Goal: Contribute content

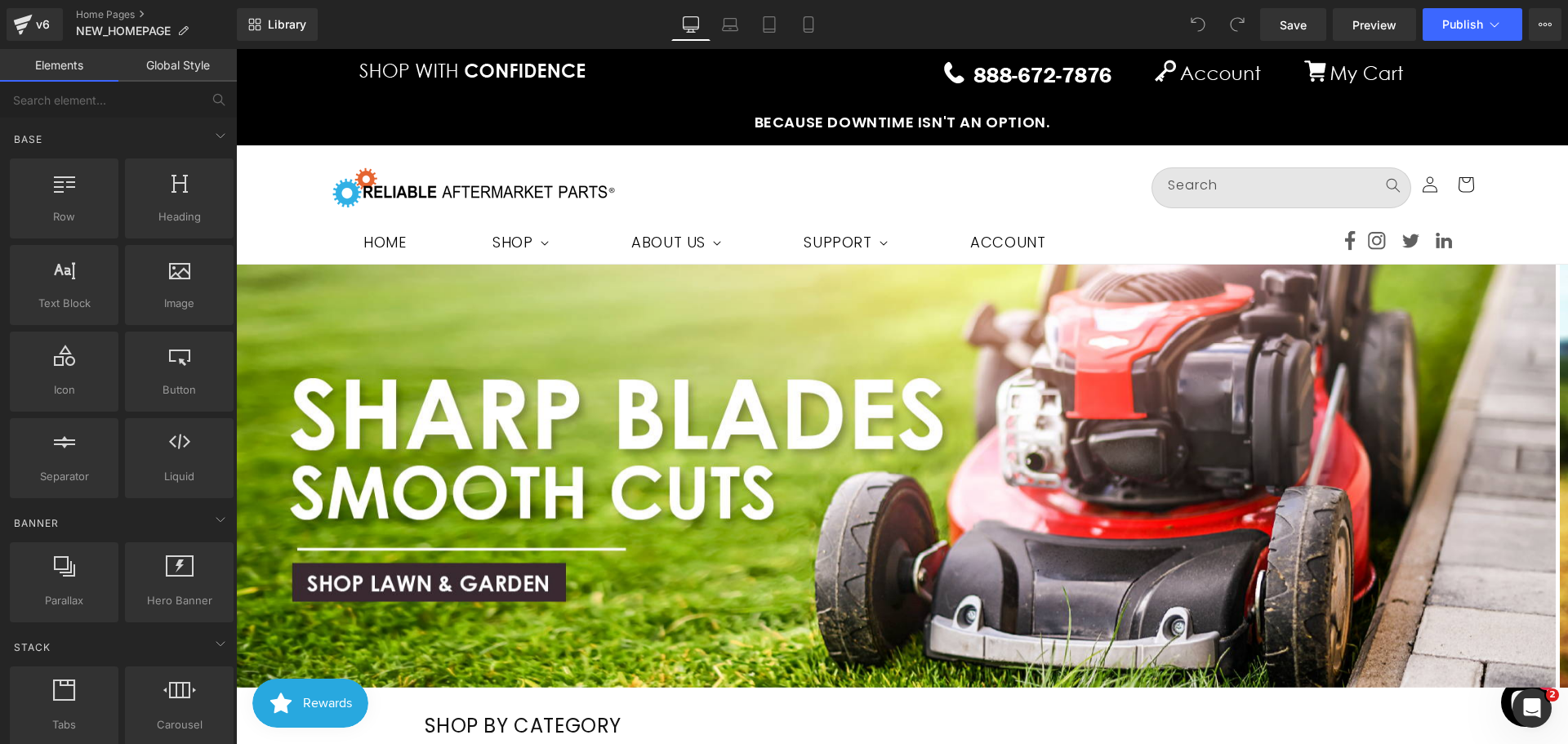
click at [669, 425] on img at bounding box center [896, 476] width 1319 height 423
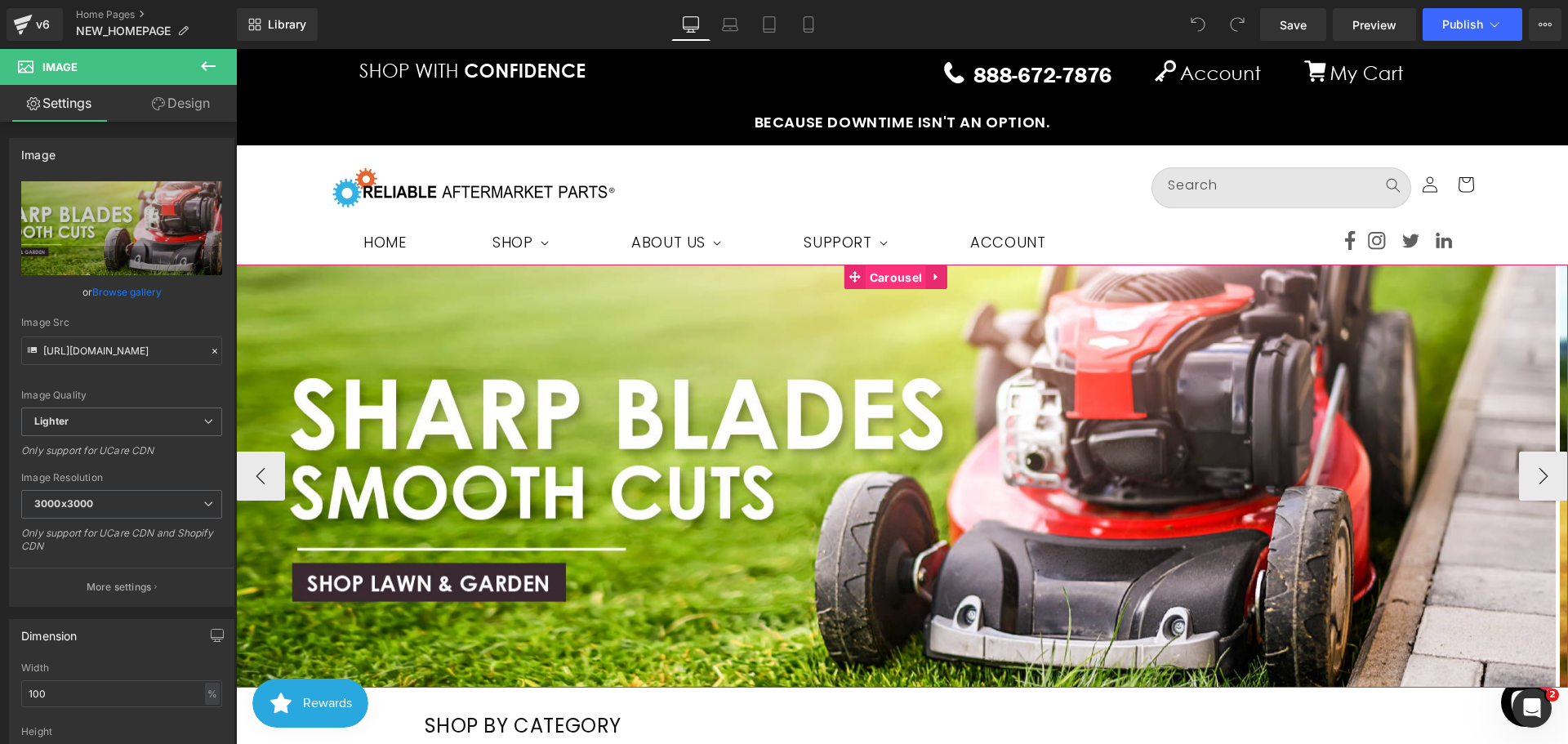
click at [890, 277] on span "Carousel" at bounding box center [896, 277] width 61 height 24
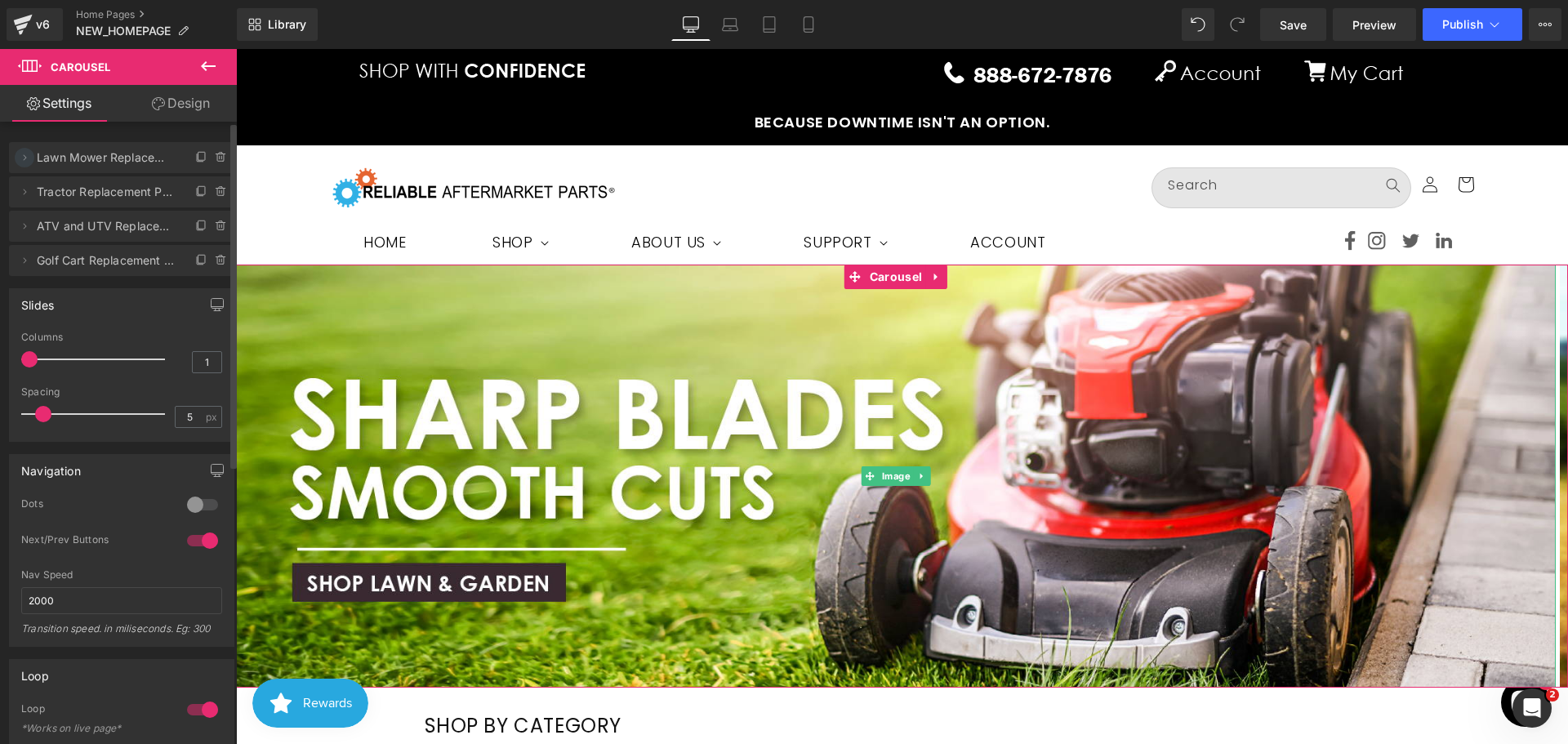
click at [29, 155] on icon at bounding box center [24, 157] width 13 height 13
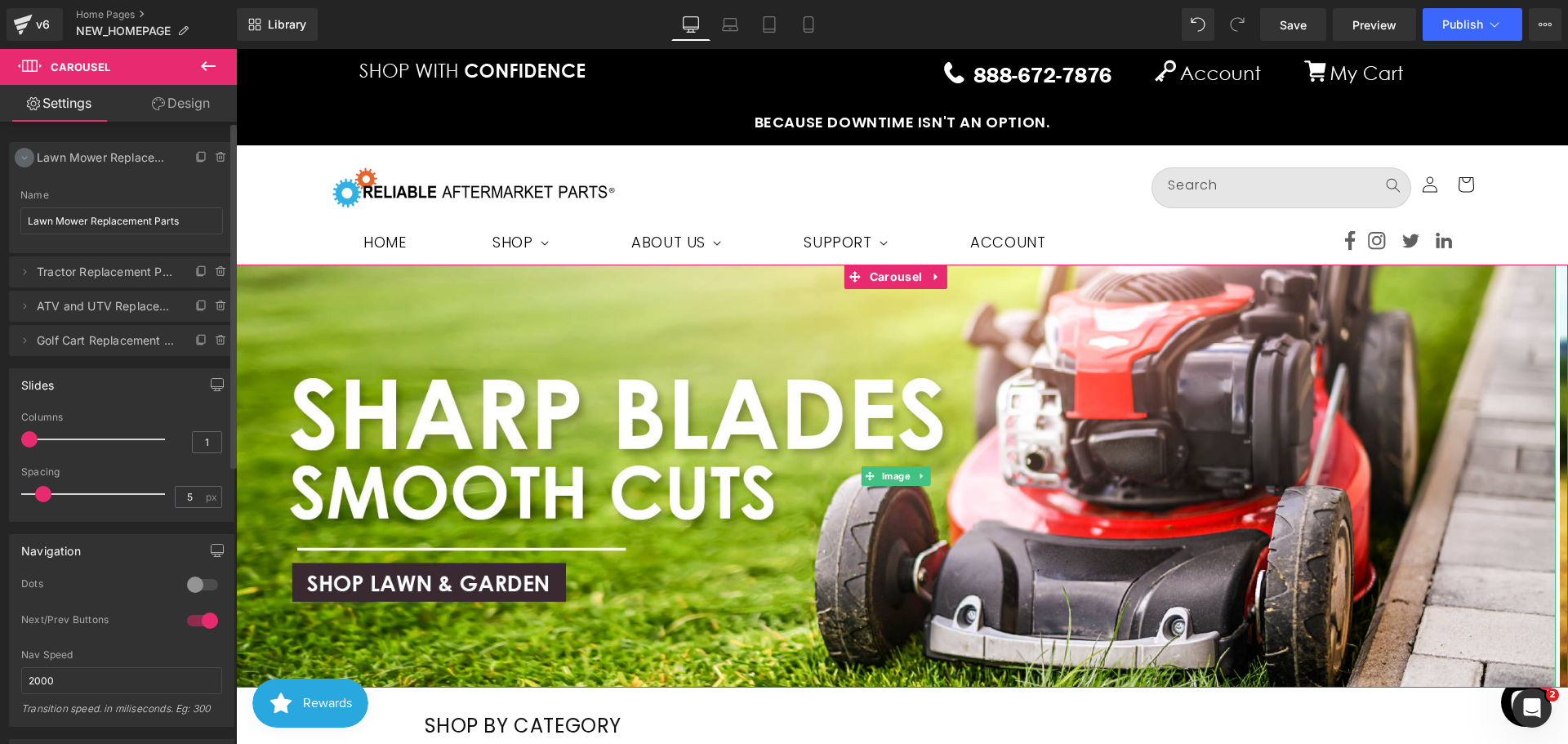
click at [29, 155] on icon at bounding box center [24, 157] width 13 height 13
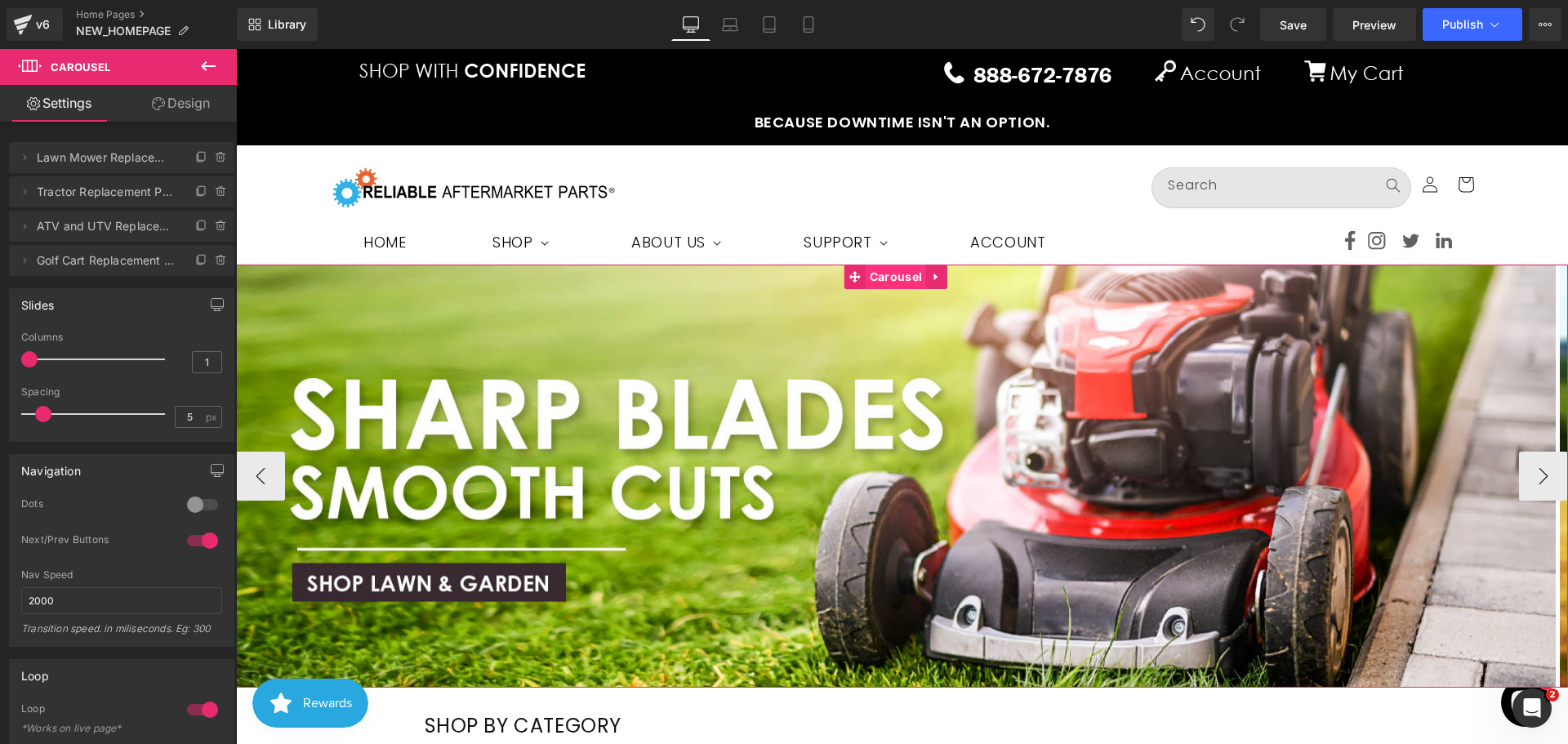
click at [885, 280] on span "Carousel" at bounding box center [896, 276] width 61 height 24
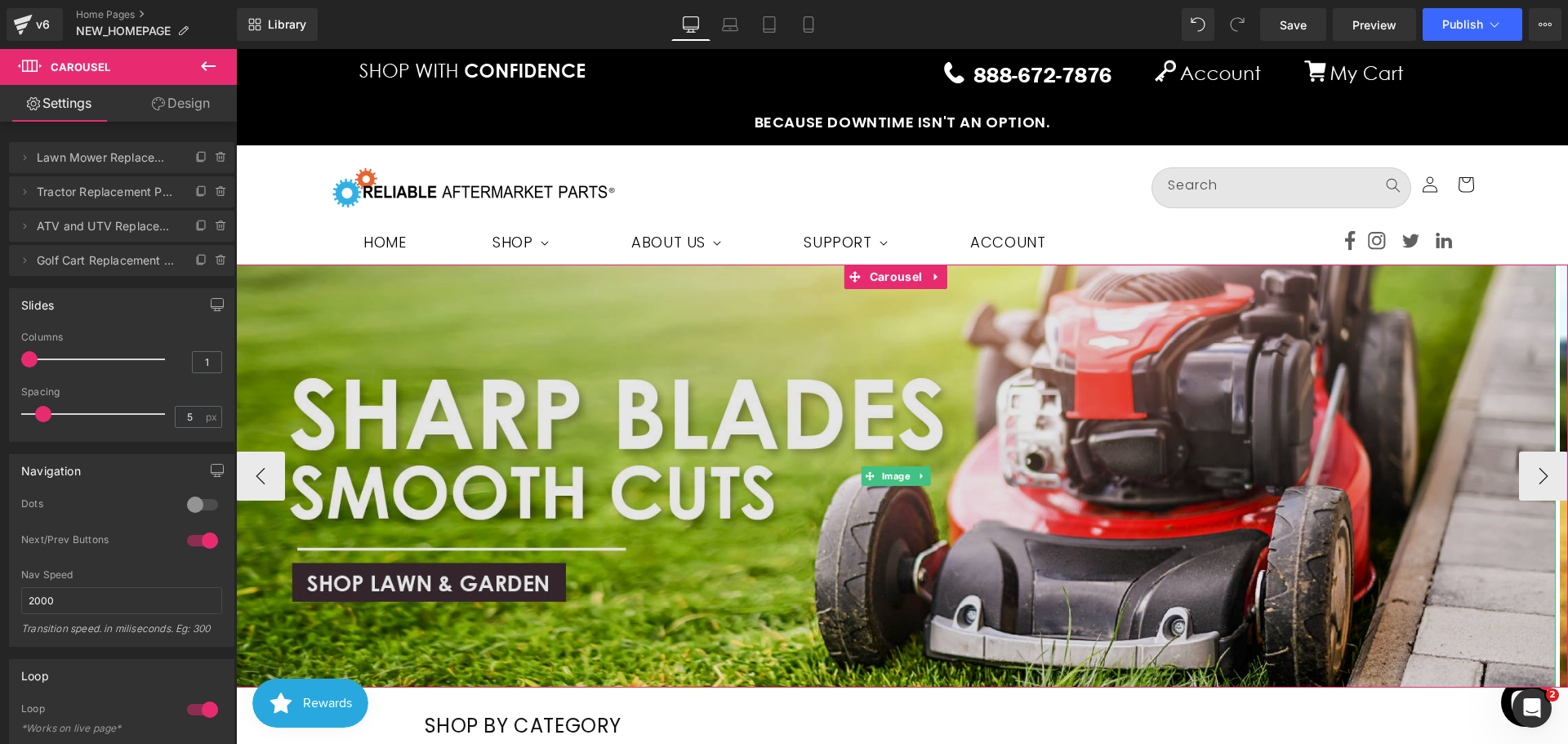
click at [827, 416] on img at bounding box center [896, 476] width 1319 height 423
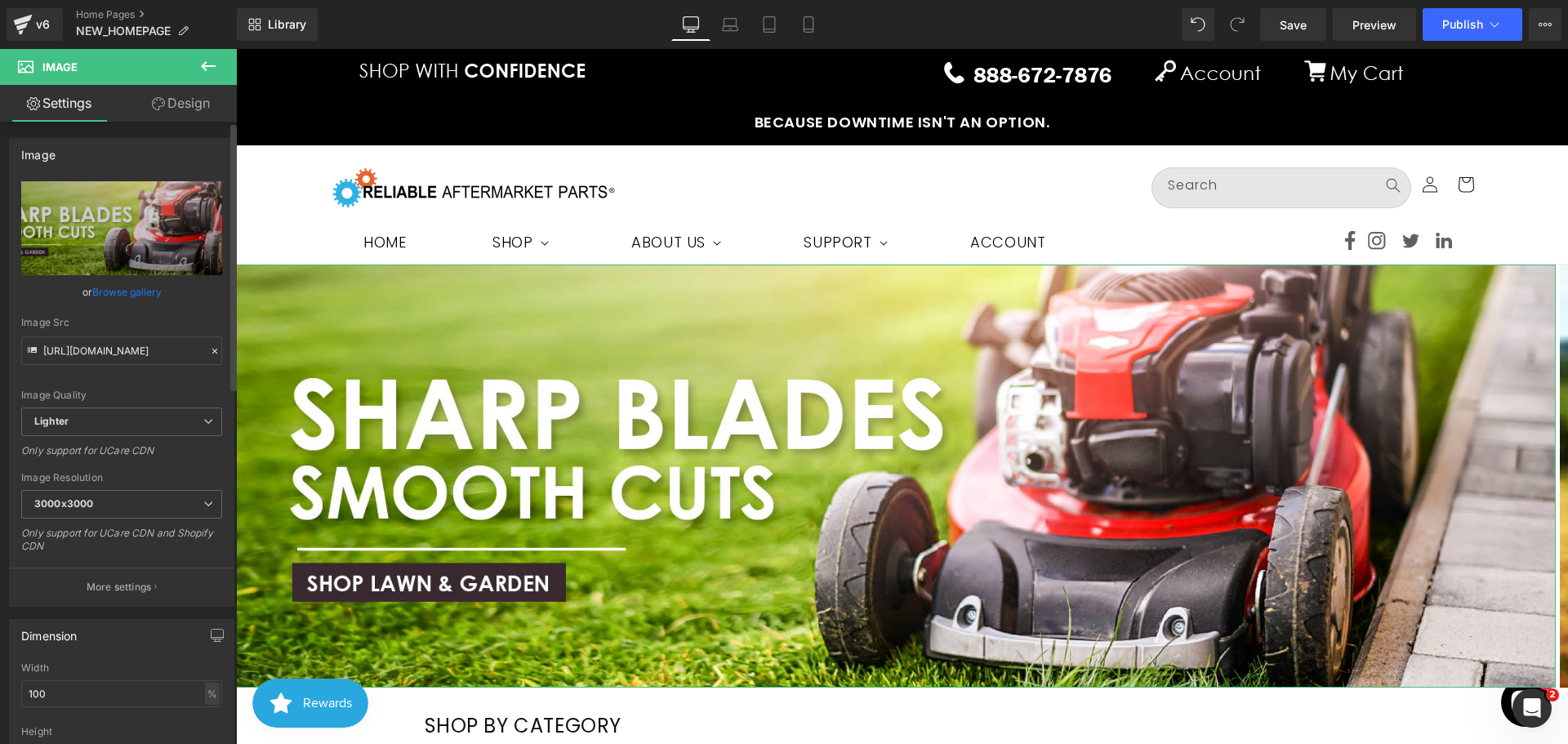
click at [134, 291] on link "Browse gallery" at bounding box center [127, 292] width 70 height 29
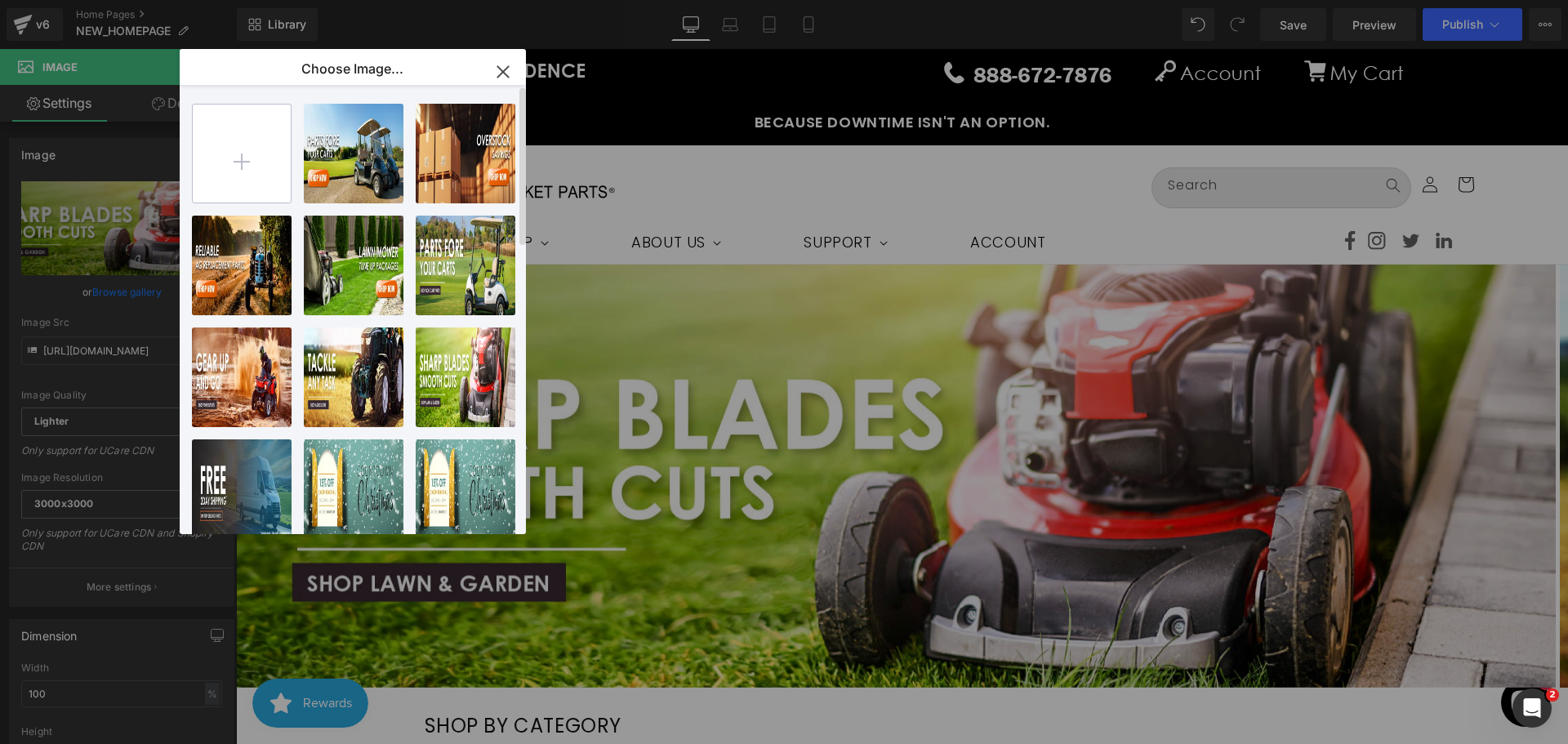
click at [244, 161] on input "file" at bounding box center [242, 154] width 98 height 98
type input "C:\fakepath\Artboard 2-100.jpg"
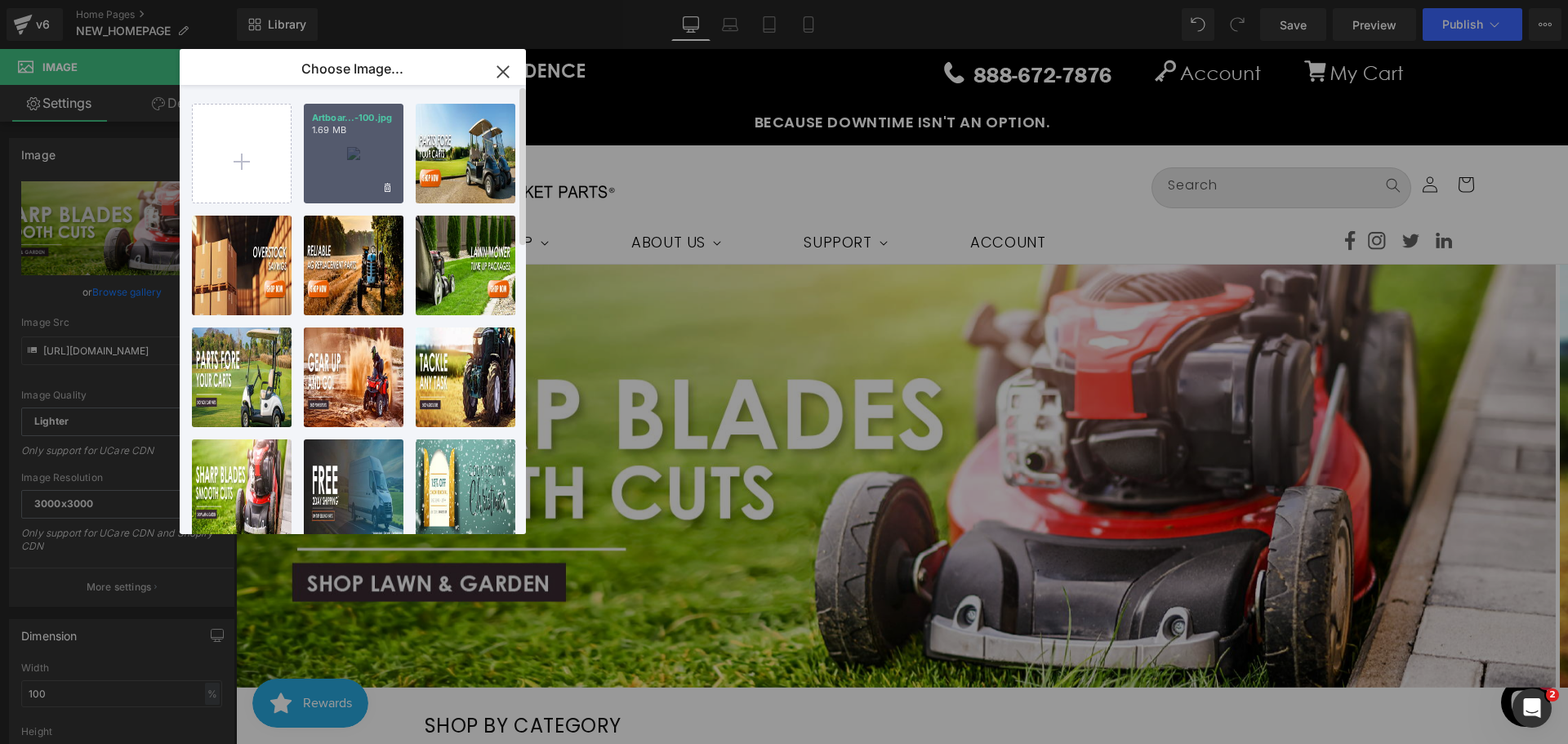
click at [351, 162] on div "Artboar...-100.jpg 1.69 MB" at bounding box center [353, 153] width 99 height 99
type input "[URL][DOMAIN_NAME]"
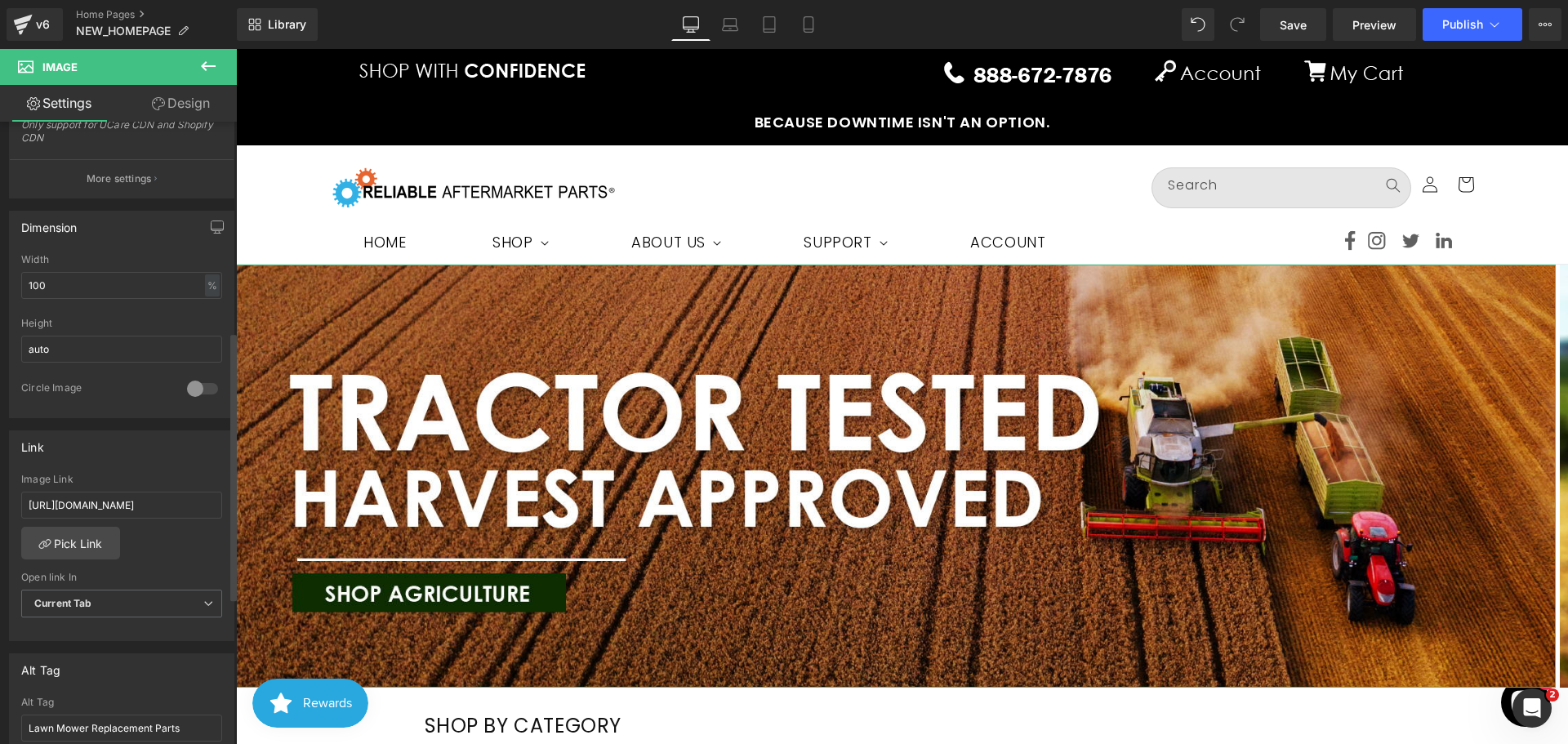
scroll to position [490, 0]
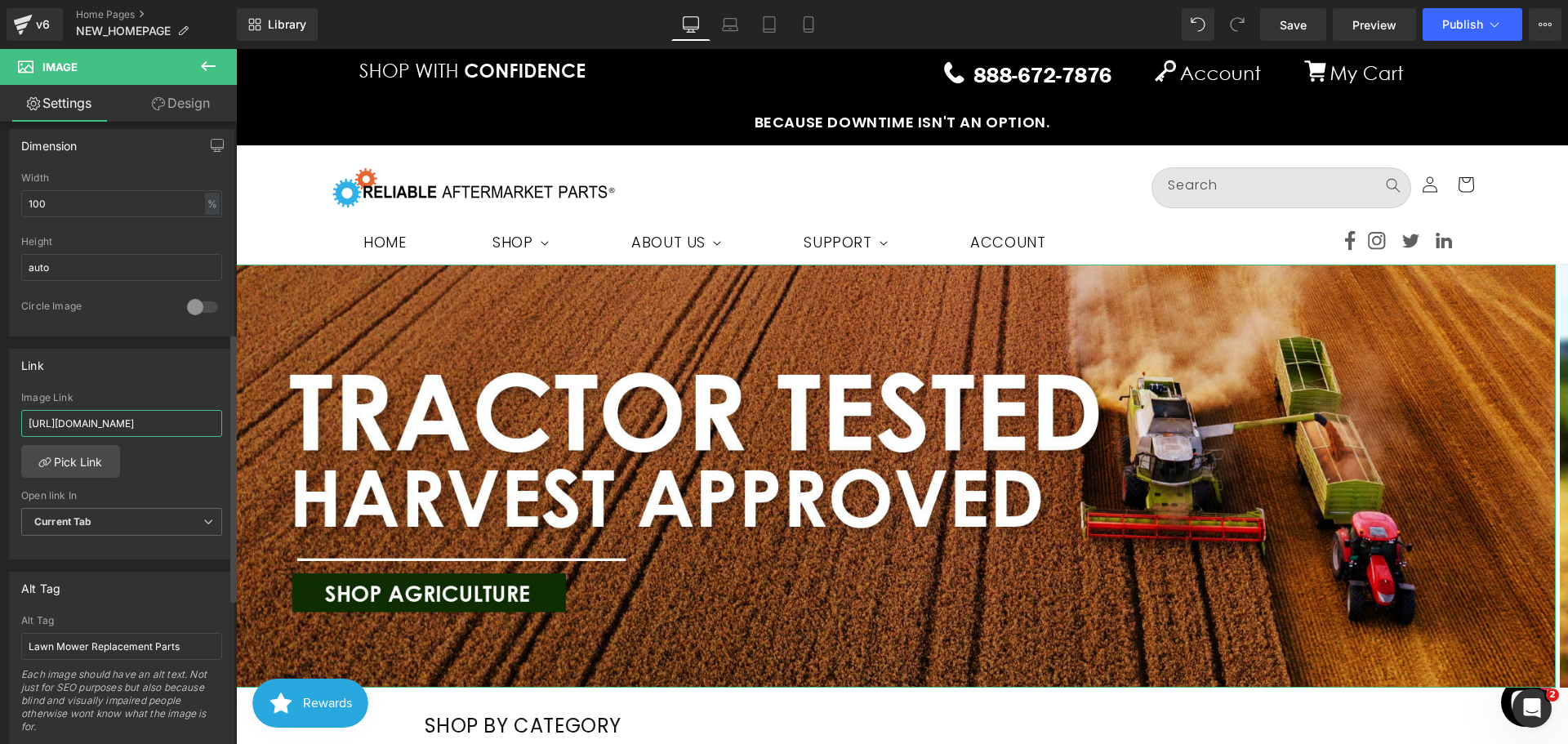
click at [161, 429] on input "[URL][DOMAIN_NAME]" at bounding box center [122, 424] width 201 height 27
paste input "agriculture"
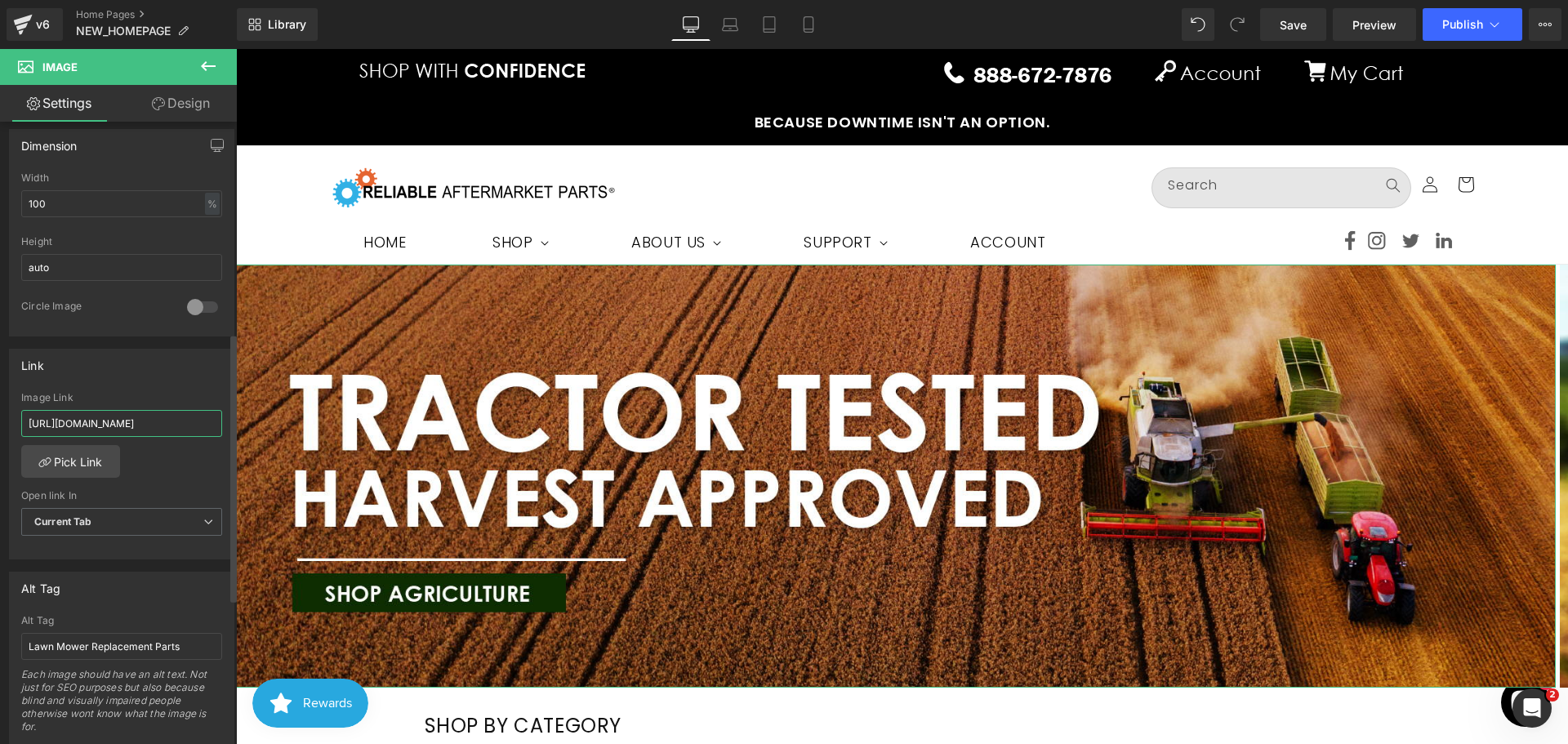
type input "[URL][DOMAIN_NAME]"
click at [203, 478] on div "[URL][DOMAIN_NAME] Image Link [URL][DOMAIN_NAME] Pick Link Current Tab New Tab …" at bounding box center [122, 476] width 223 height 167
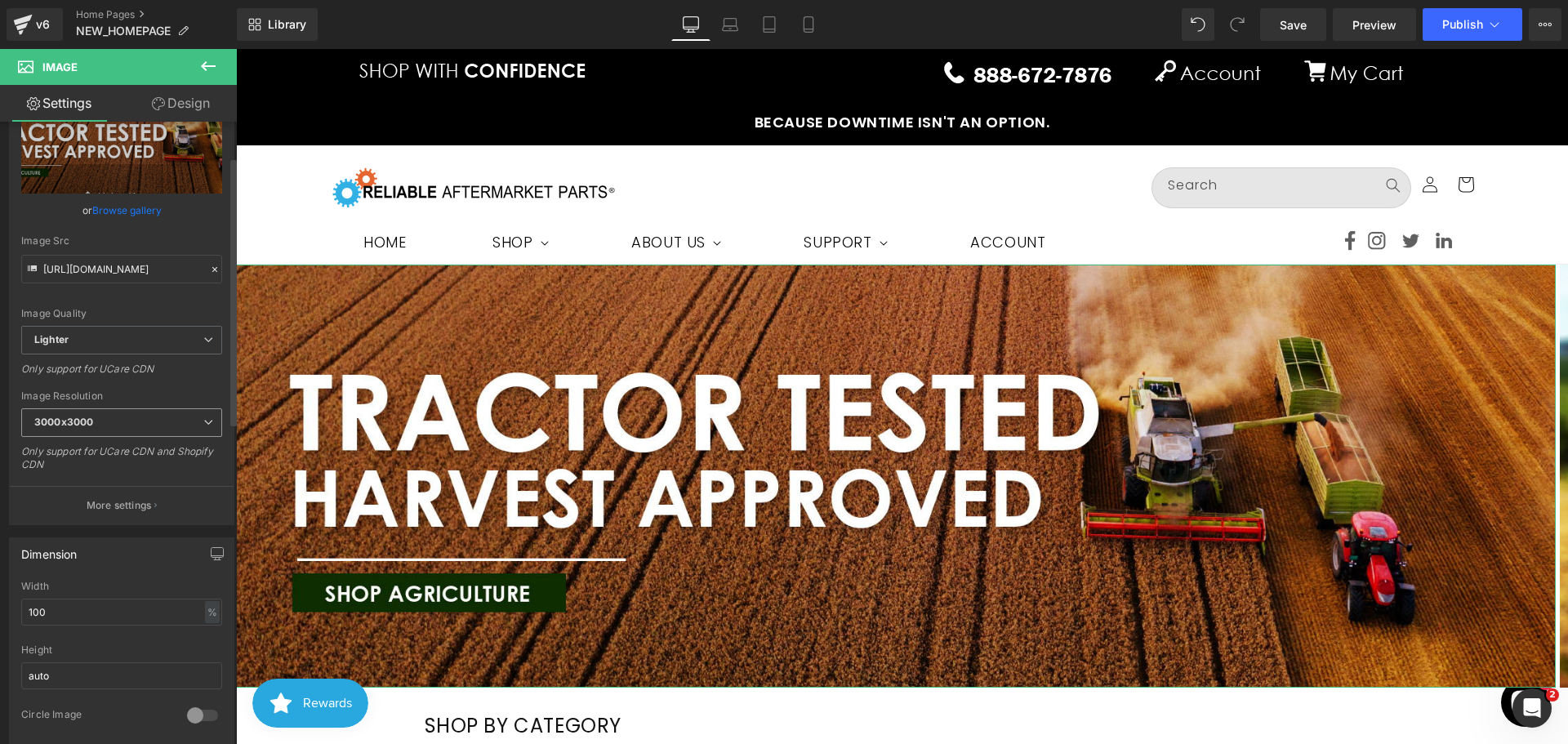
scroll to position [0, 0]
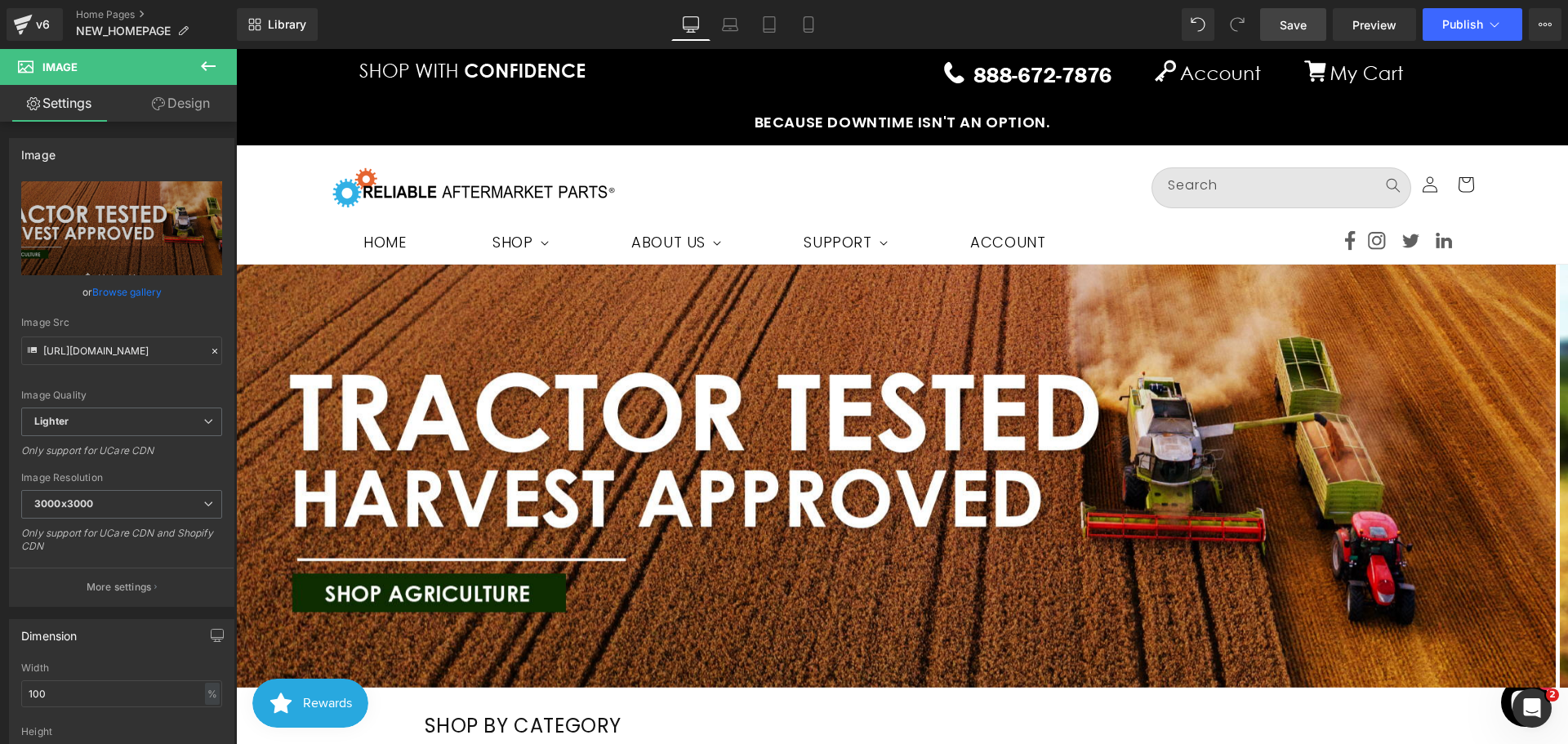
click at [1289, 23] on span "Save" at bounding box center [1294, 24] width 27 height 17
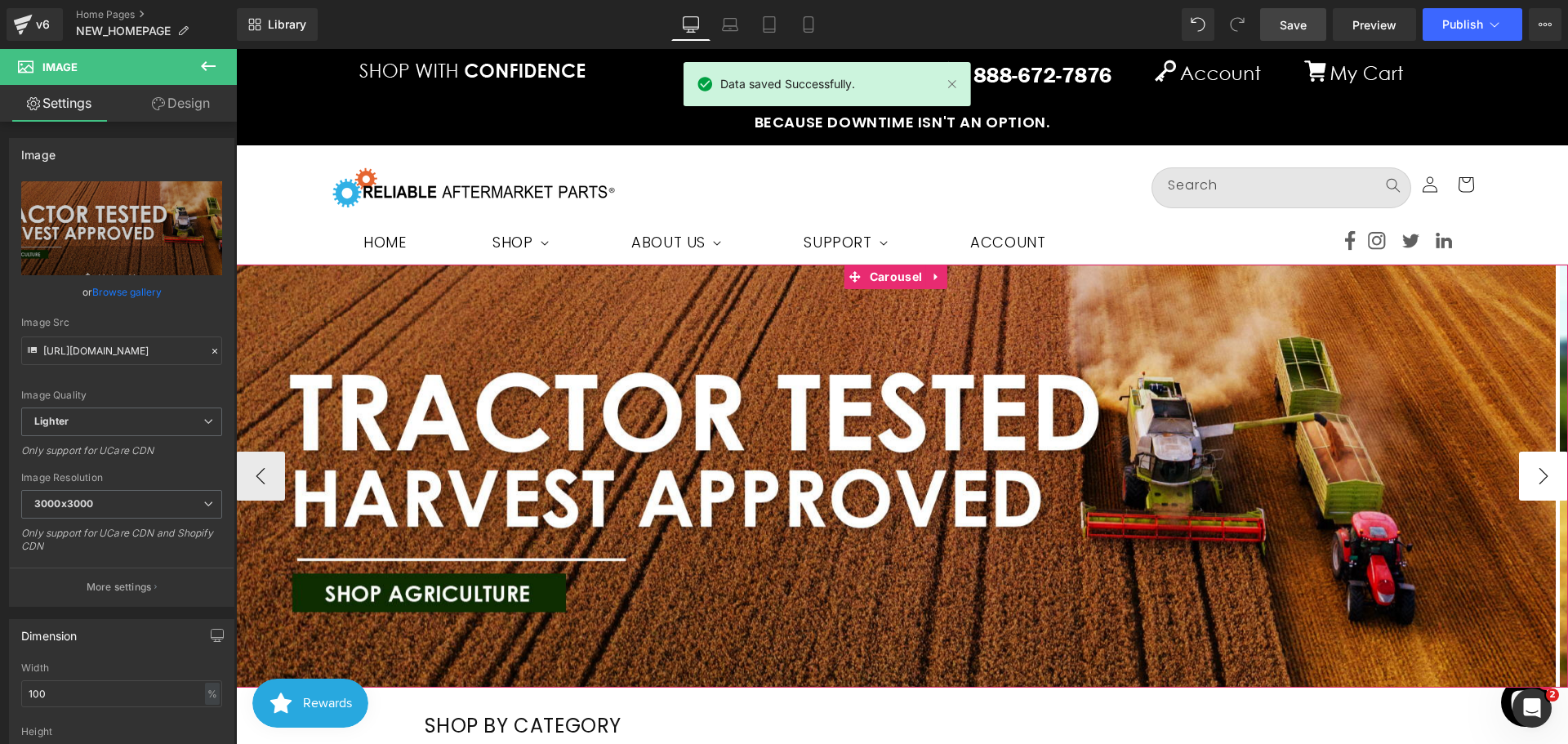
click at [1532, 477] on button "›" at bounding box center [1543, 476] width 49 height 49
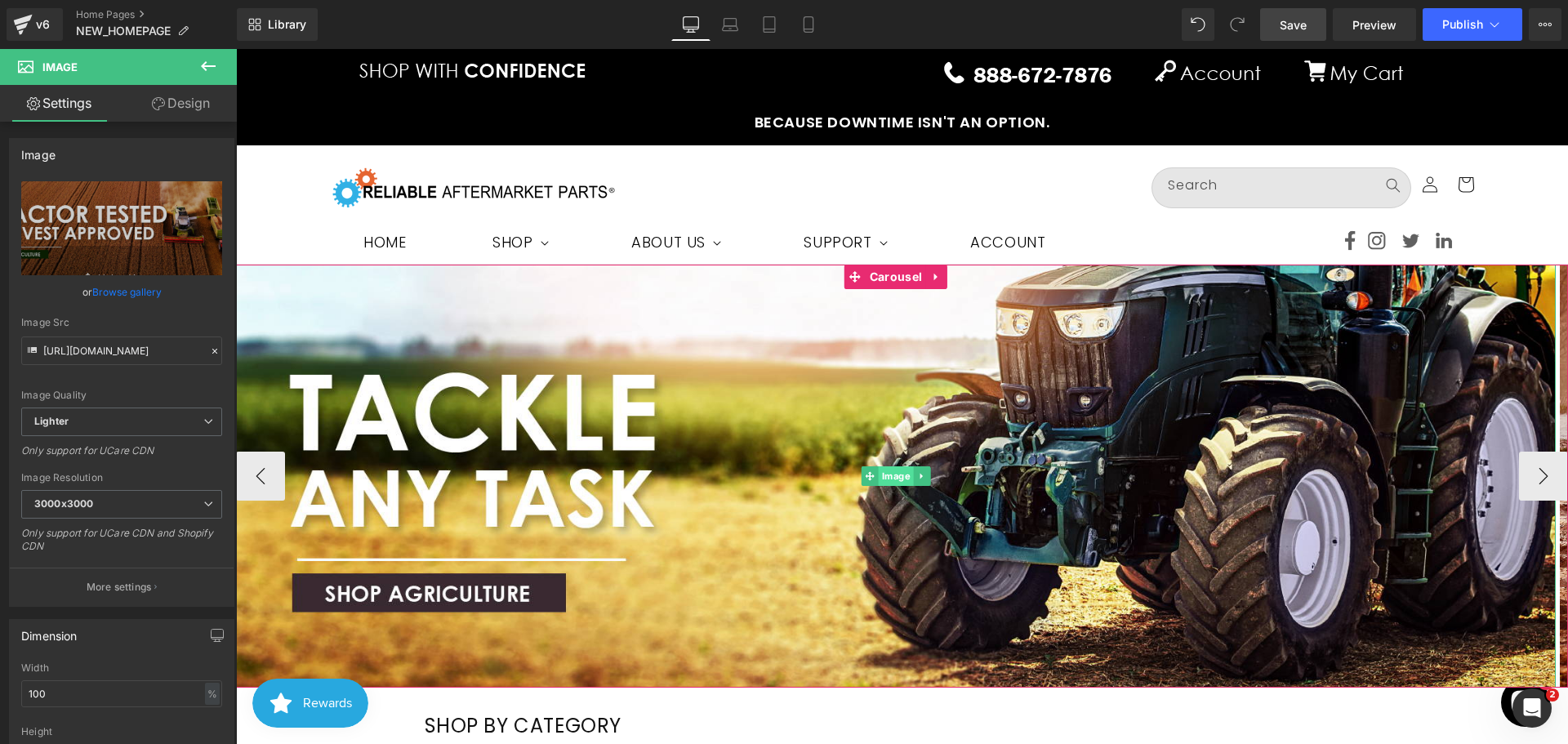
click at [895, 470] on span "Image" at bounding box center [896, 477] width 35 height 20
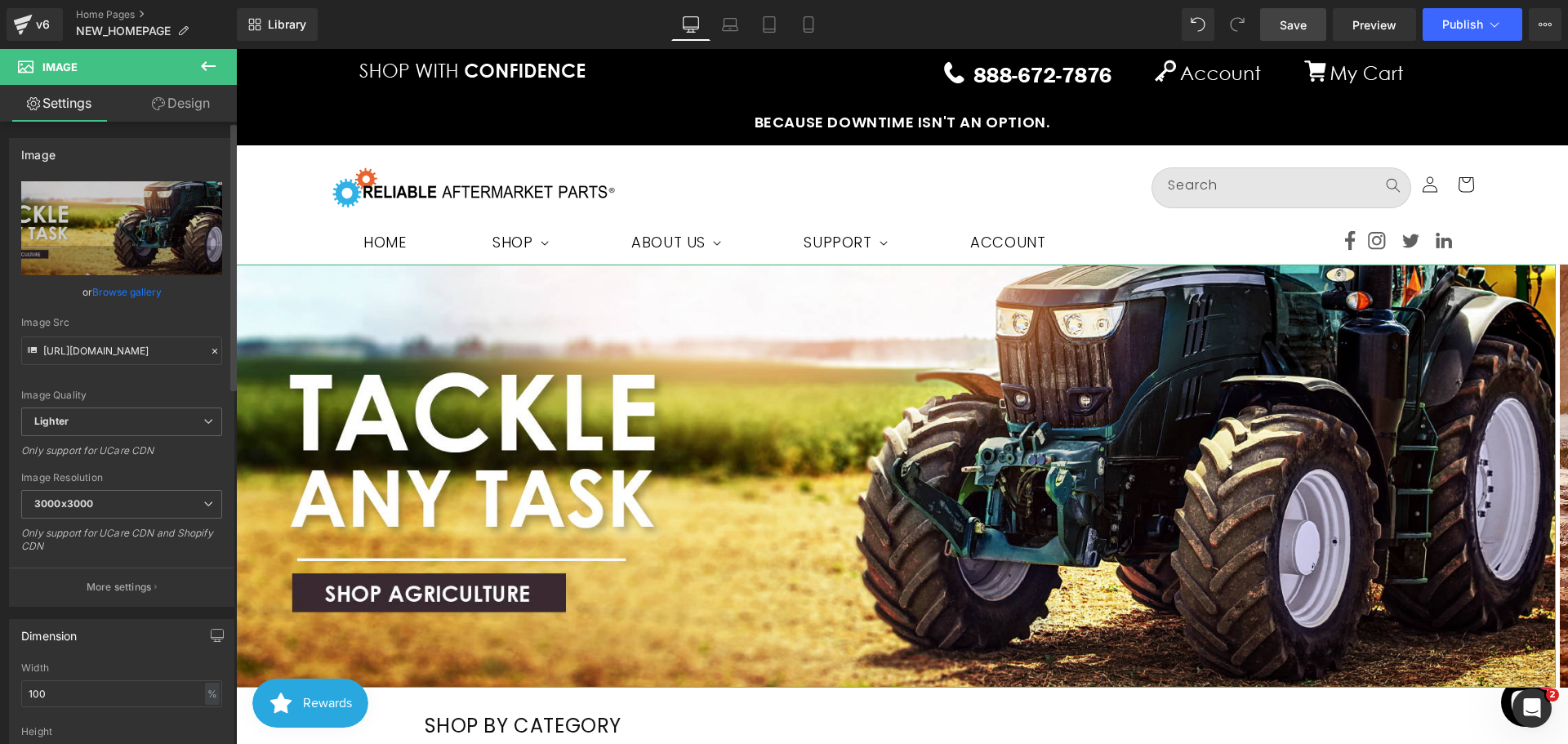
click at [140, 295] on link "Browse gallery" at bounding box center [127, 292] width 70 height 29
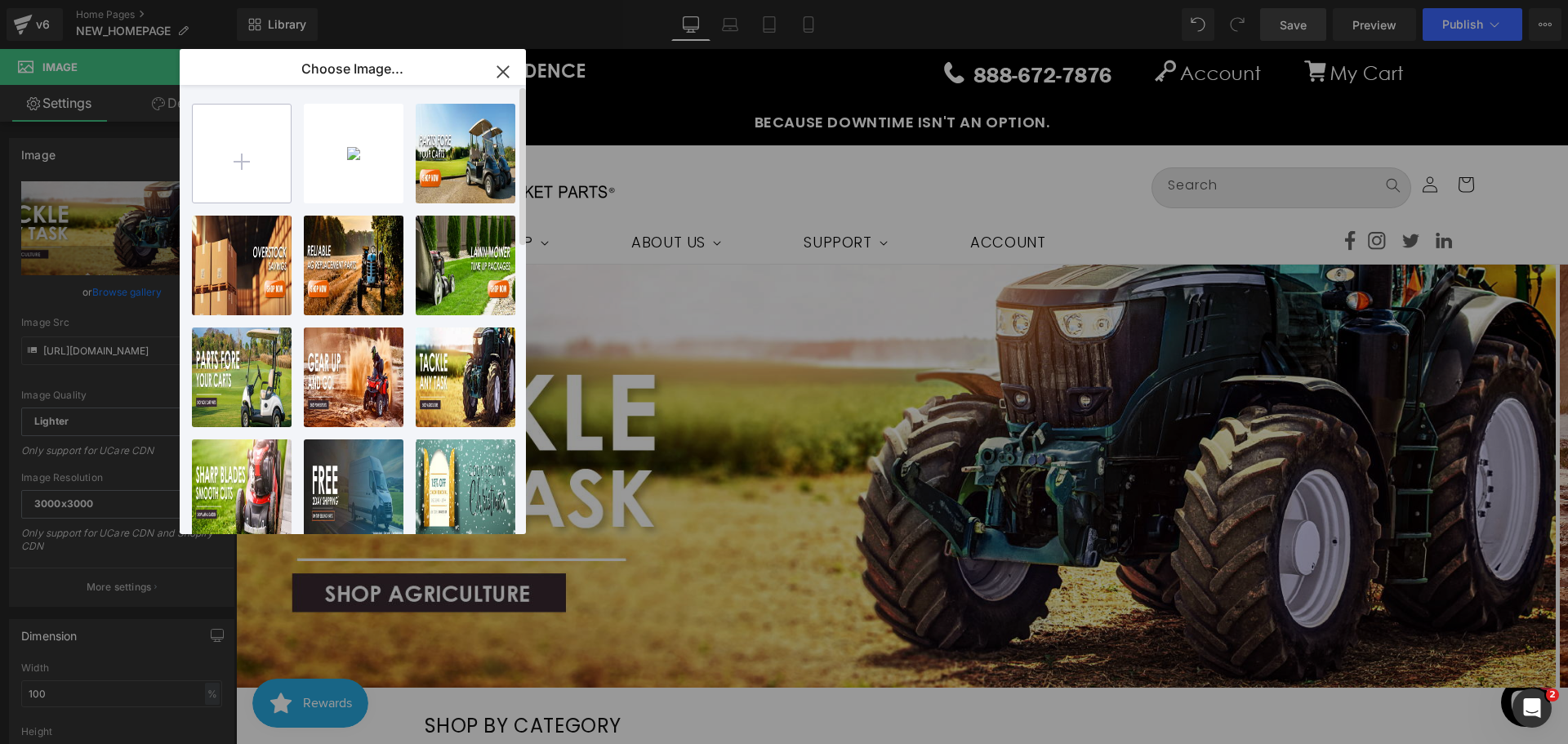
click at [233, 175] on input "file" at bounding box center [242, 154] width 98 height 98
type input "C:\fakepath\Artboard 3-100.jpg"
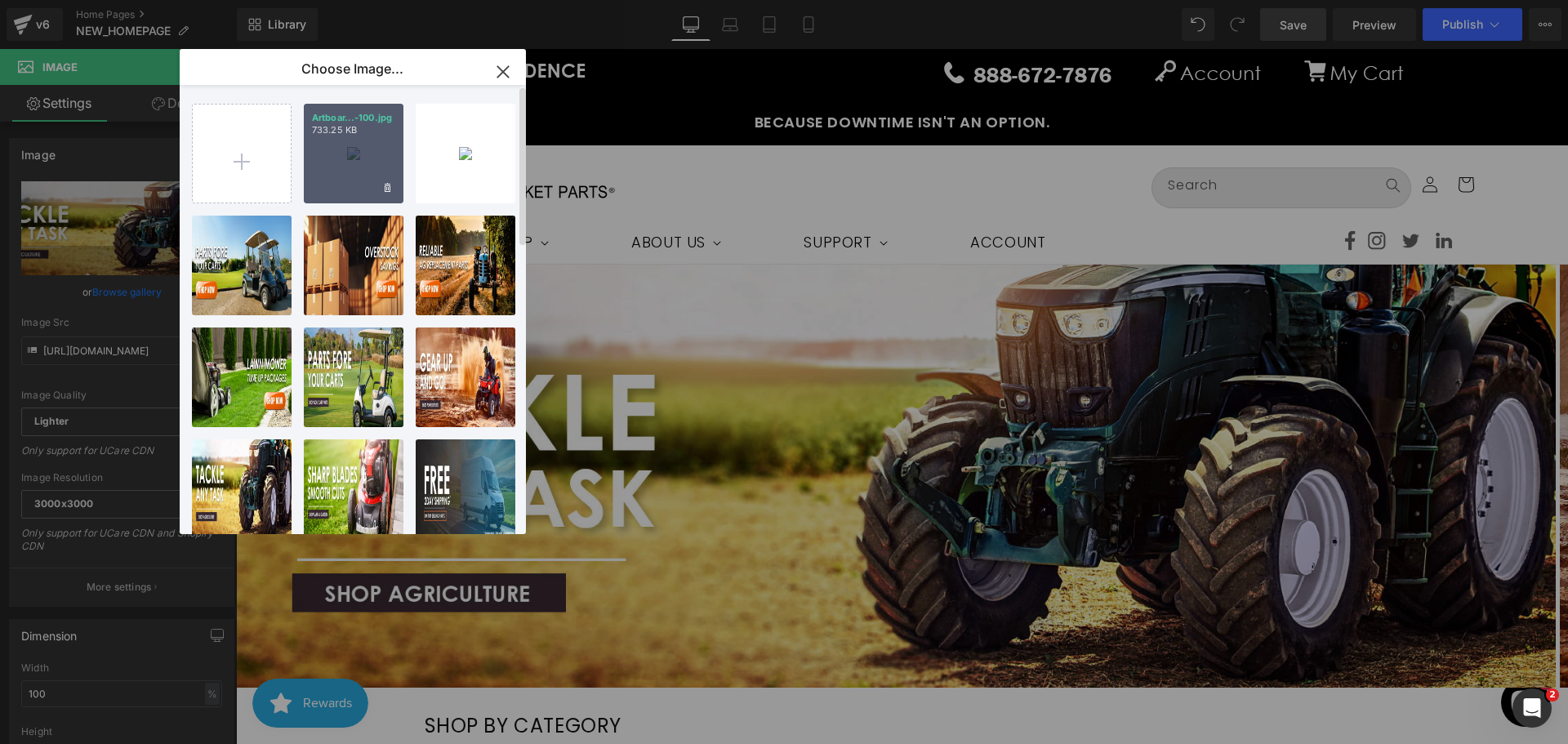
click at [351, 165] on div "Artboar...-100.jpg 733.25 KB" at bounding box center [353, 153] width 99 height 99
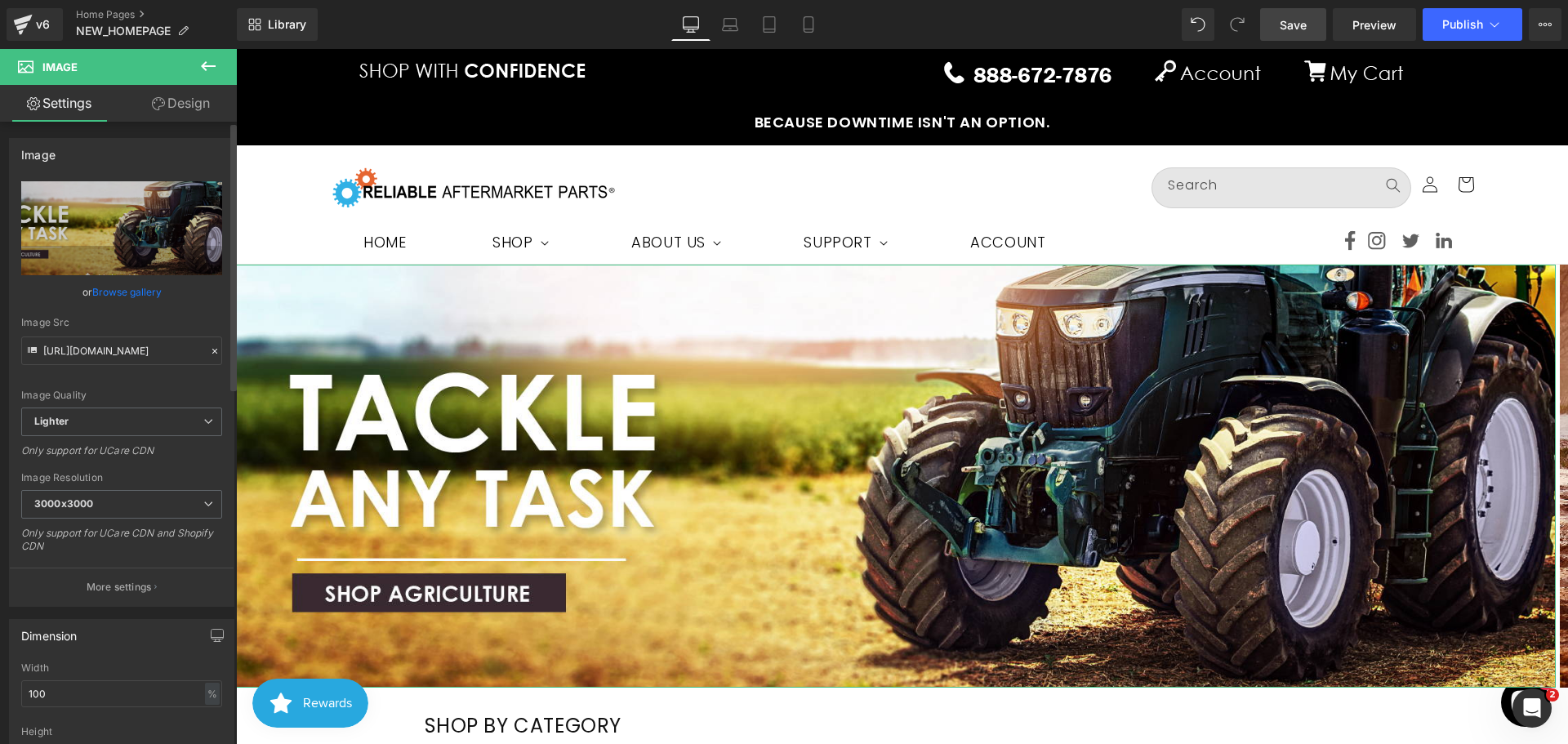
click at [131, 296] on link "Browse gallery" at bounding box center [127, 292] width 70 height 29
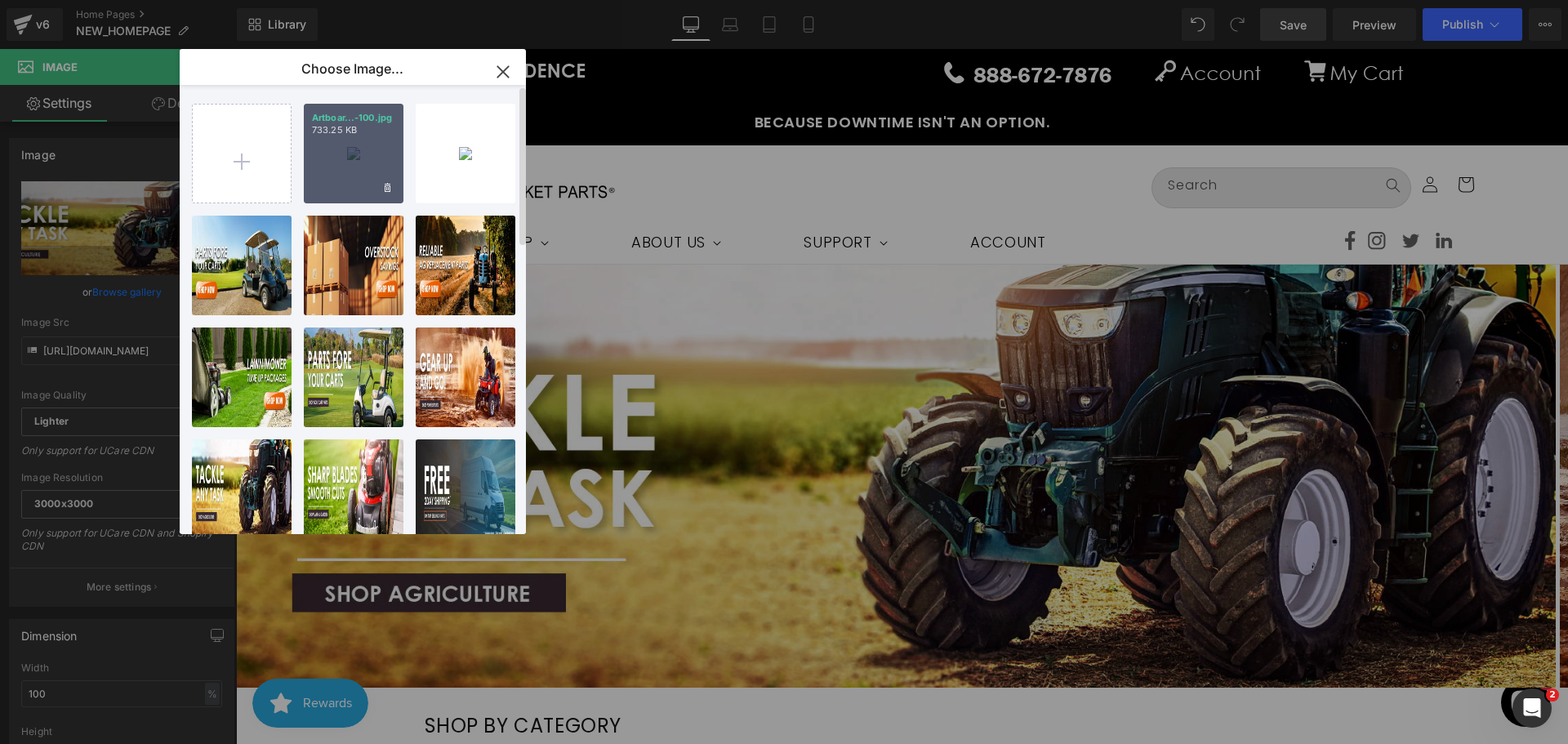
click at [369, 169] on div "Artboar...-100.jpg 733.25 KB" at bounding box center [353, 153] width 99 height 99
type input "[URL][DOMAIN_NAME]"
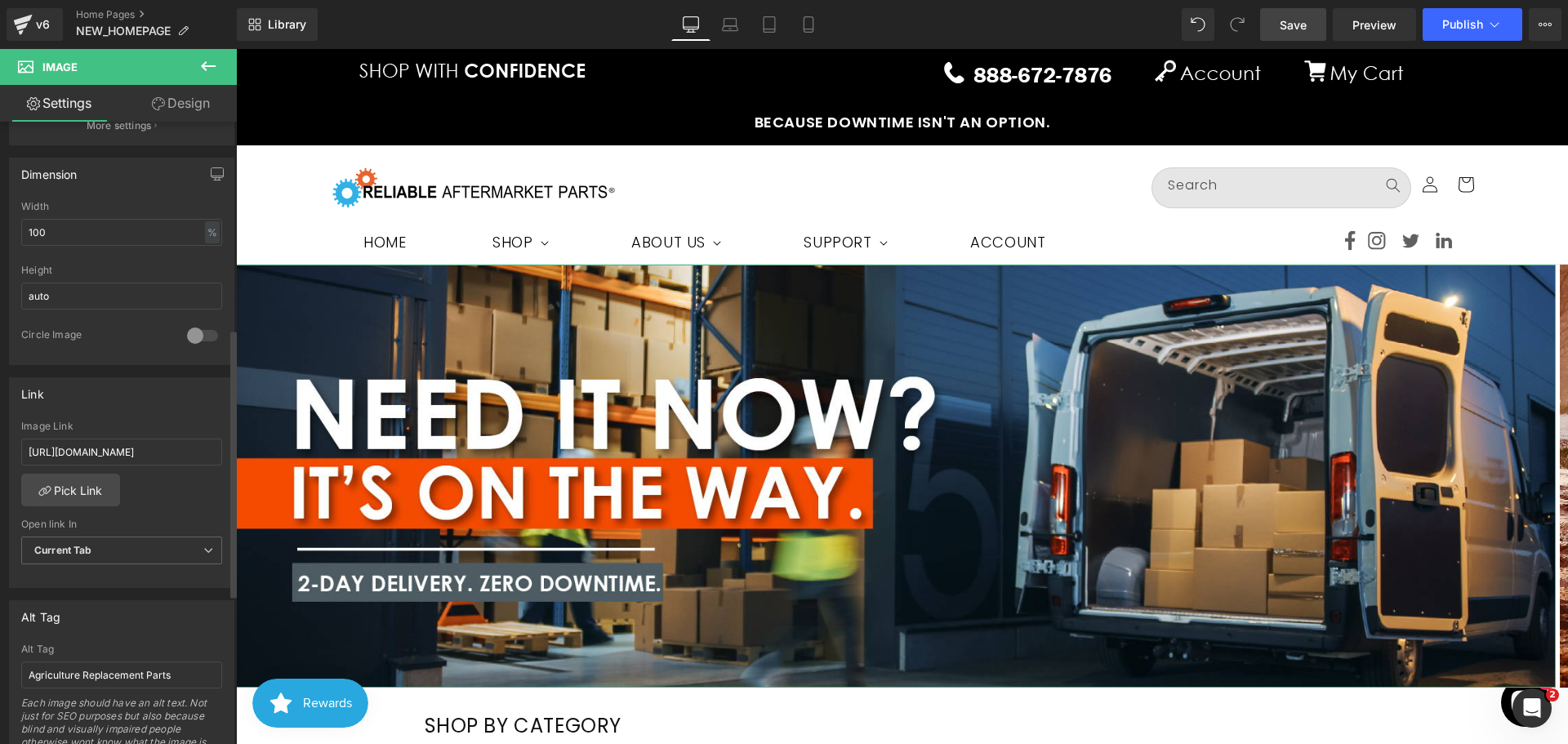
scroll to position [490, 0]
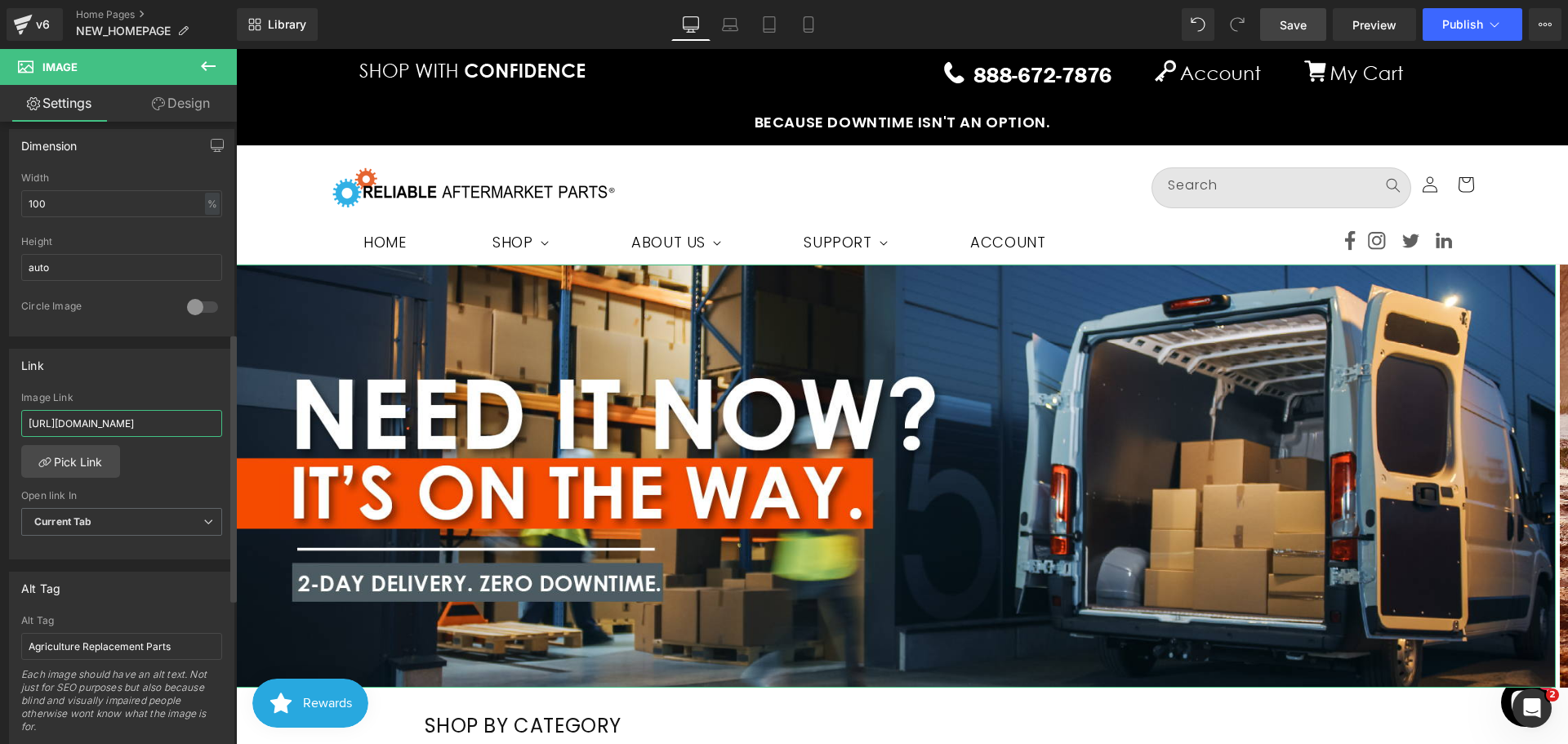
click at [116, 417] on input "[URL][DOMAIN_NAME]" at bounding box center [122, 424] width 201 height 27
paste input "2day-free-delivery"
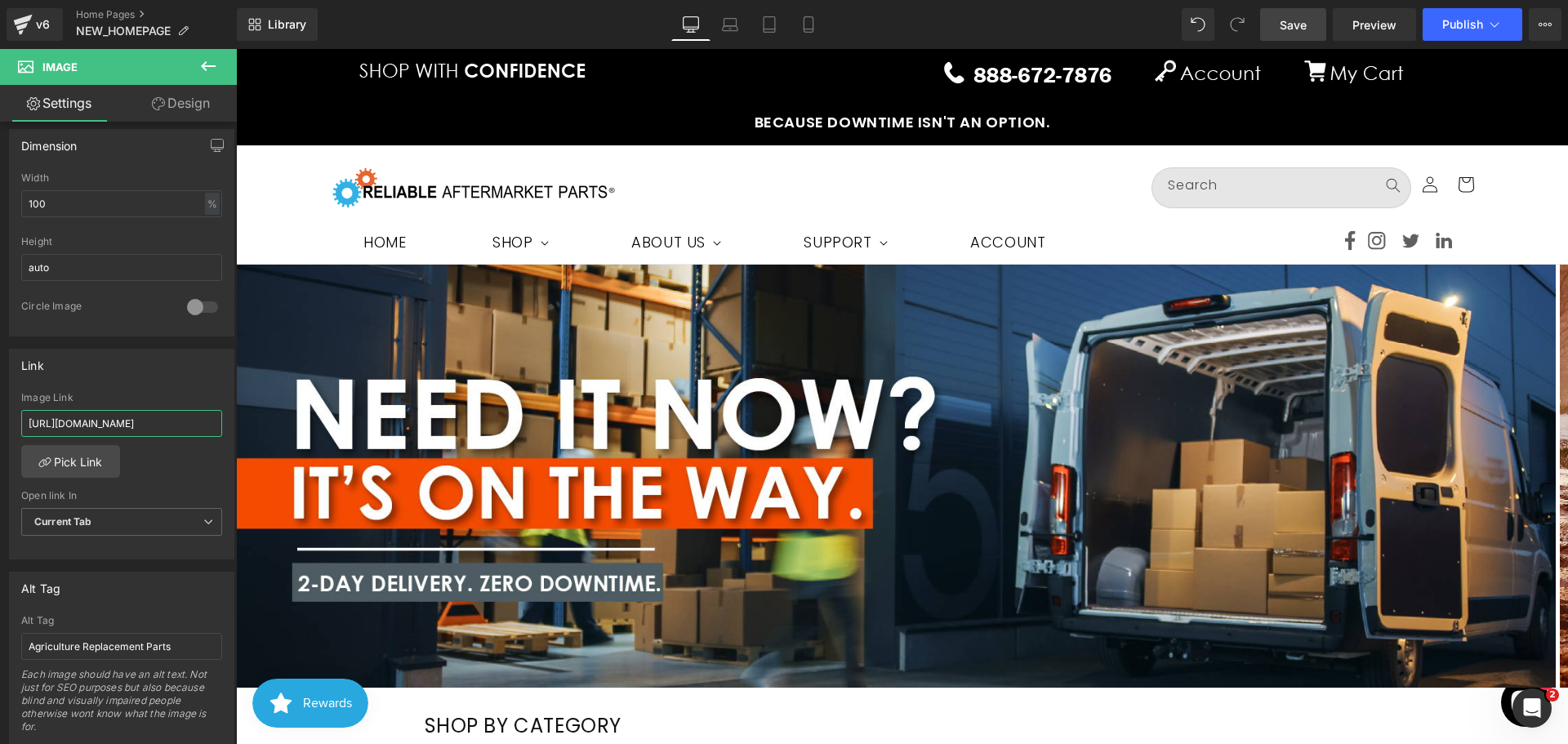
type input "[URL][DOMAIN_NAME]"
click at [1298, 30] on span "Save" at bounding box center [1294, 24] width 27 height 17
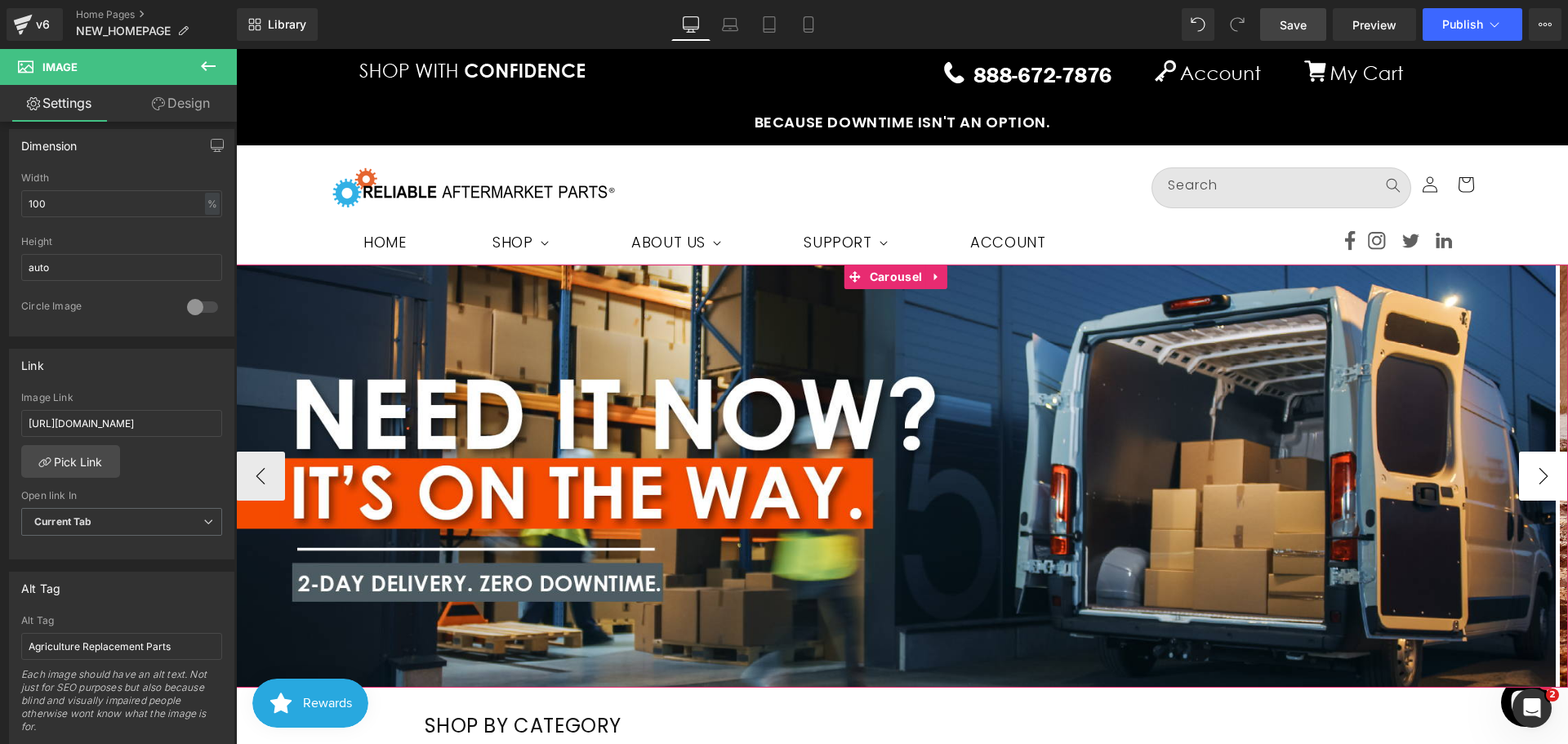
click at [1519, 474] on button "›" at bounding box center [1543, 476] width 49 height 49
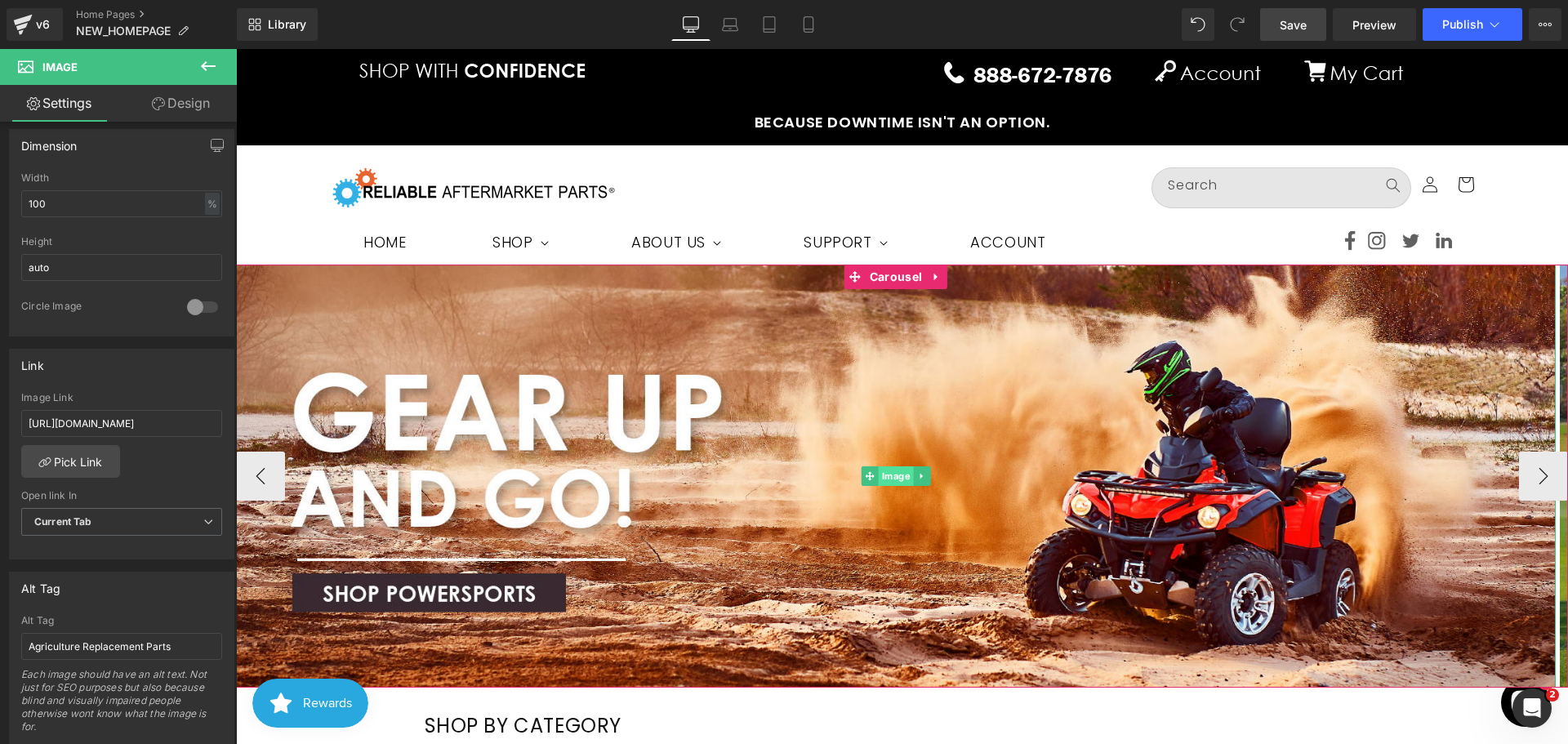
click at [886, 478] on span "Image" at bounding box center [896, 477] width 35 height 20
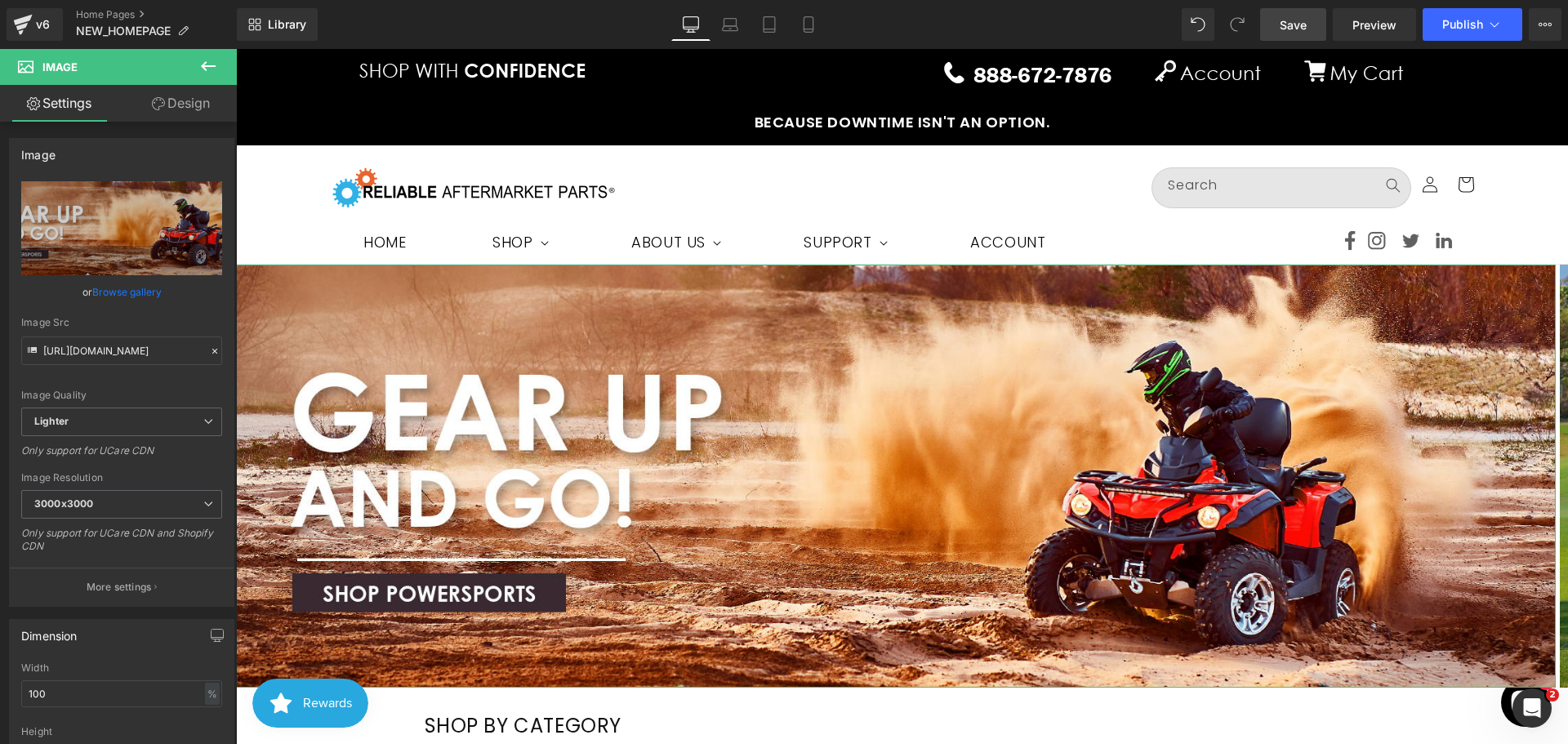
drag, startPoint x: 109, startPoint y: 287, endPoint x: 118, endPoint y: 289, distance: 9.2
click at [109, 287] on link "Browse gallery" at bounding box center [127, 292] width 70 height 29
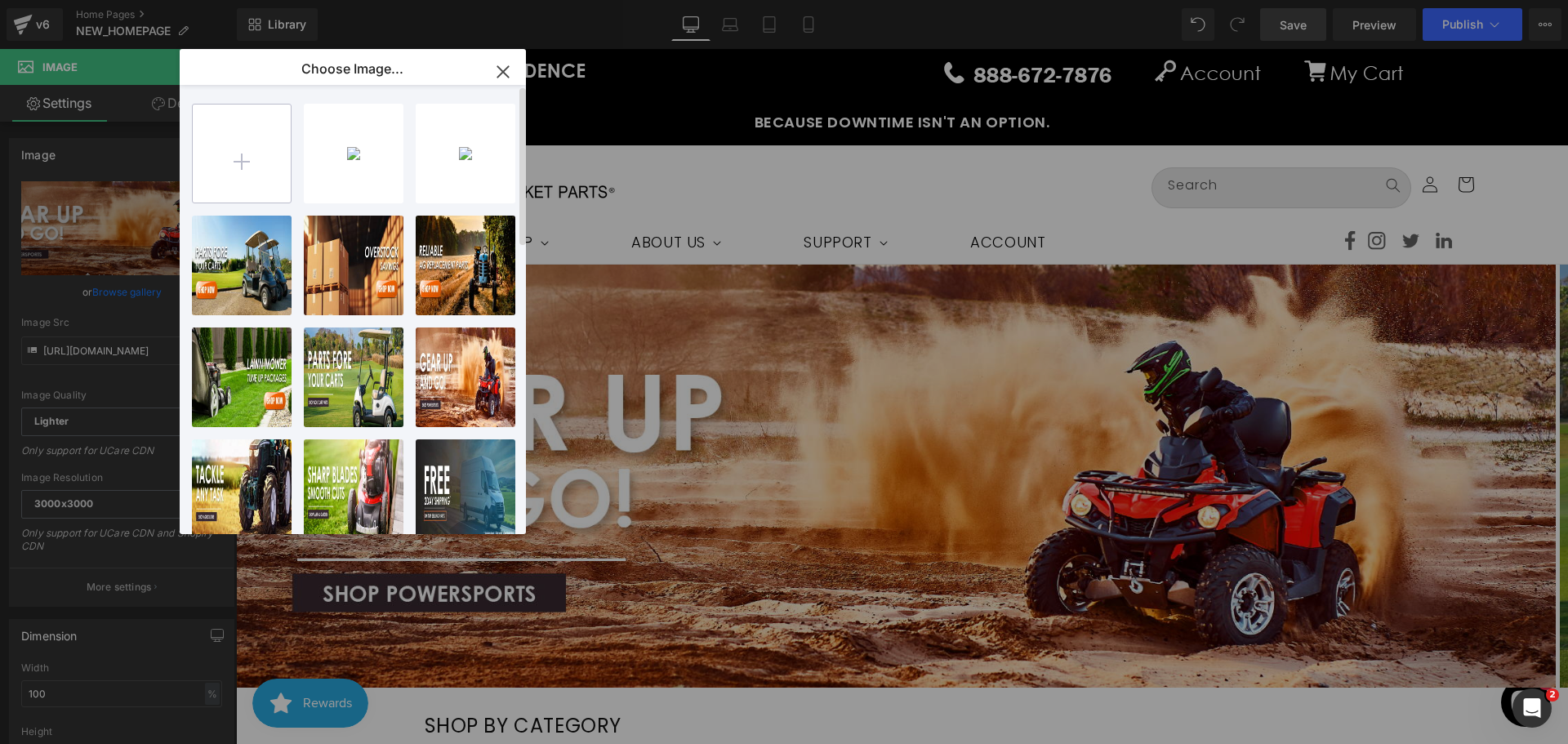
click at [254, 172] on input "file" at bounding box center [242, 154] width 98 height 98
type input "C:\fakepath\Artboard 1-100.jpg"
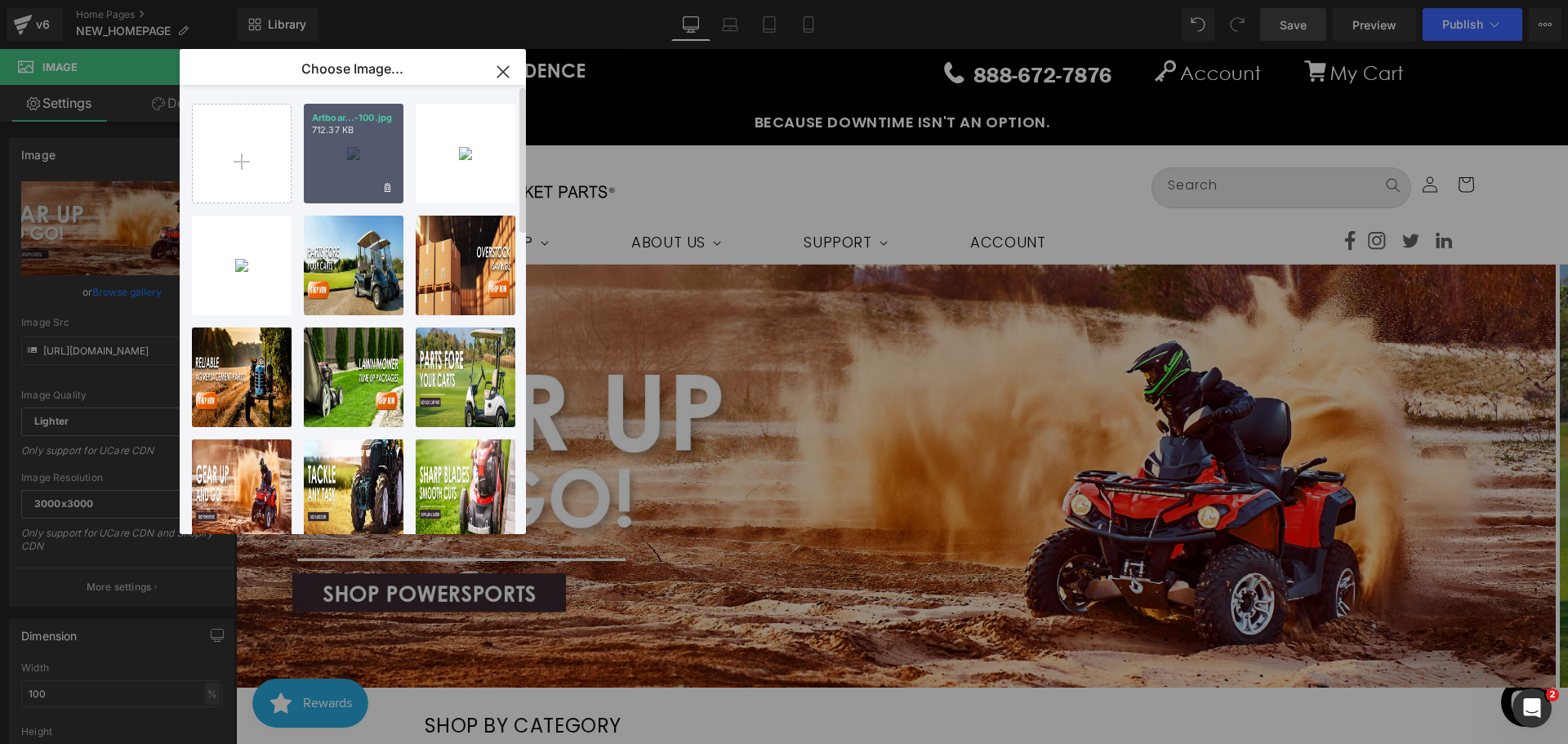
click at [368, 169] on div "Artboar...-100.jpg 712.37 KB" at bounding box center [353, 153] width 99 height 99
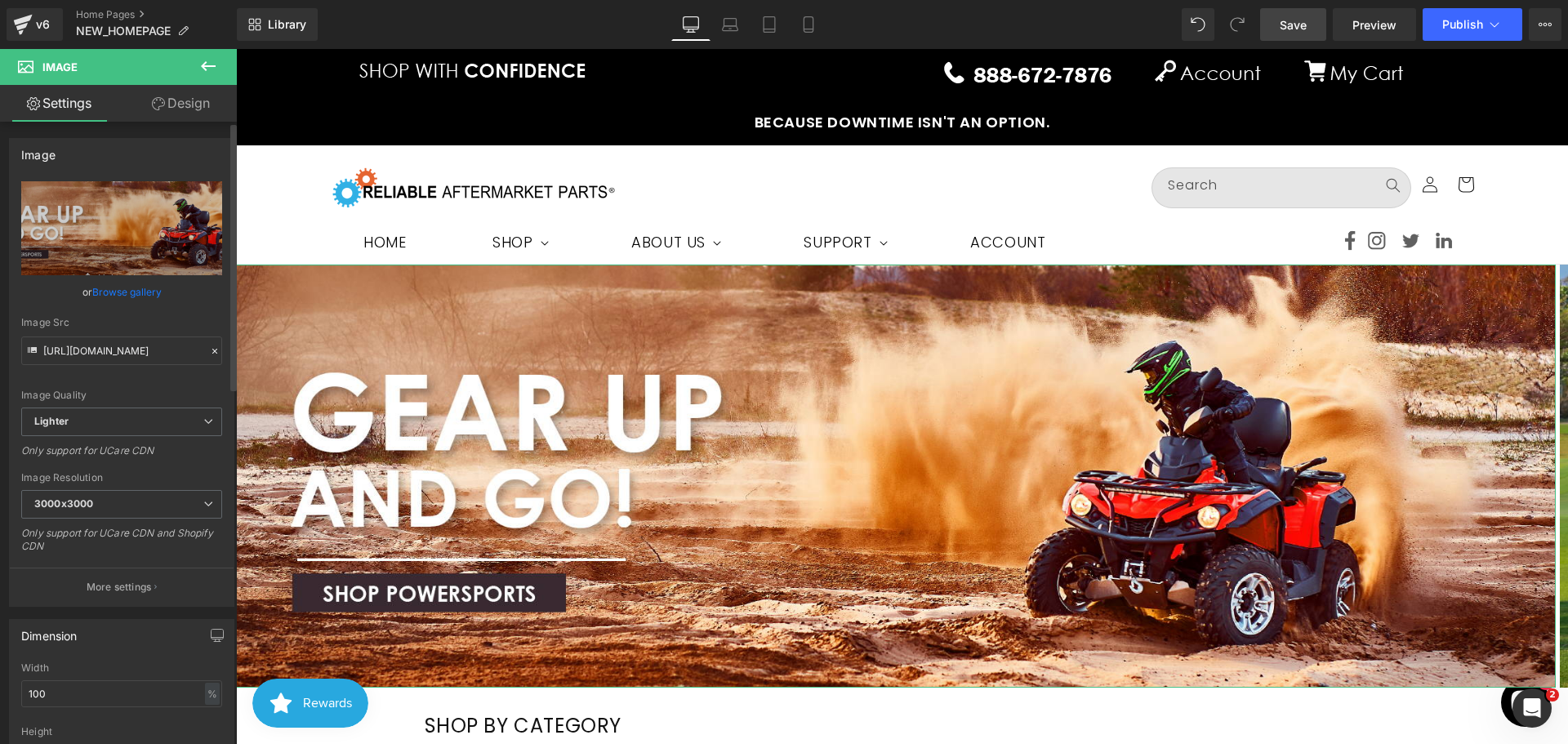
click at [132, 290] on link "Browse gallery" at bounding box center [127, 292] width 70 height 29
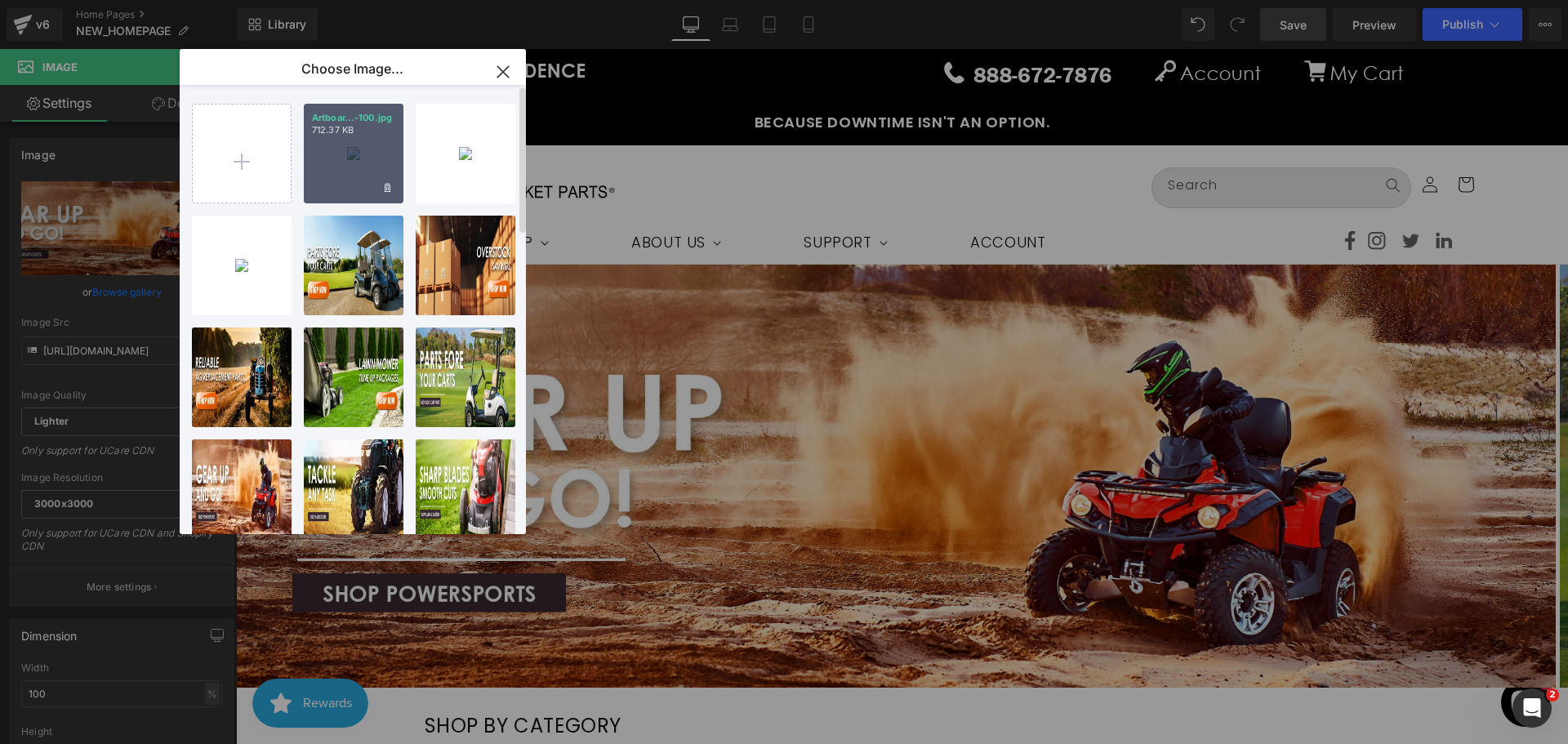
click at [358, 156] on div "Artboar...-100.jpg 712.37 KB" at bounding box center [353, 153] width 99 height 99
type input "[URL][DOMAIN_NAME]"
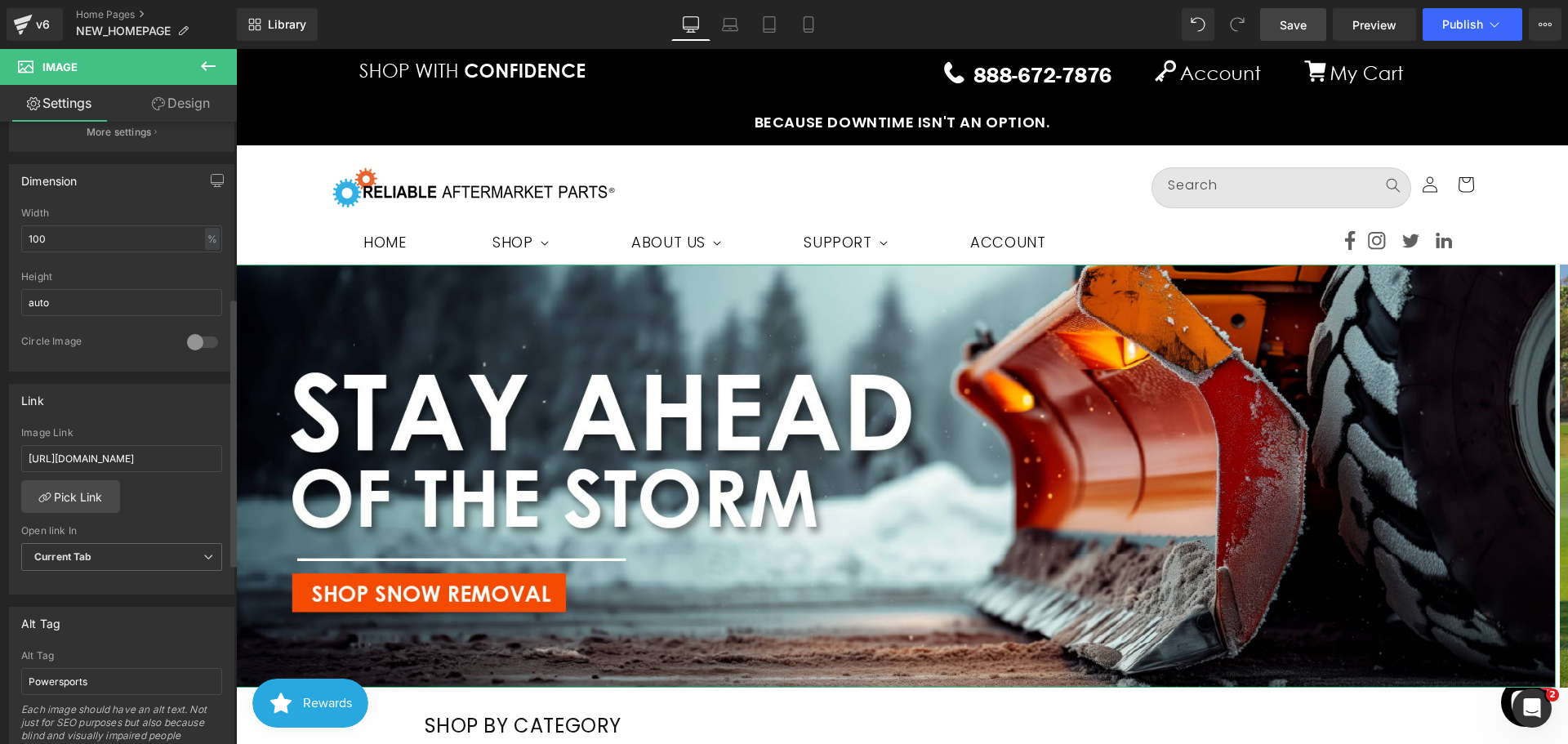
scroll to position [490, 0]
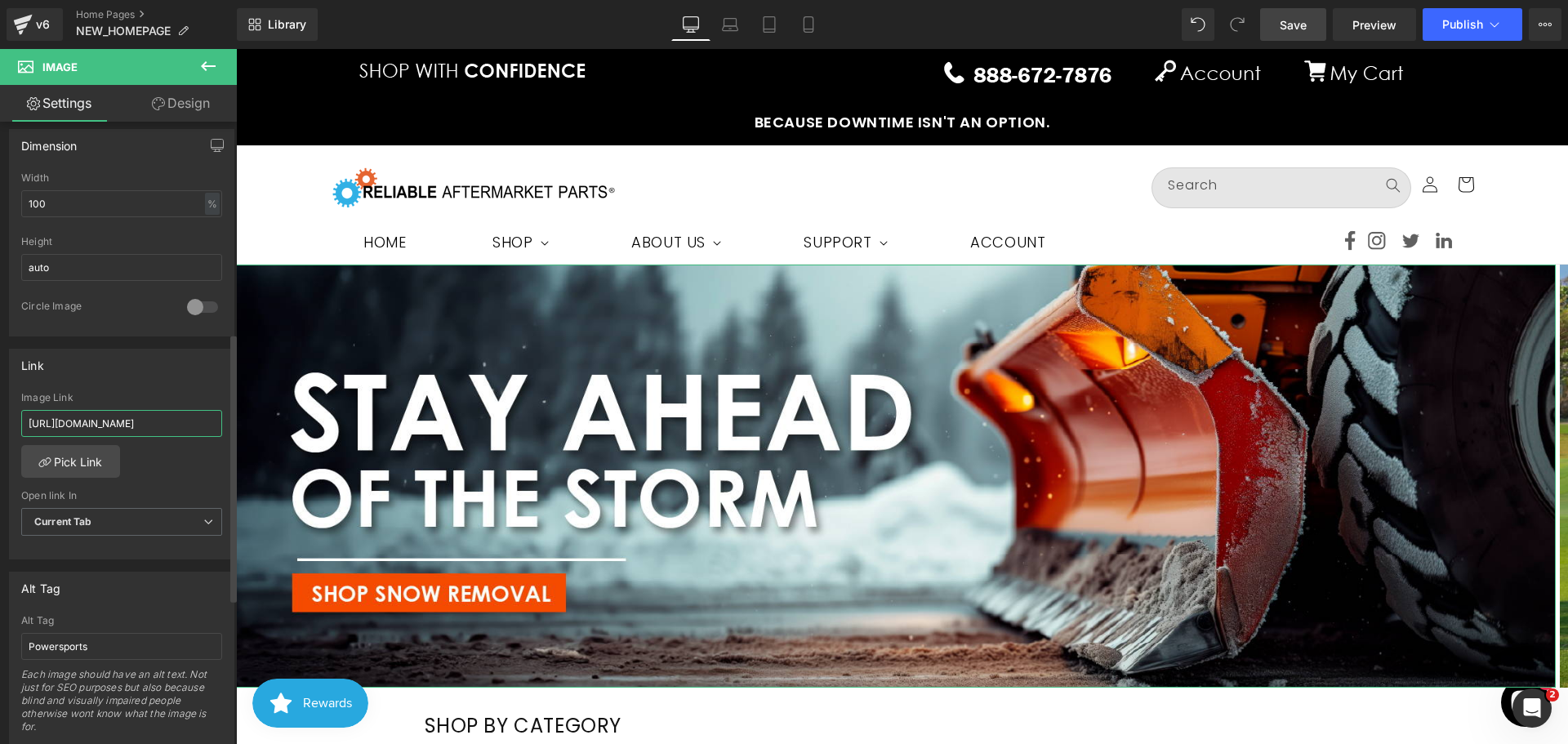
click at [134, 414] on input "[URL][DOMAIN_NAME]" at bounding box center [122, 424] width 201 height 27
paste input "roduct-class-snow-removal"
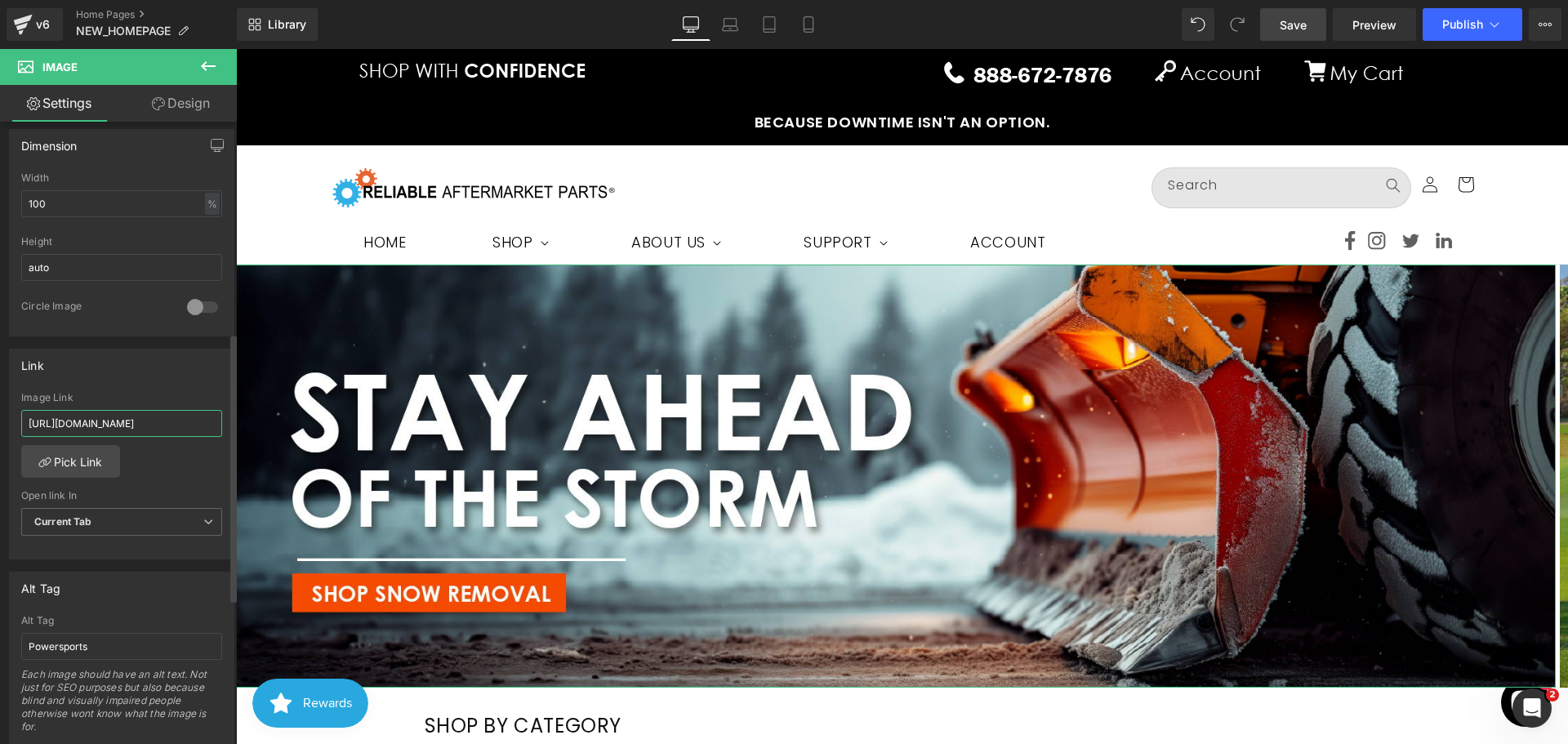
type input "[URL][DOMAIN_NAME]"
click at [185, 469] on div "[URL][DOMAIN_NAME] Image Link [URL][DOMAIN_NAME] Pick Link Current Tab New Tab …" at bounding box center [122, 476] width 223 height 167
click at [1304, 23] on span "Save" at bounding box center [1294, 24] width 27 height 17
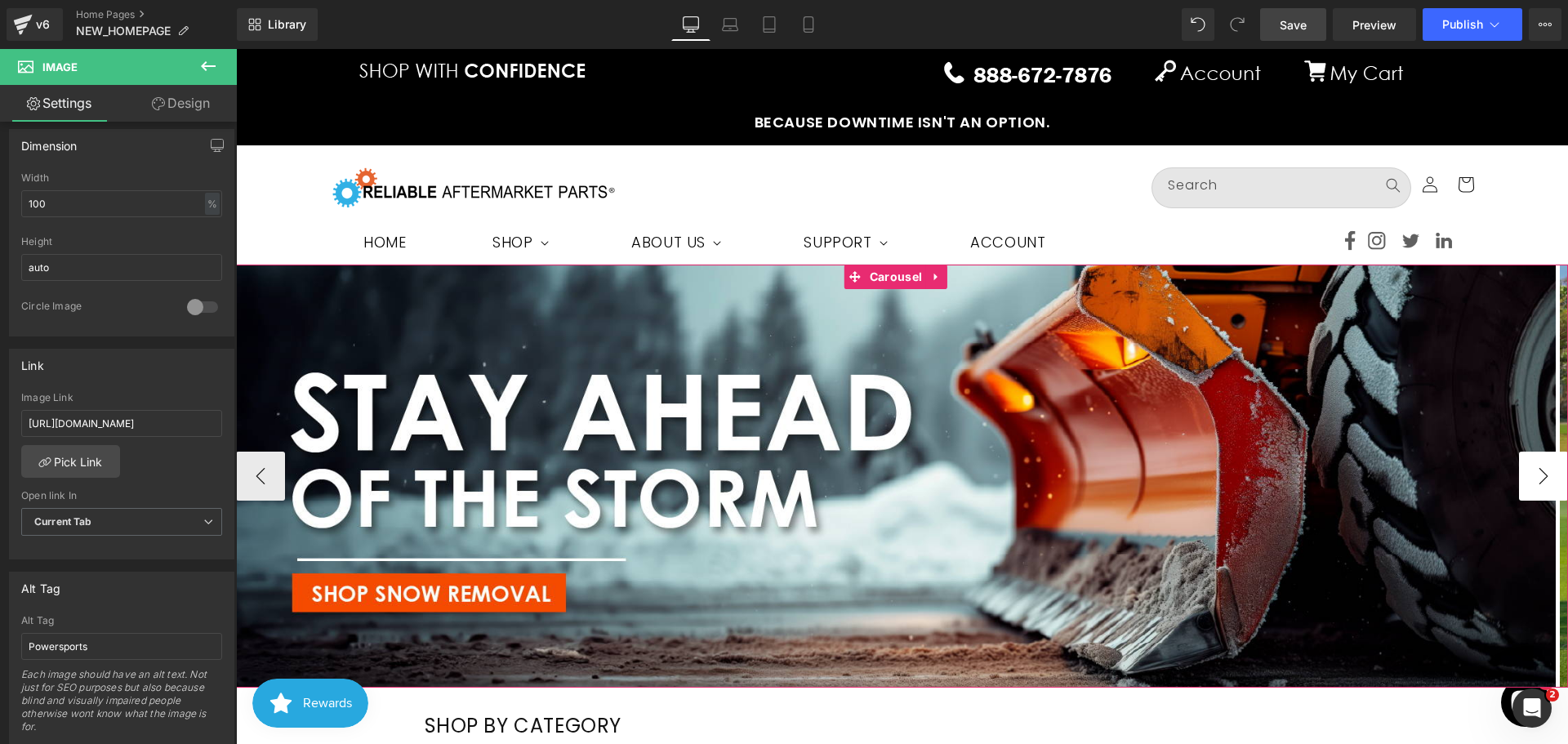
click at [1537, 481] on button "›" at bounding box center [1543, 476] width 49 height 49
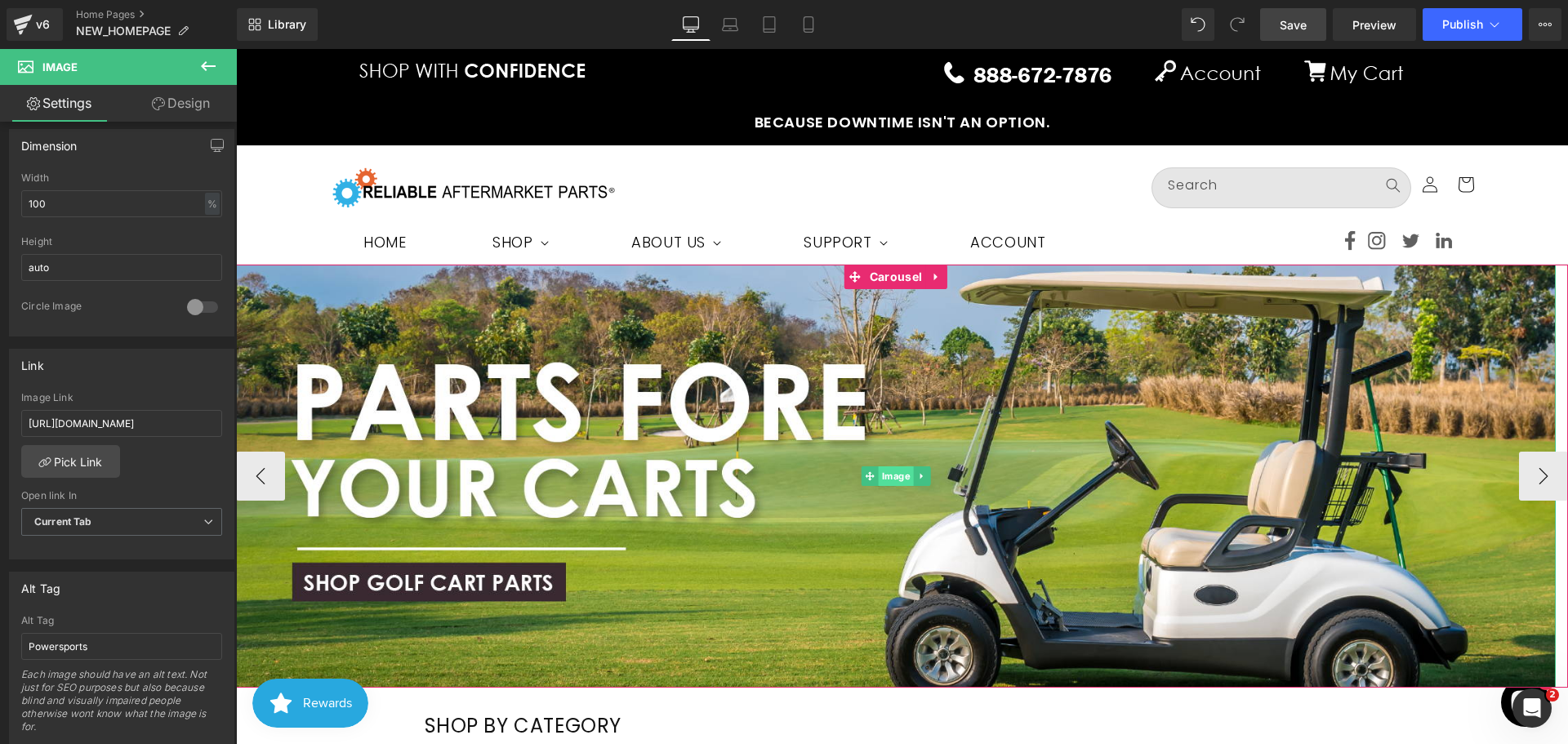
click at [894, 470] on span "Image" at bounding box center [896, 477] width 35 height 20
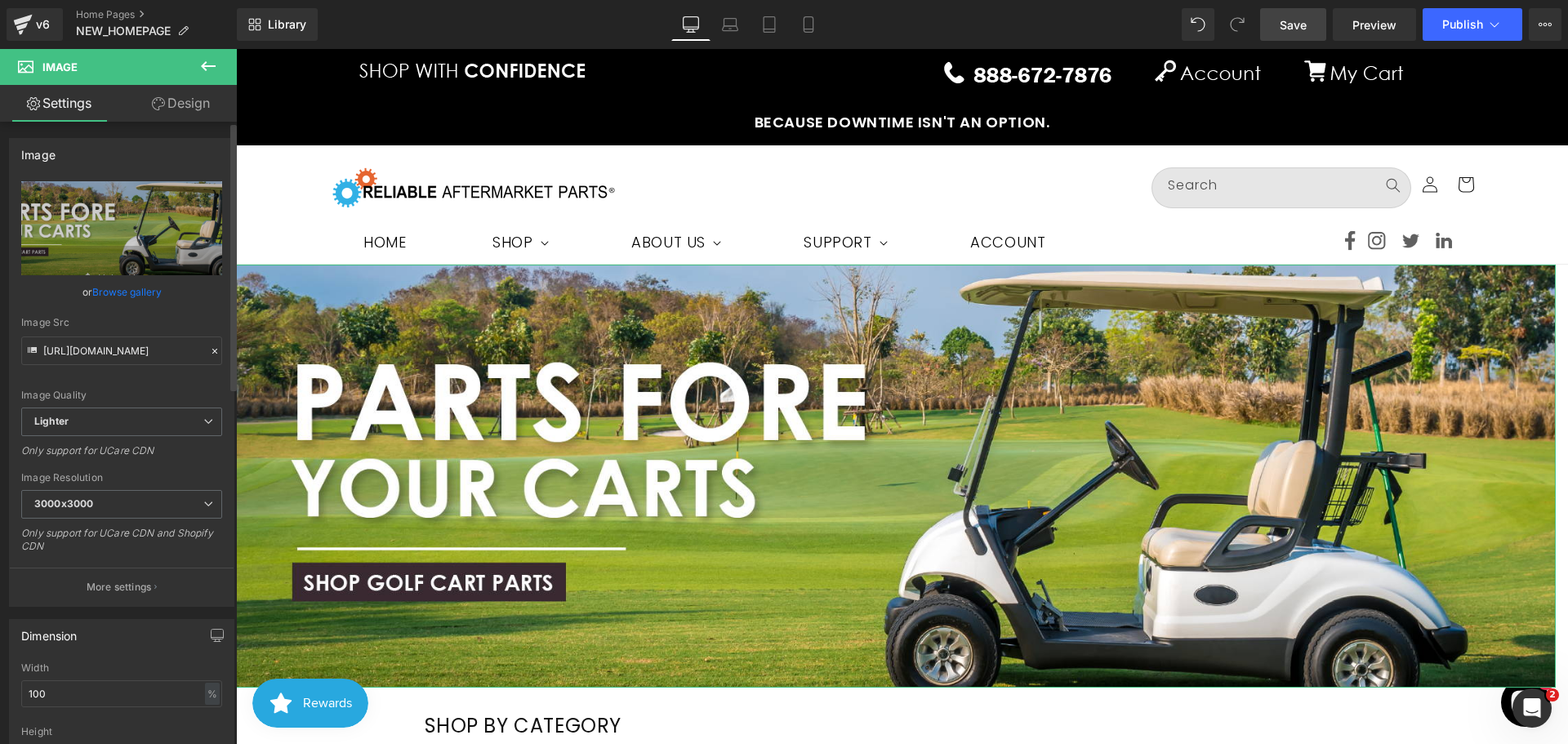
click at [139, 289] on link "Browse gallery" at bounding box center [127, 292] width 70 height 29
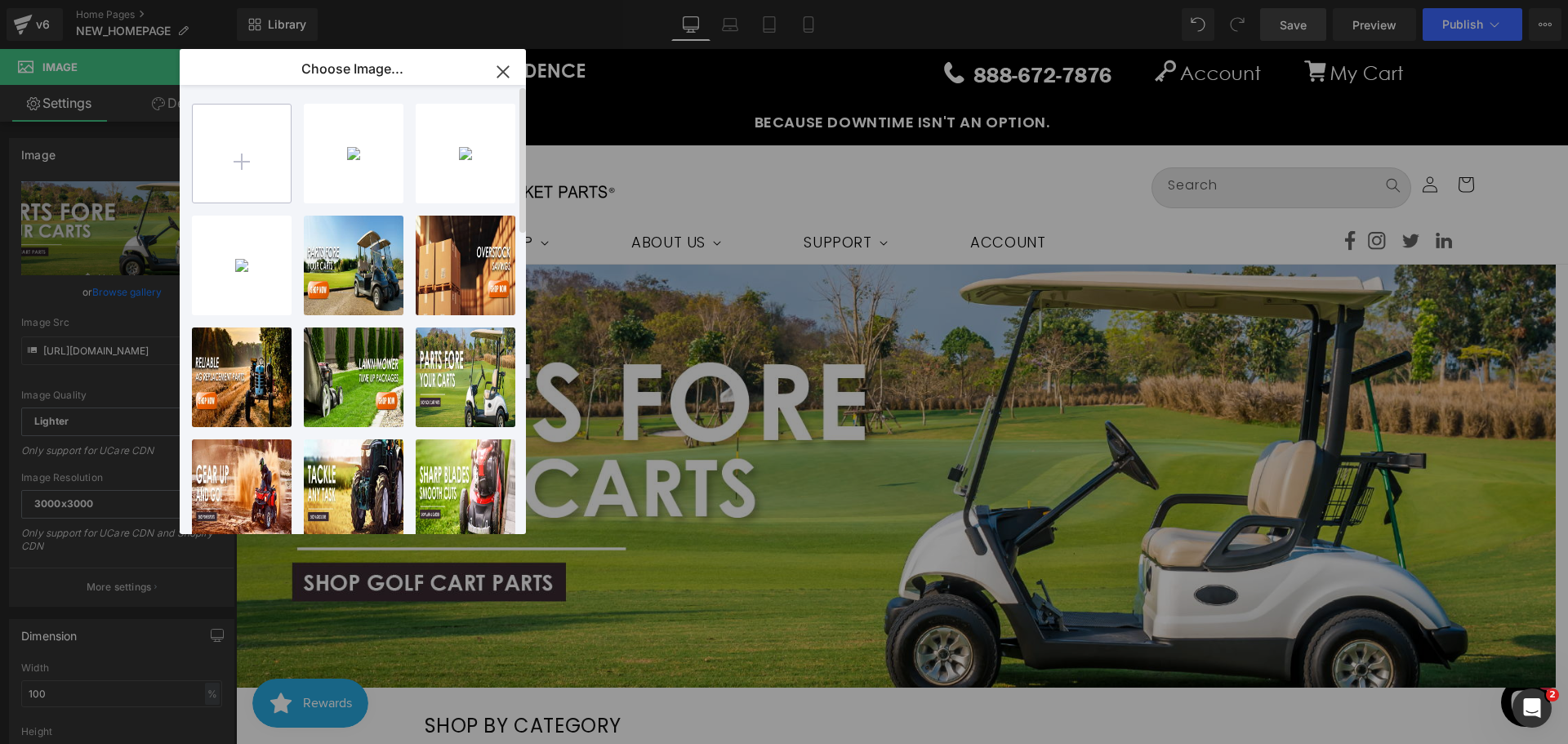
click at [213, 166] on input "file" at bounding box center [242, 154] width 98 height 98
type input "C:\fakepath\Artboard 4-100.jpg"
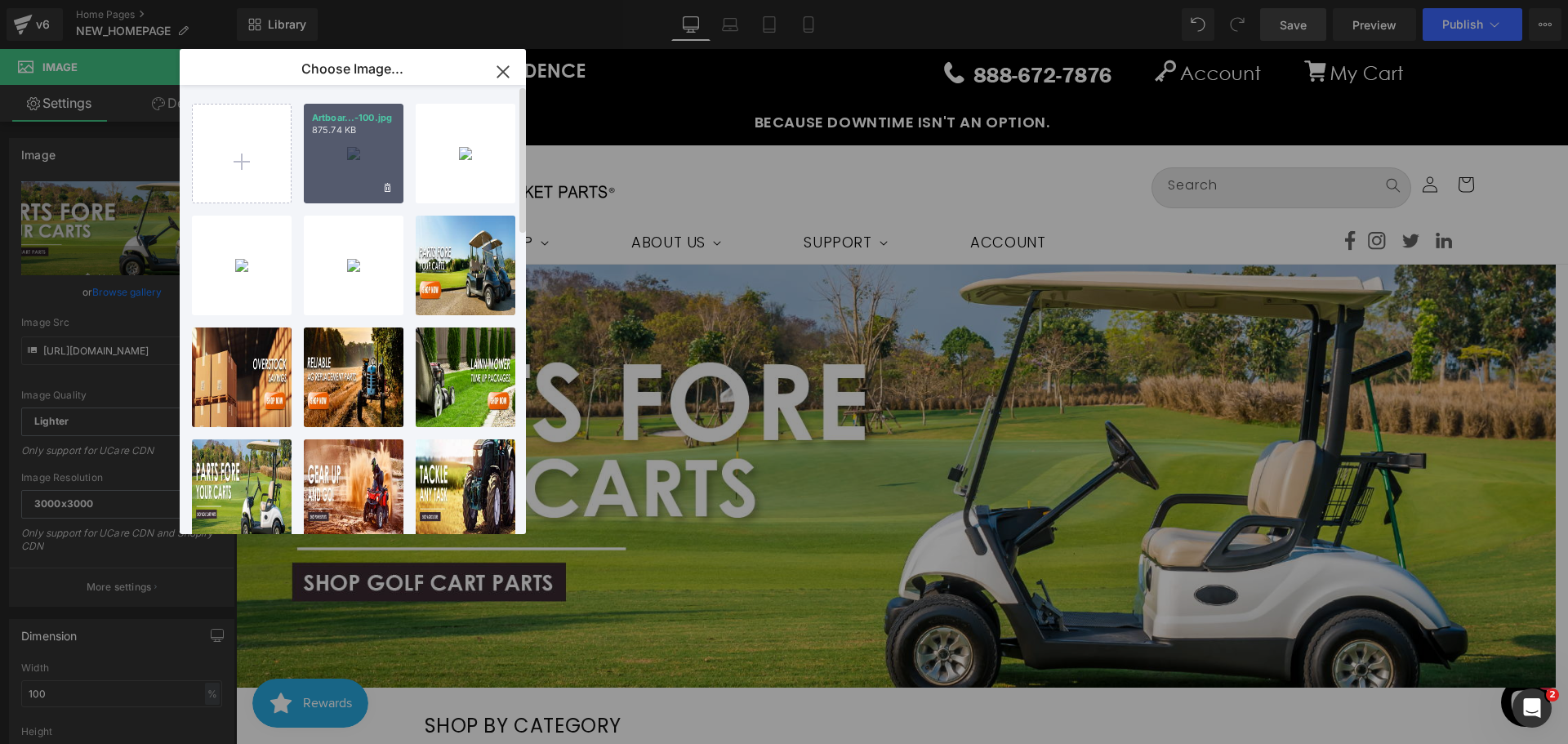
click at [363, 166] on div "Artboar...-100.jpg 875.74 KB" at bounding box center [353, 153] width 99 height 99
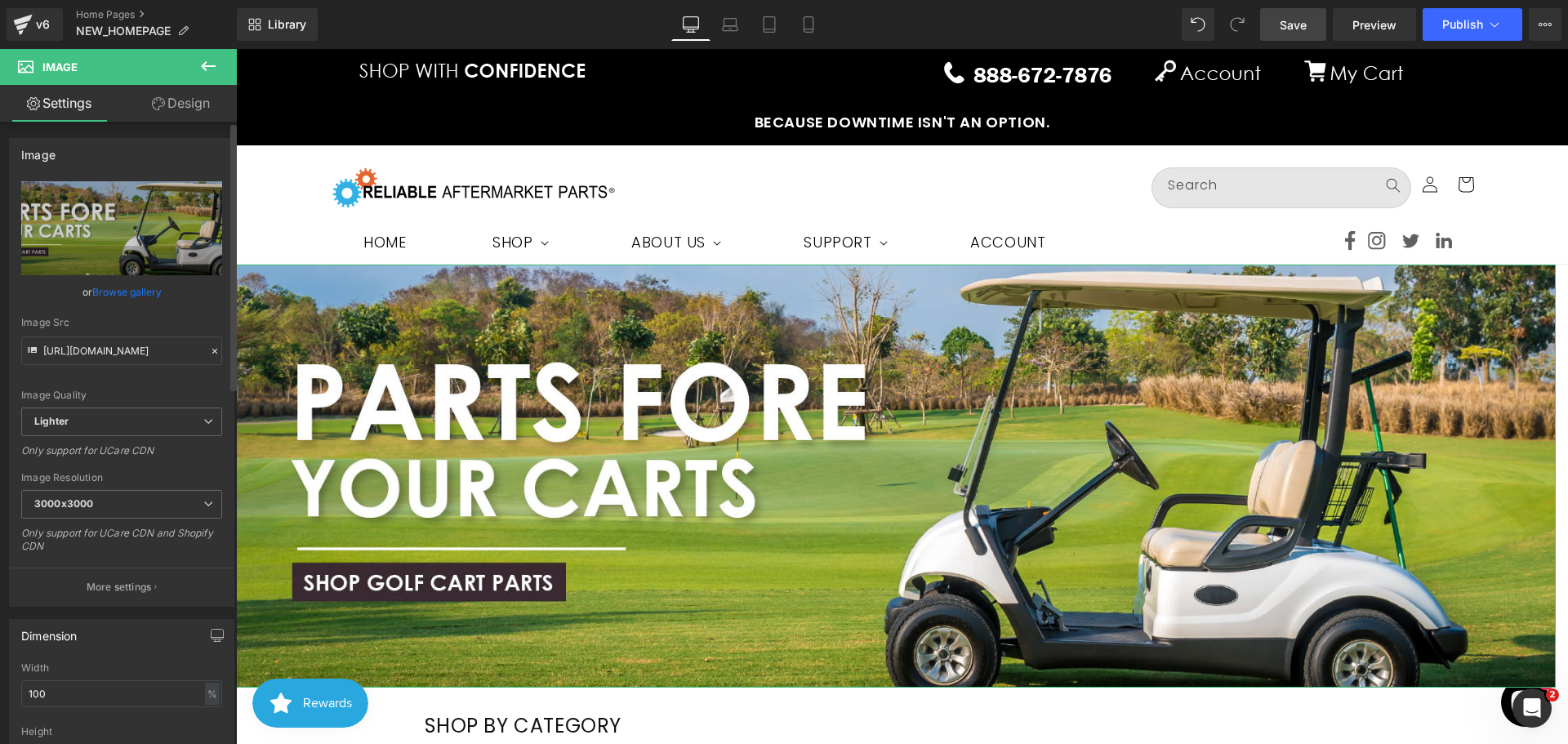
click at [131, 297] on link "Browse gallery" at bounding box center [127, 292] width 70 height 29
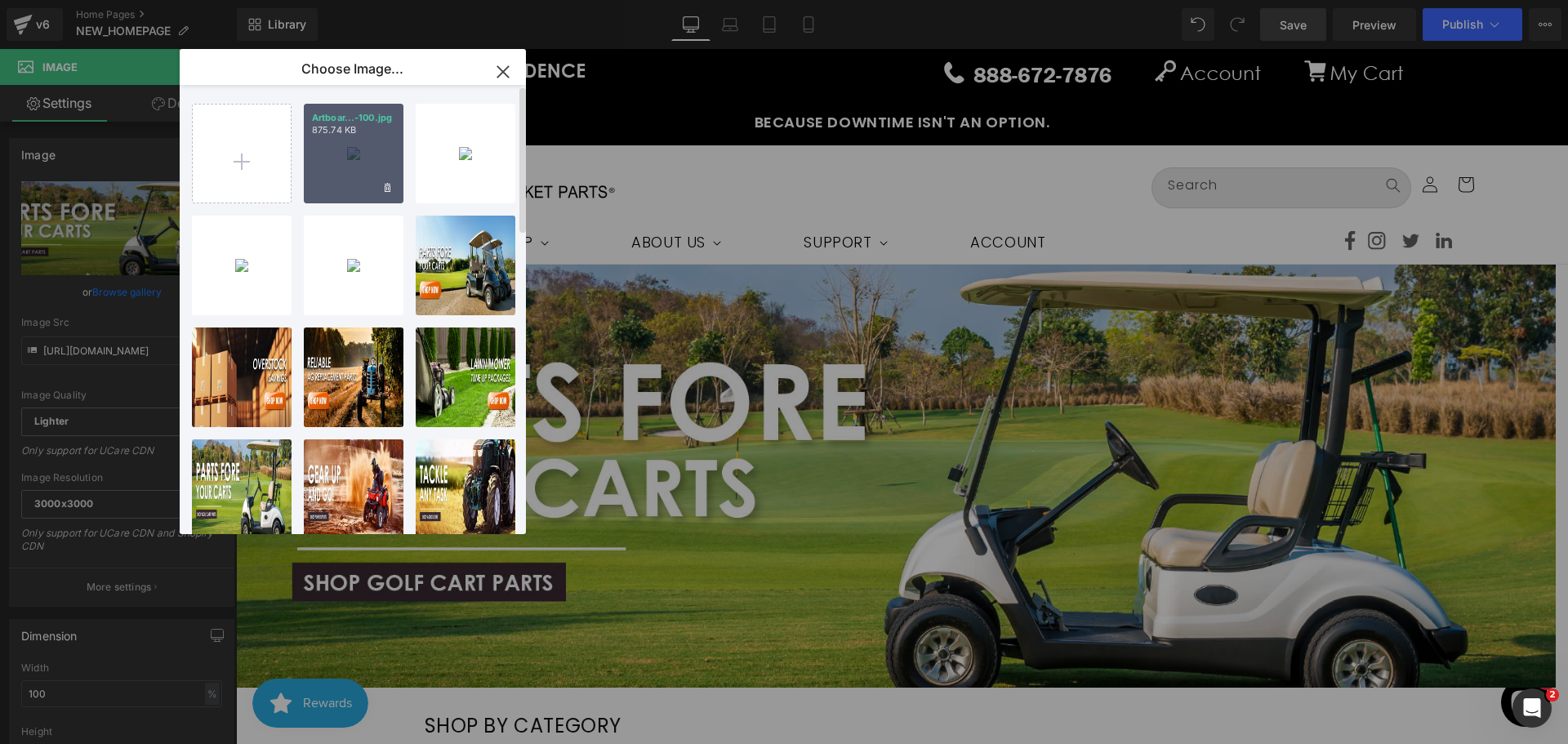
click at [377, 145] on div "Artboar...-100.jpg 875.74 KB" at bounding box center [353, 153] width 99 height 99
type input "[URL][DOMAIN_NAME]"
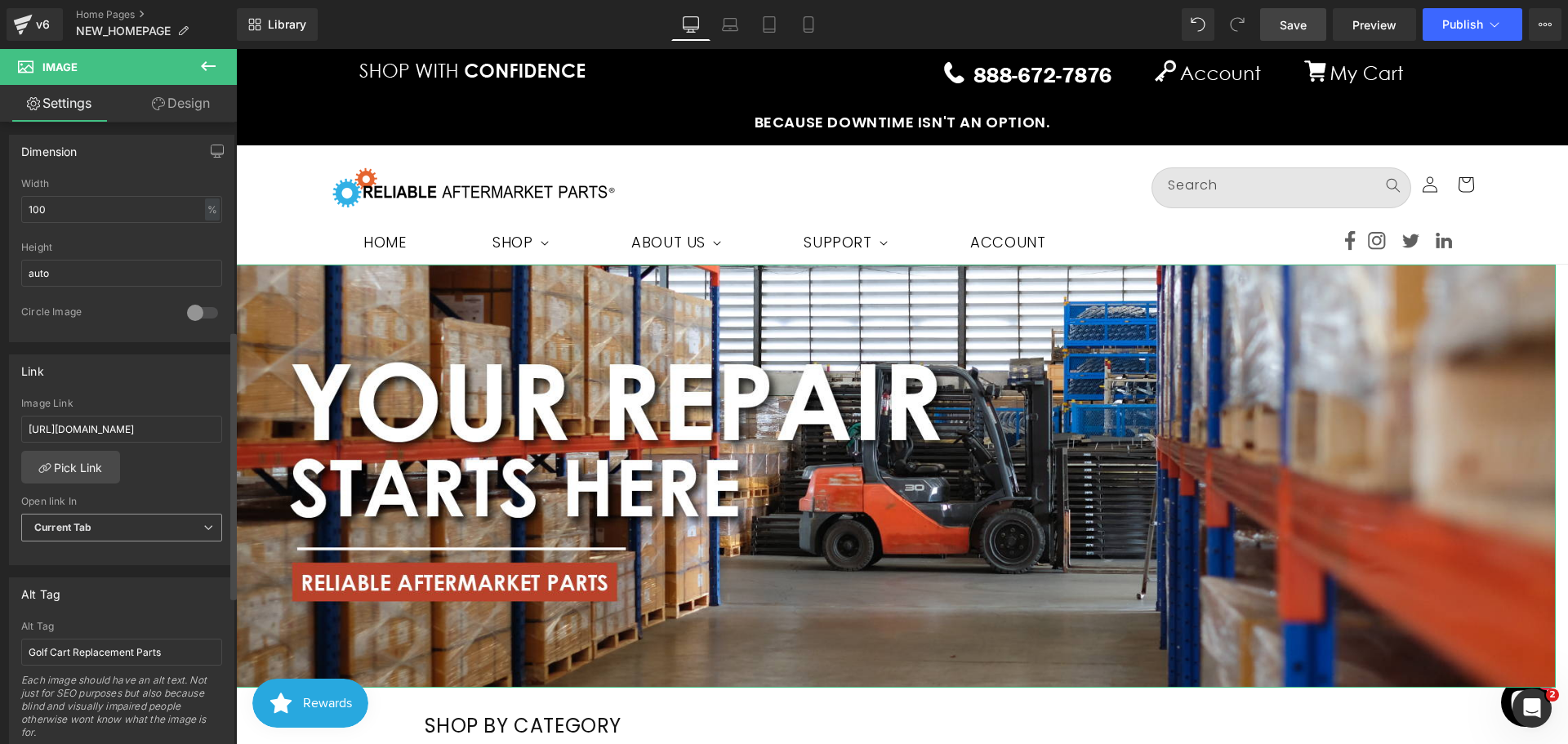
scroll to position [572, 0]
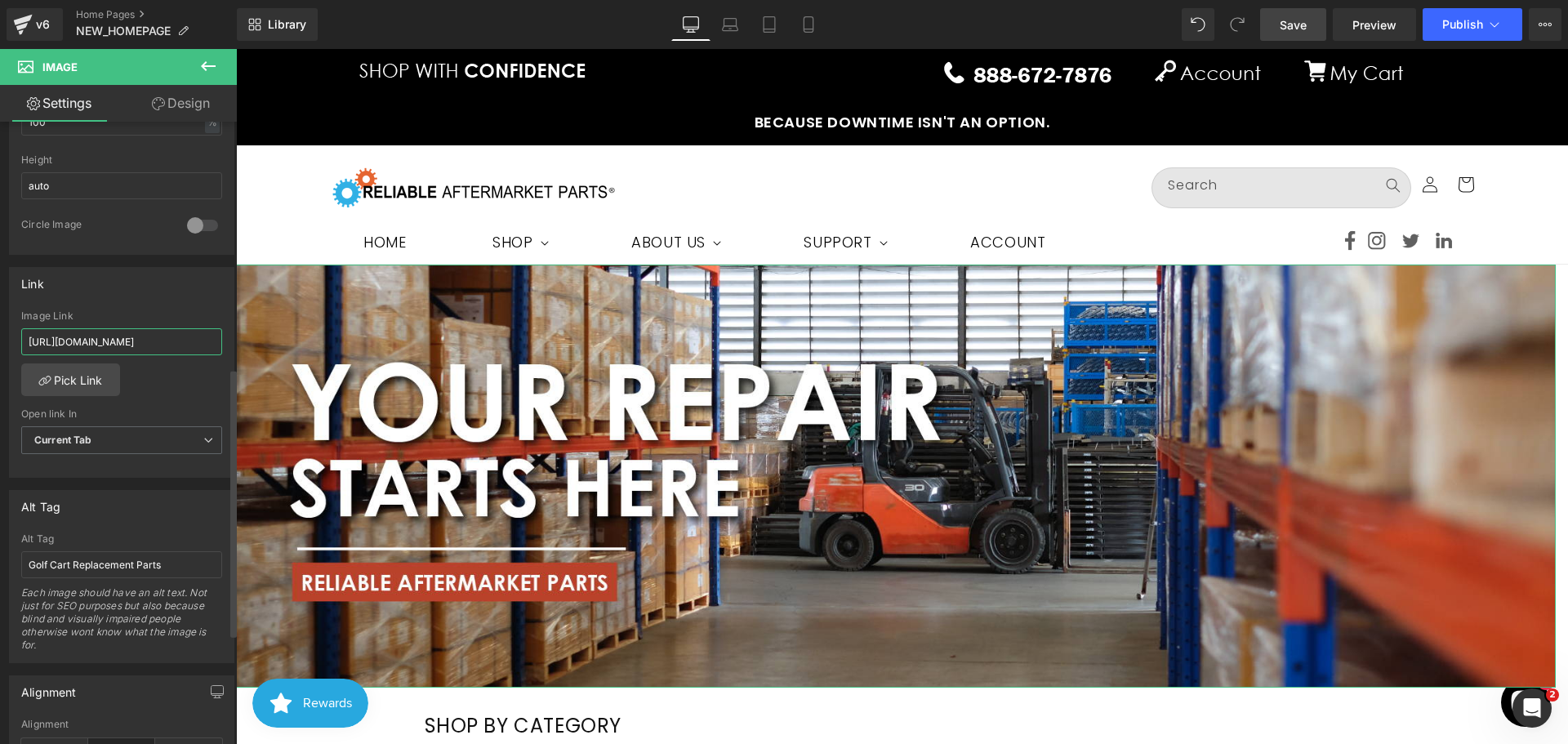
click at [153, 335] on input "[URL][DOMAIN_NAME]" at bounding box center [122, 342] width 201 height 27
paste input "pages/shop"
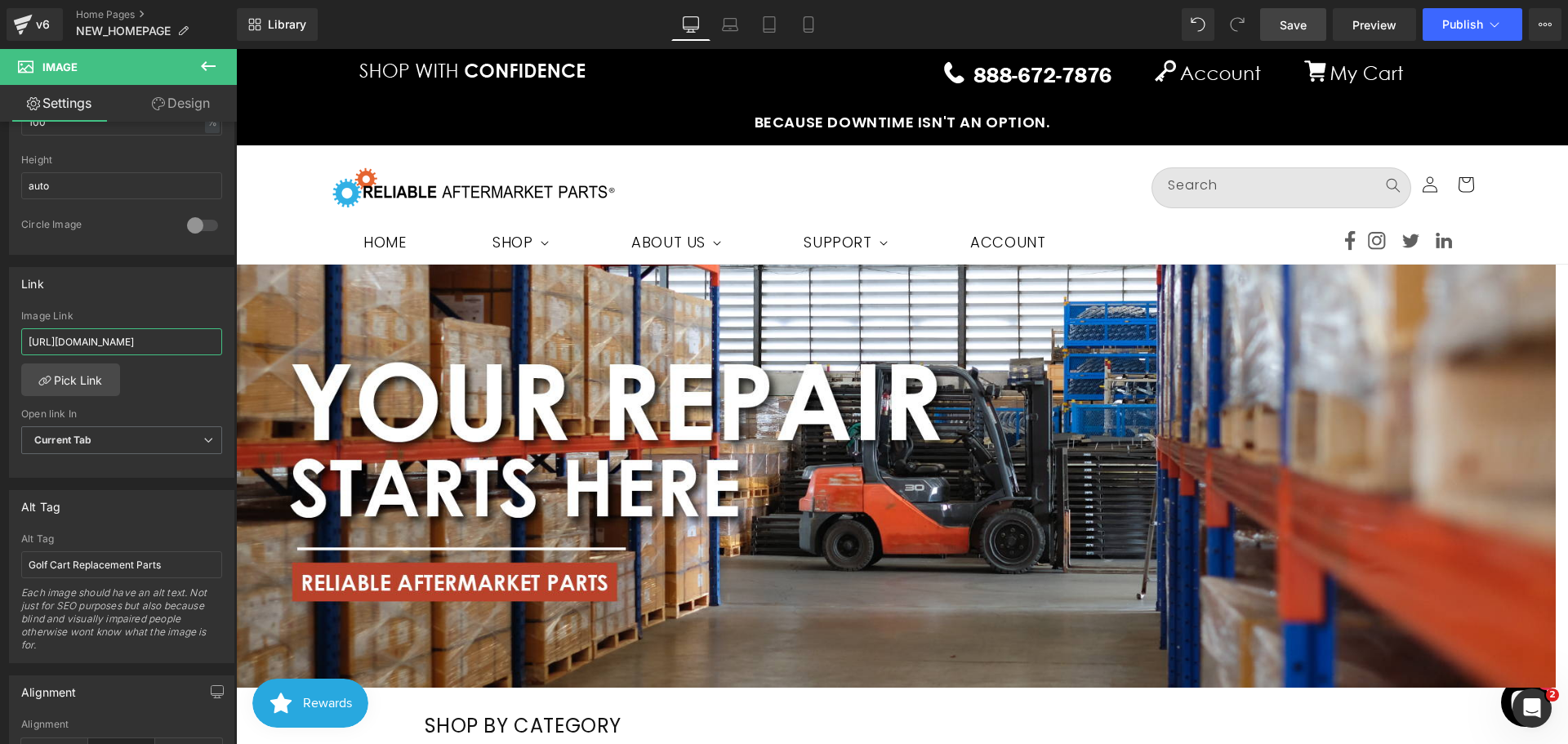
type input "[URL][DOMAIN_NAME]"
drag, startPoint x: 1287, startPoint y: 18, endPoint x: 780, endPoint y: 44, distance: 507.7
click at [1287, 18] on span "Save" at bounding box center [1294, 24] width 27 height 17
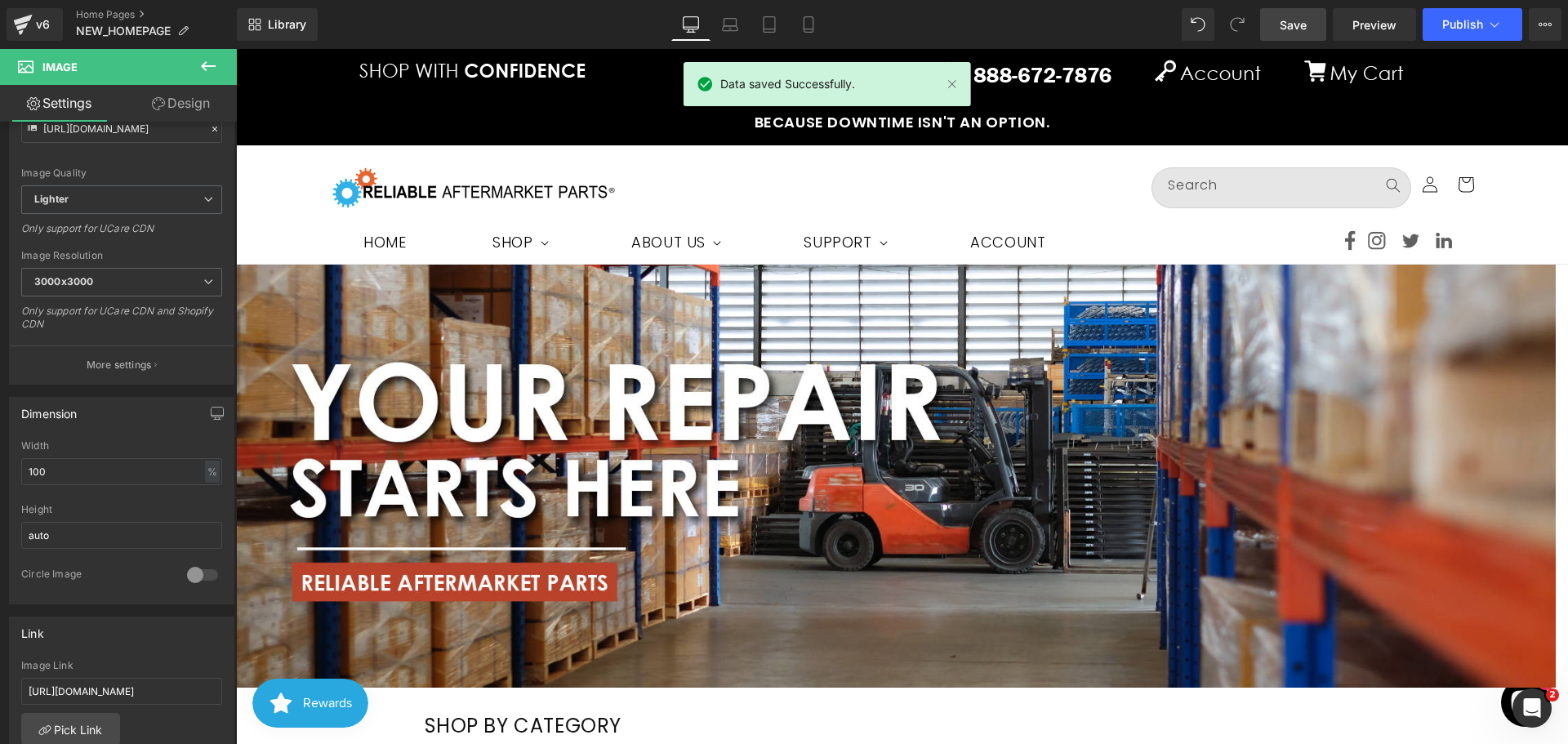
scroll to position [81, 0]
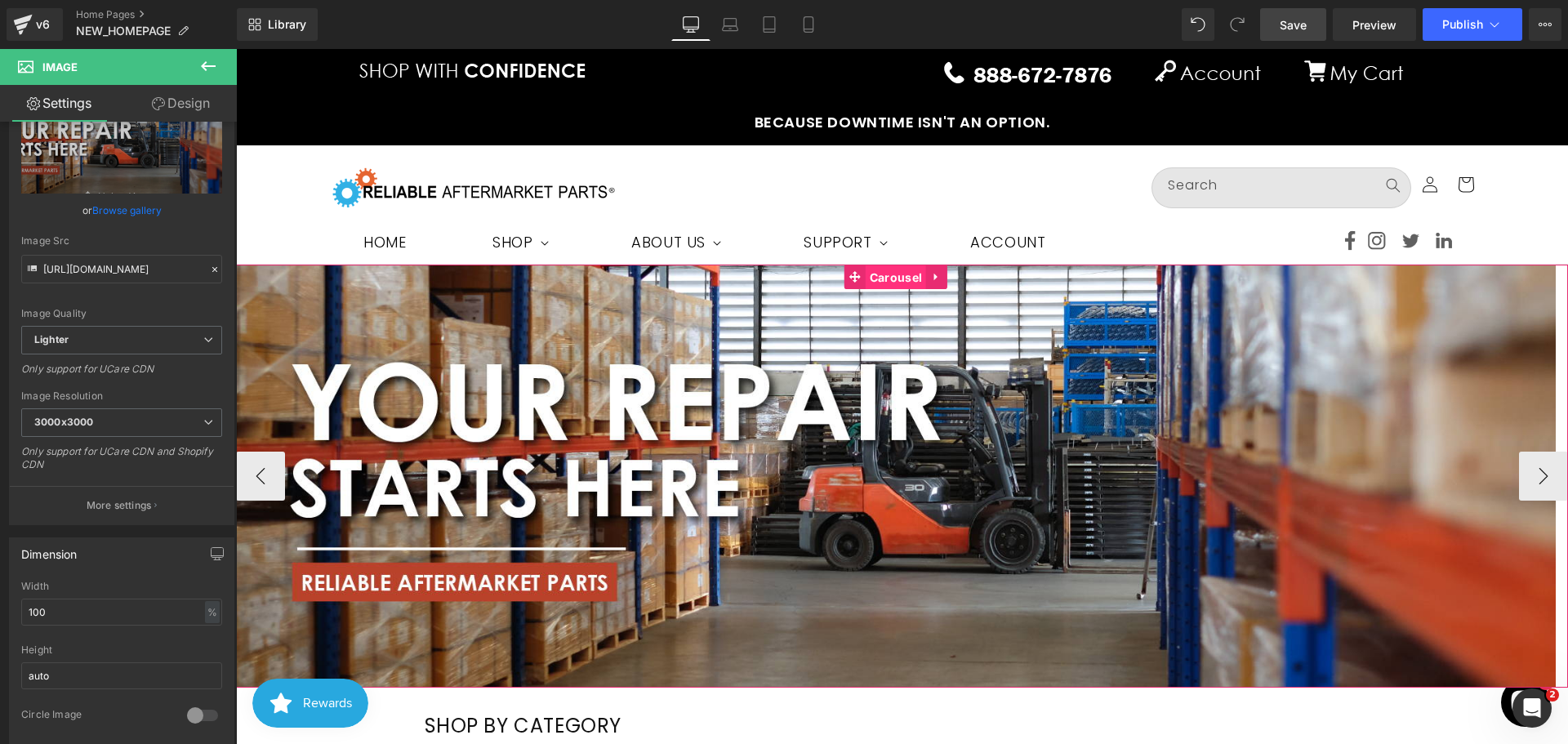
click at [888, 278] on span "Carousel" at bounding box center [896, 277] width 61 height 24
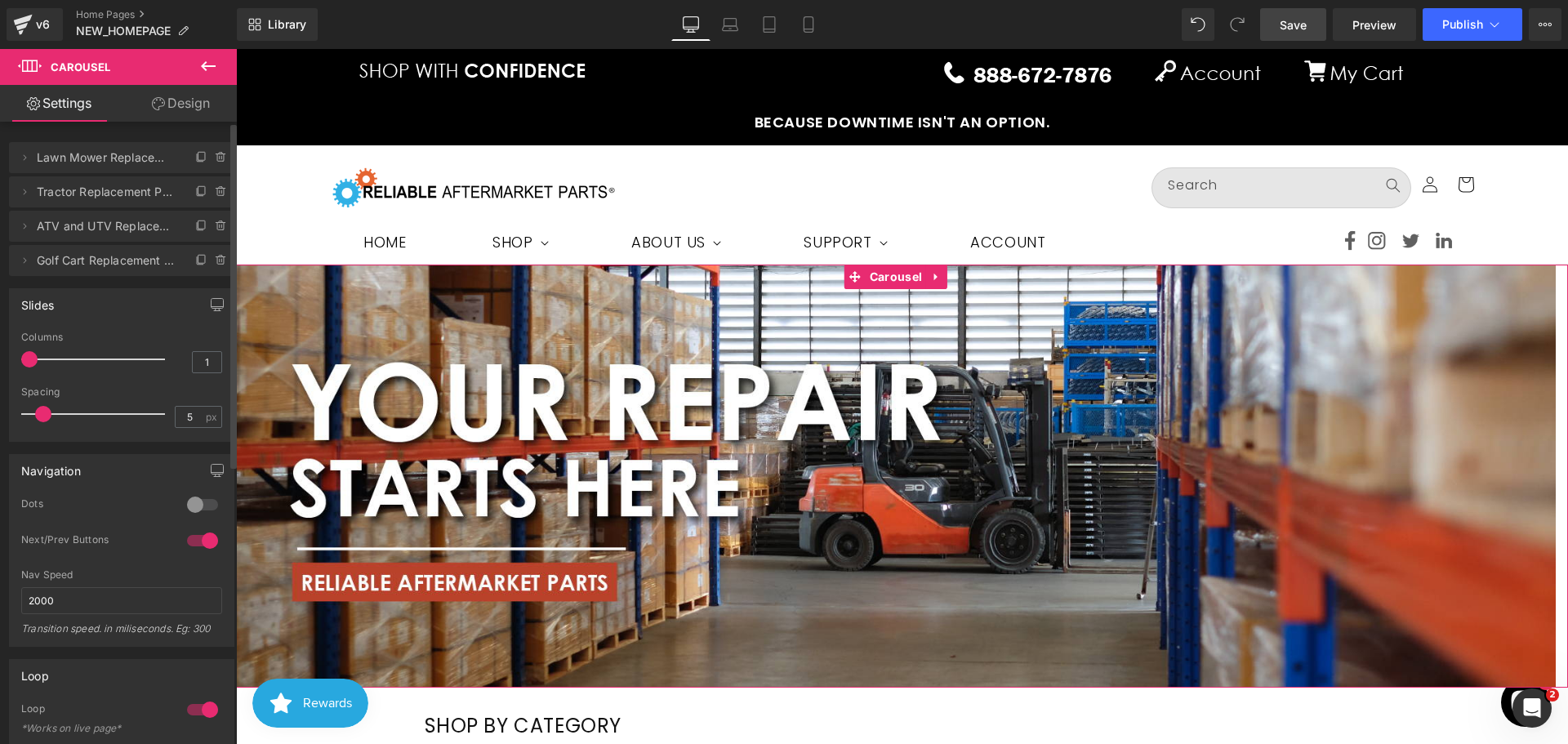
click at [100, 164] on span "Lawn Mower Replacement Parts" at bounding box center [105, 157] width 137 height 31
click at [26, 161] on icon at bounding box center [24, 157] width 13 height 13
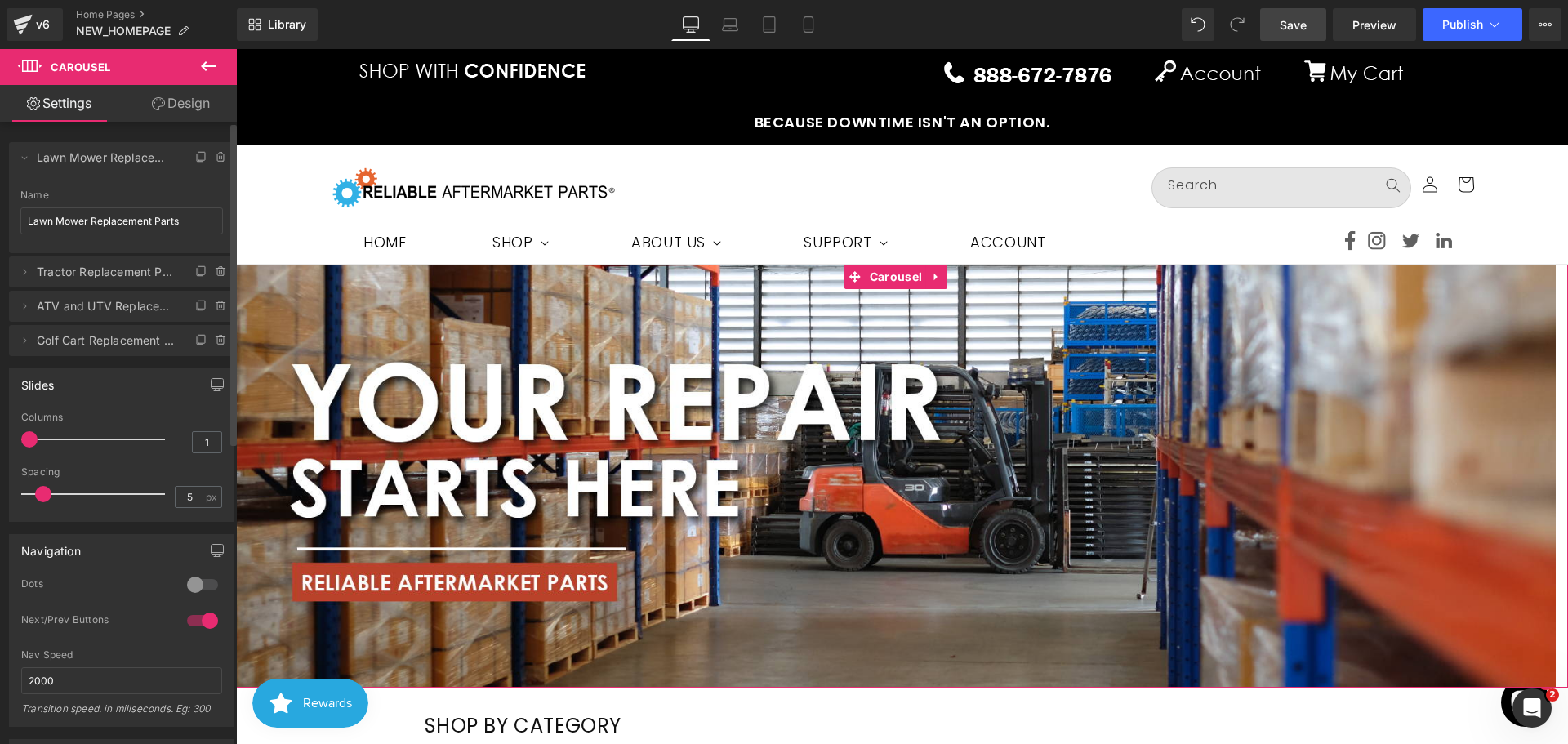
click at [105, 170] on span "Lawn Mower Replacement Parts" at bounding box center [105, 157] width 137 height 31
click at [104, 230] on input "Lawn Mower Replacement Parts" at bounding box center [122, 221] width 203 height 27
click at [105, 223] on input "Lawn Mower Replacement Parts" at bounding box center [122, 221] width 203 height 27
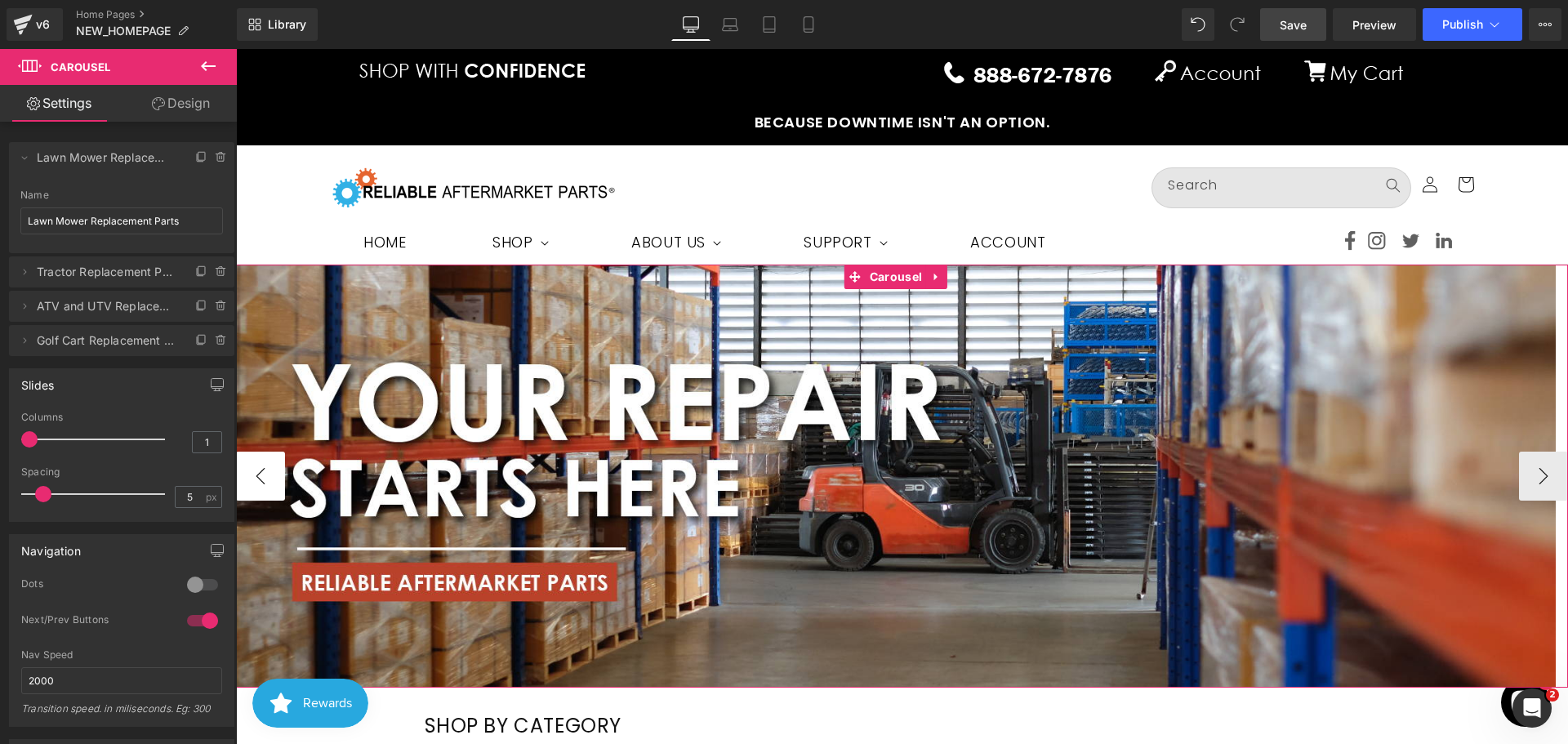
click at [249, 485] on button "‹" at bounding box center [260, 476] width 49 height 49
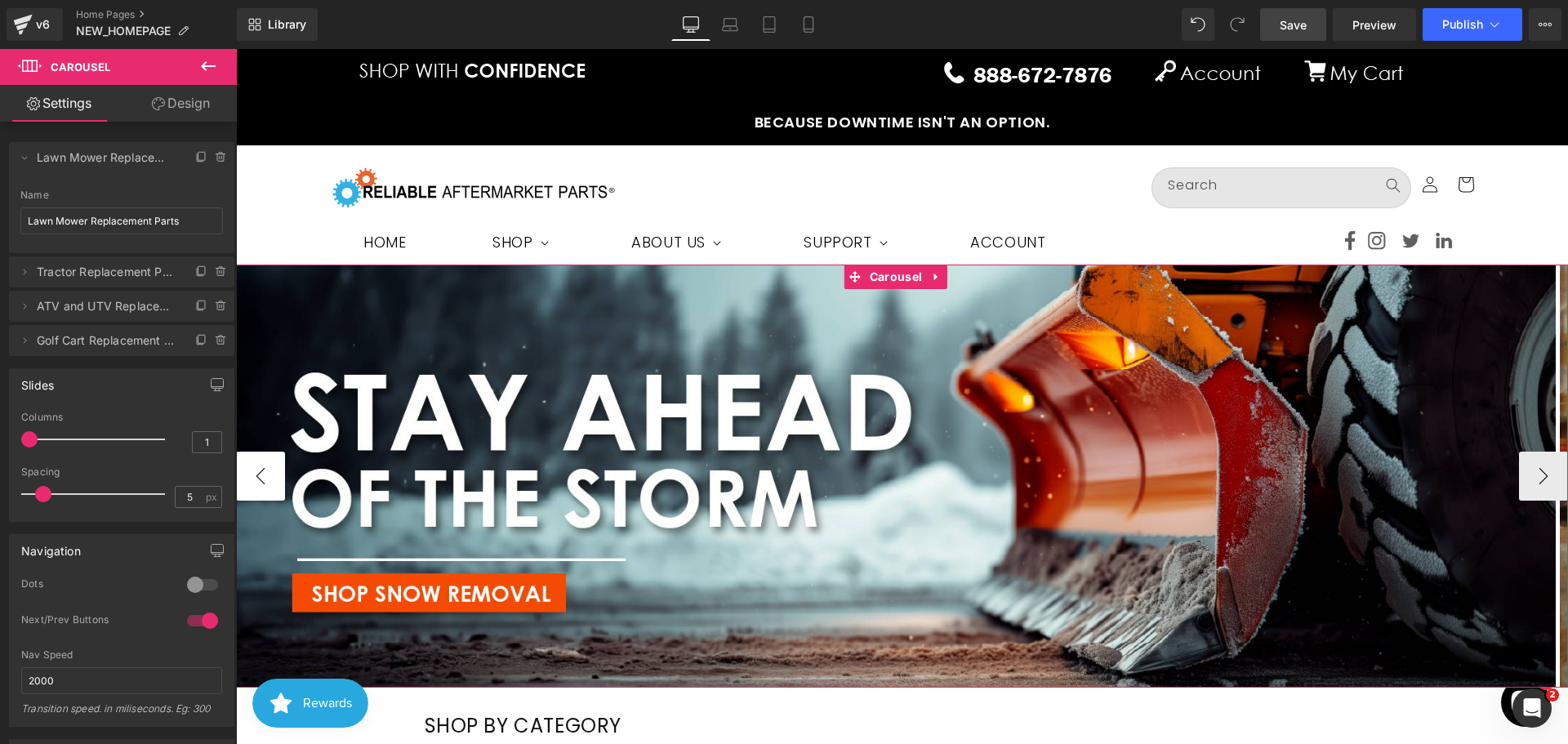
click at [250, 481] on button "‹" at bounding box center [260, 476] width 49 height 49
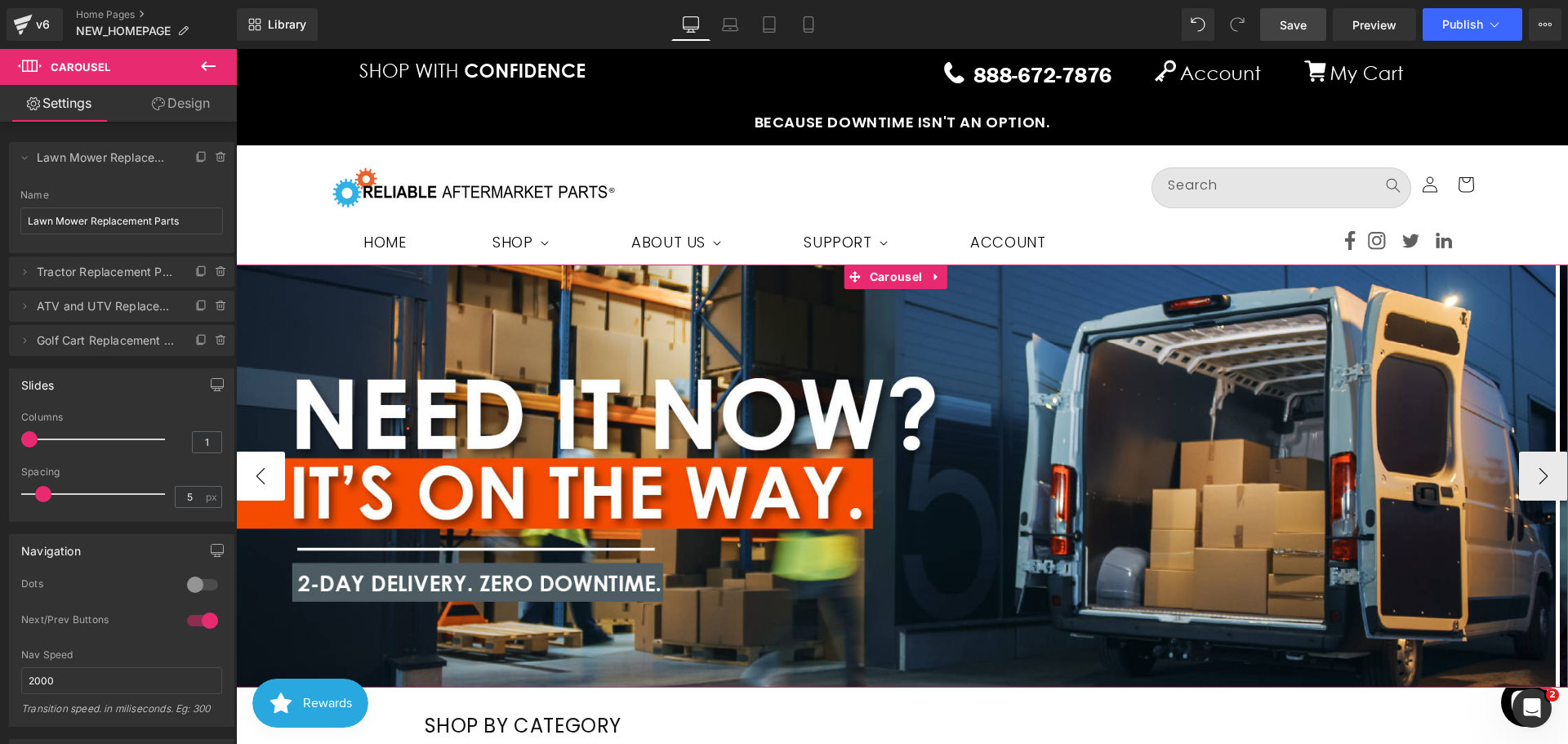
click at [241, 478] on button "‹" at bounding box center [260, 476] width 49 height 49
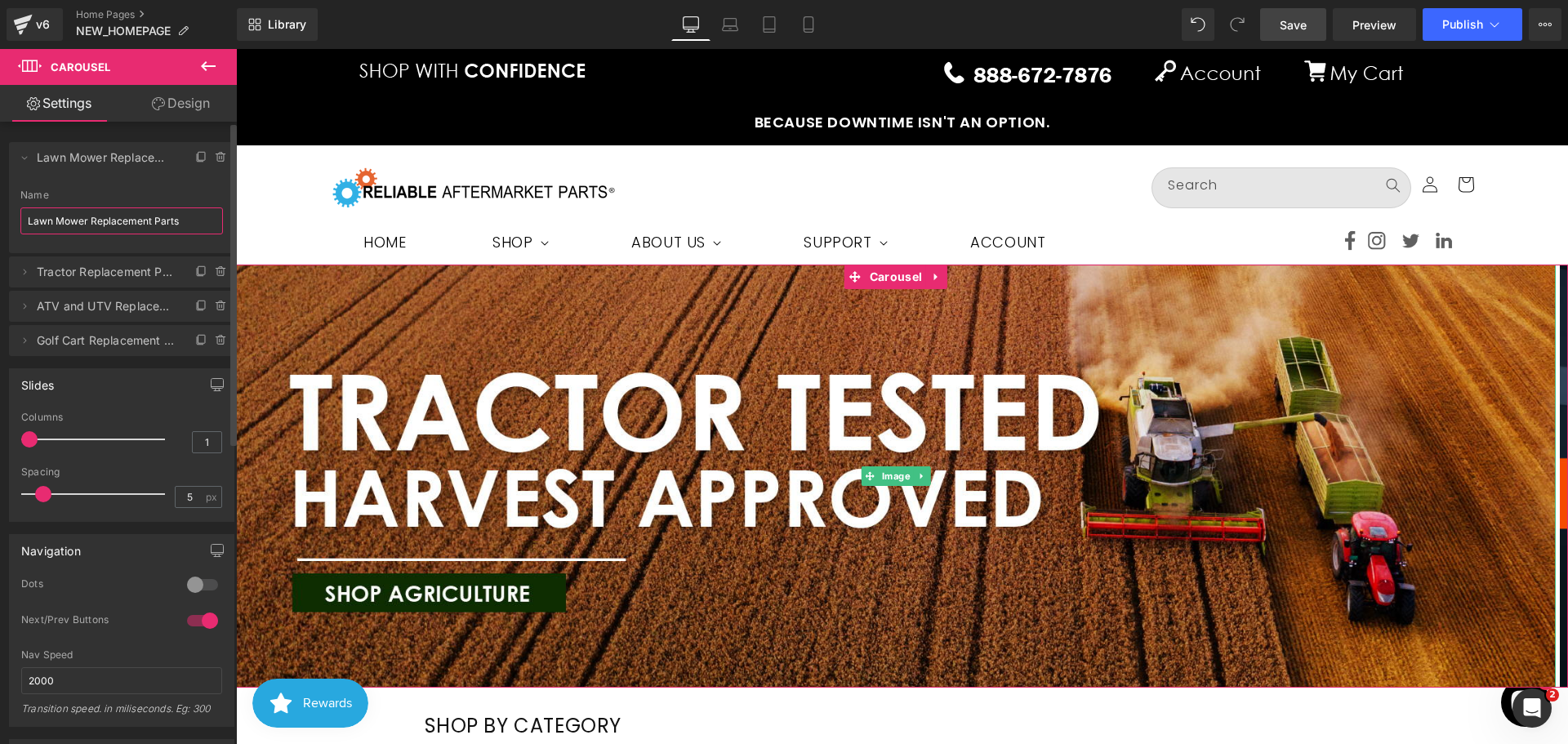
click at [92, 223] on input "Lawn Mower Replacement Parts" at bounding box center [122, 221] width 203 height 27
type input "Tractor Tested"
click at [22, 271] on icon at bounding box center [24, 272] width 13 height 13
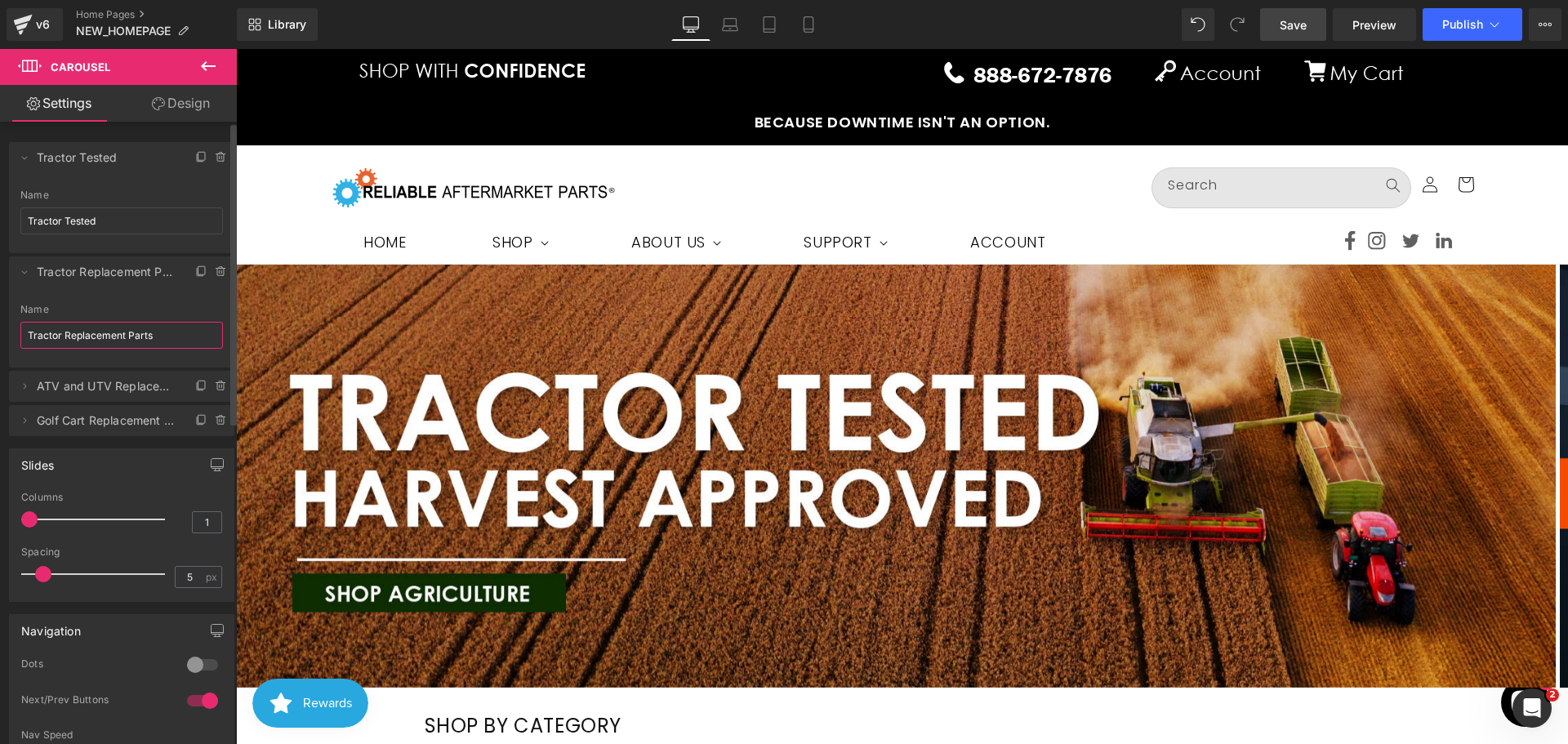
click at [103, 333] on input "Tractor Replacement Parts" at bounding box center [122, 335] width 203 height 27
type input "Fast 2Day Shipping"
click at [28, 389] on icon at bounding box center [24, 386] width 13 height 13
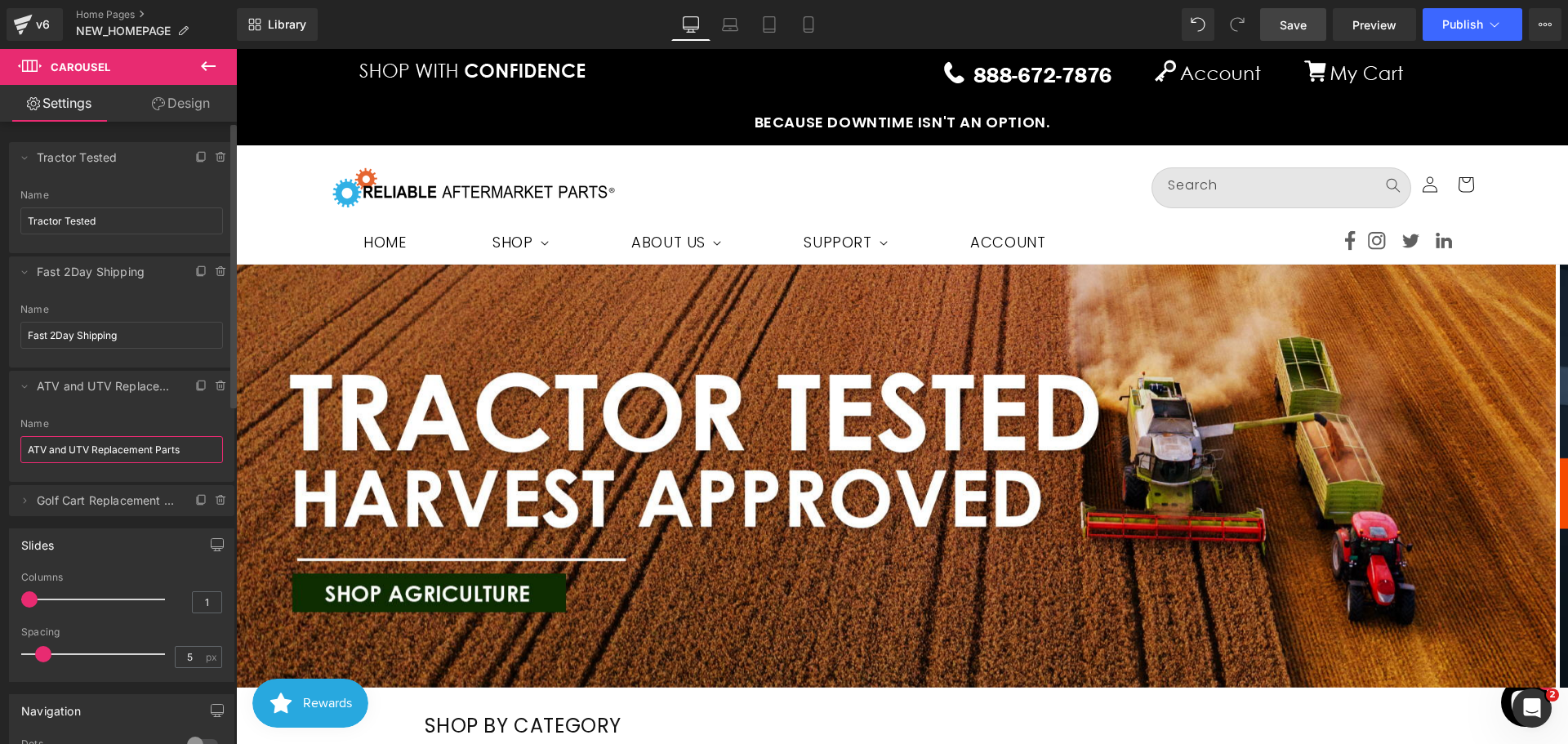
click at [92, 454] on input "ATV and UTV Replacement Parts" at bounding box center [122, 450] width 203 height 27
type input "Snow Removal"
click at [27, 499] on icon at bounding box center [24, 501] width 13 height 13
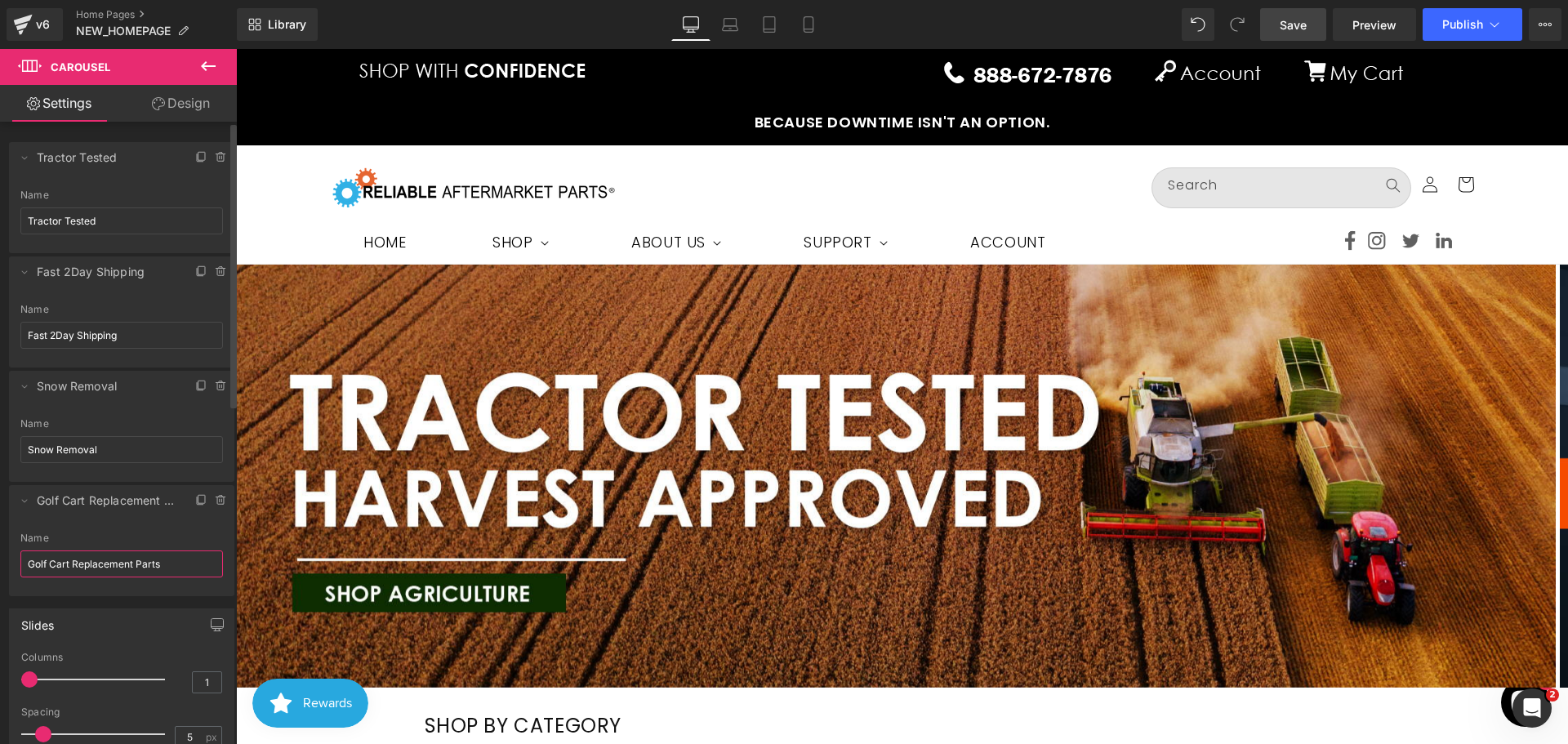
click at [101, 566] on input "Golf Cart Replacement Parts" at bounding box center [122, 564] width 203 height 27
type input "R"
type input "Your Repair Starts Here"
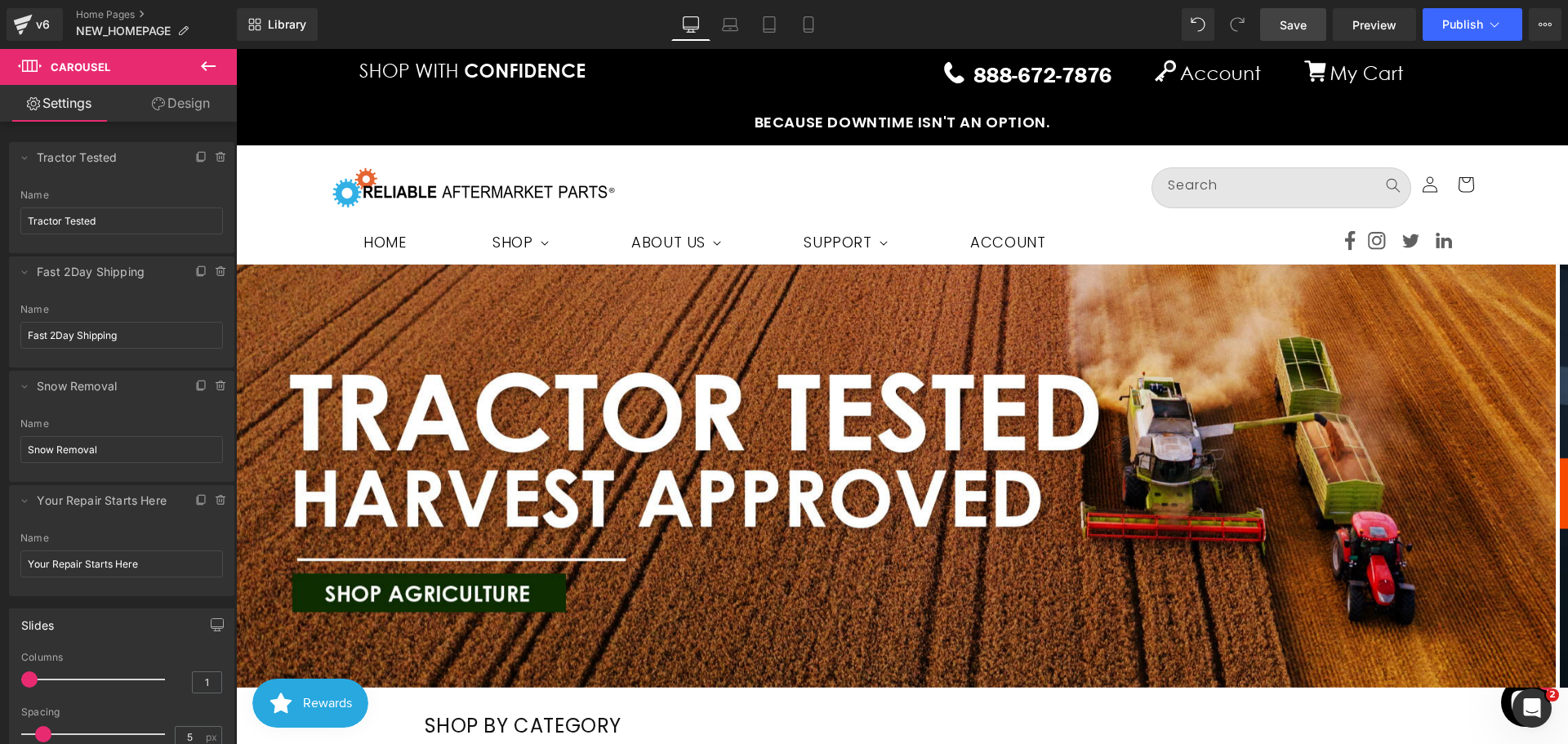
click at [1282, 25] on span "Save" at bounding box center [1294, 24] width 27 height 17
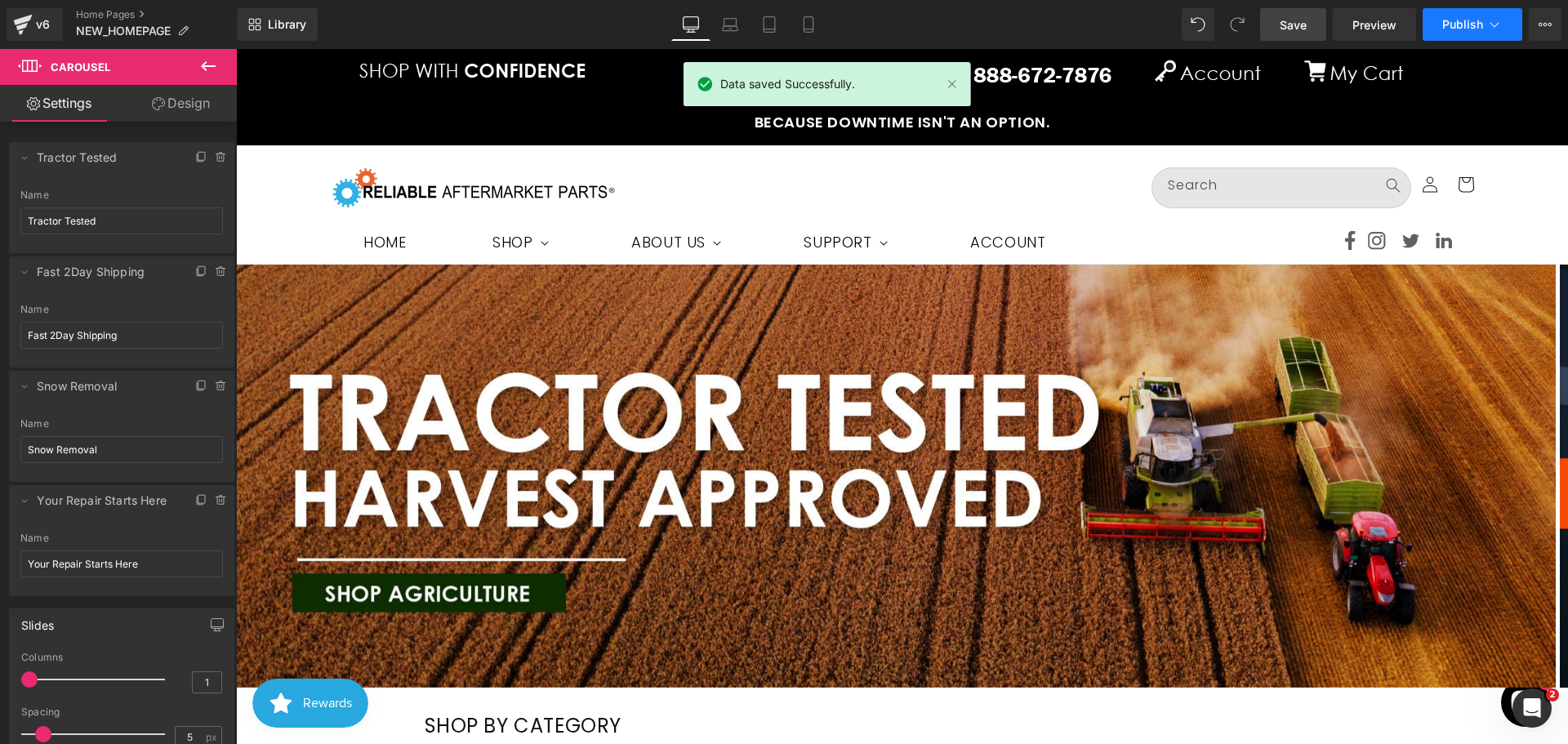
click at [1505, 33] on button "Publish" at bounding box center [1472, 24] width 99 height 33
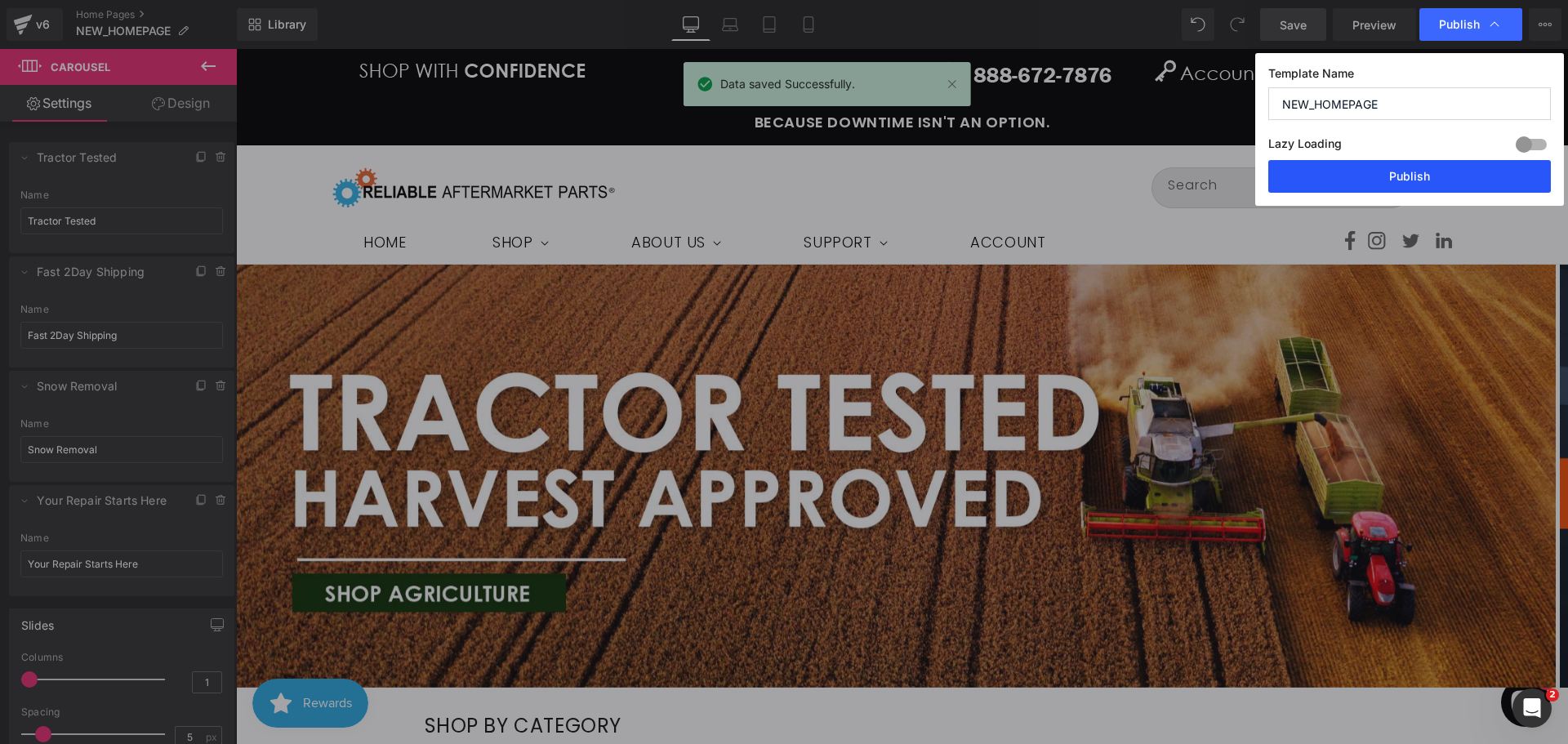
click at [1456, 182] on button "Publish" at bounding box center [1410, 176] width 282 height 33
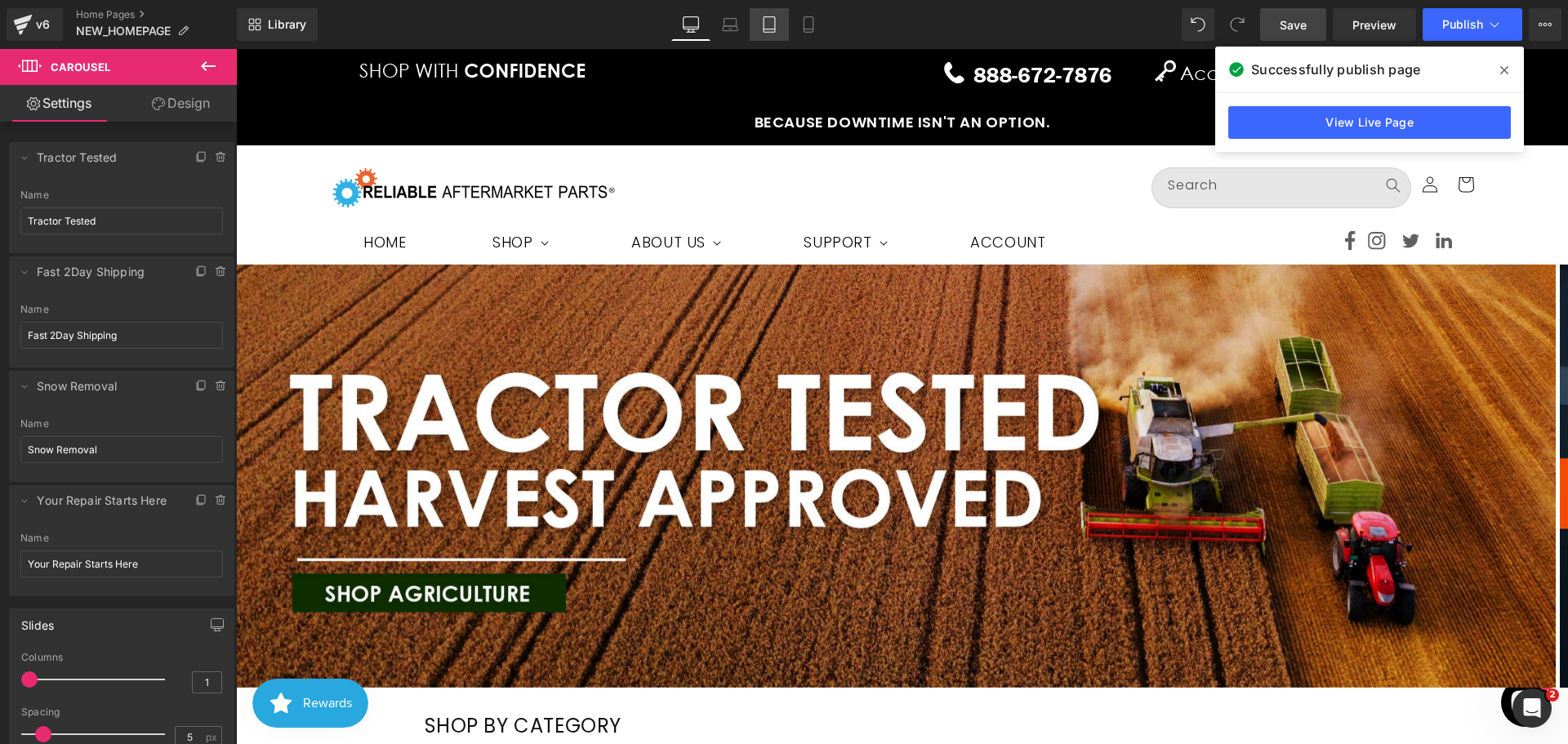
click at [779, 26] on link "Tablet" at bounding box center [770, 24] width 39 height 33
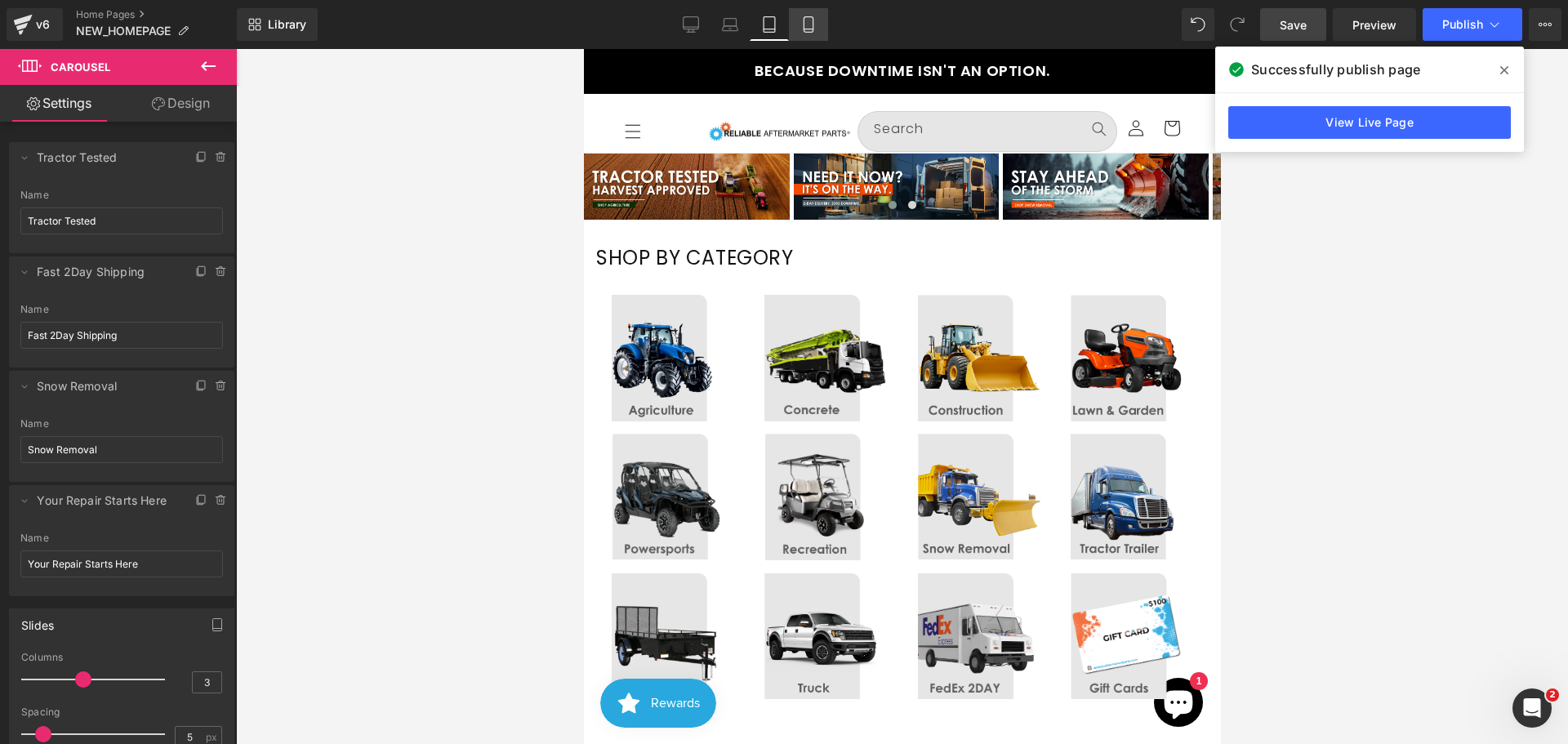
click at [803, 24] on icon at bounding box center [808, 24] width 16 height 16
